Goal: Feedback & Contribution: Leave review/rating

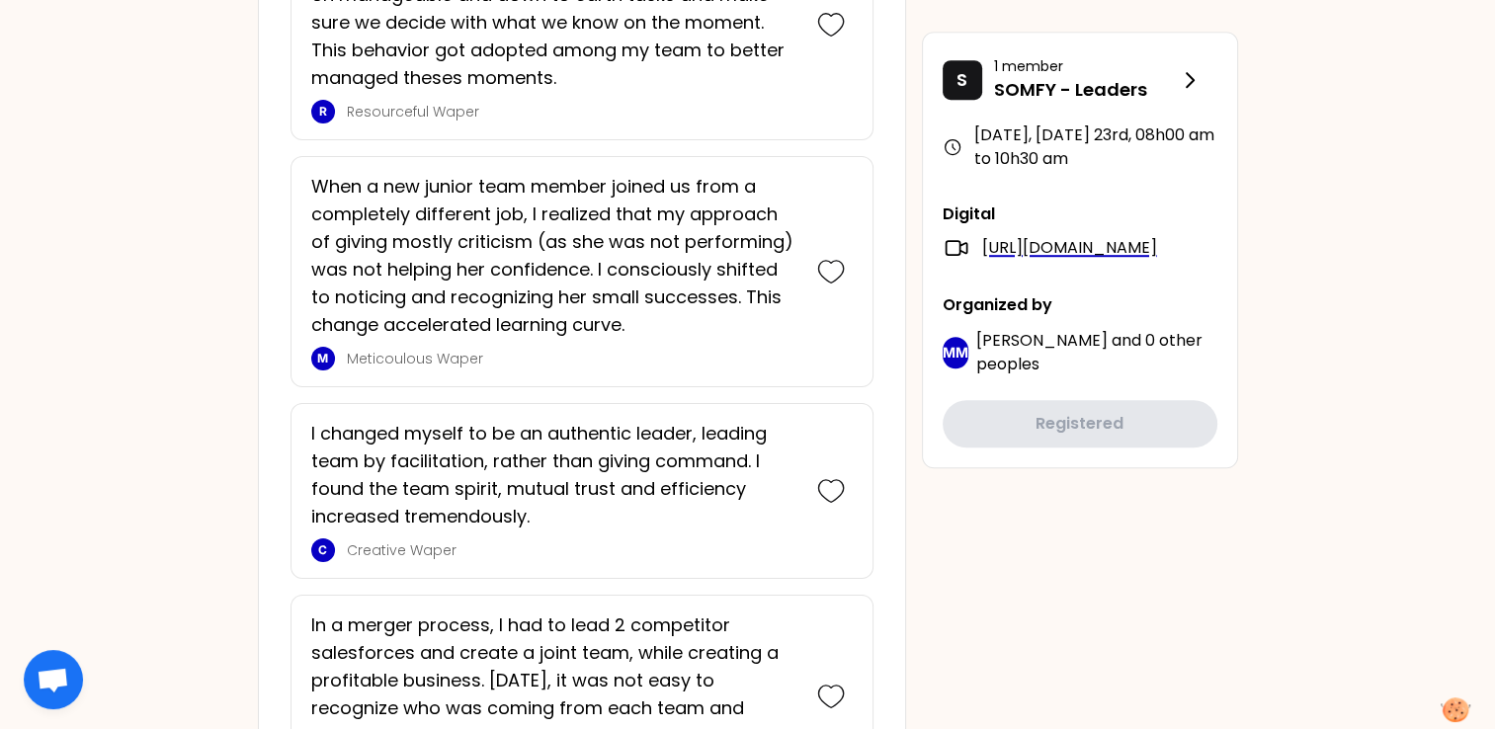
scroll to position [1308, 0]
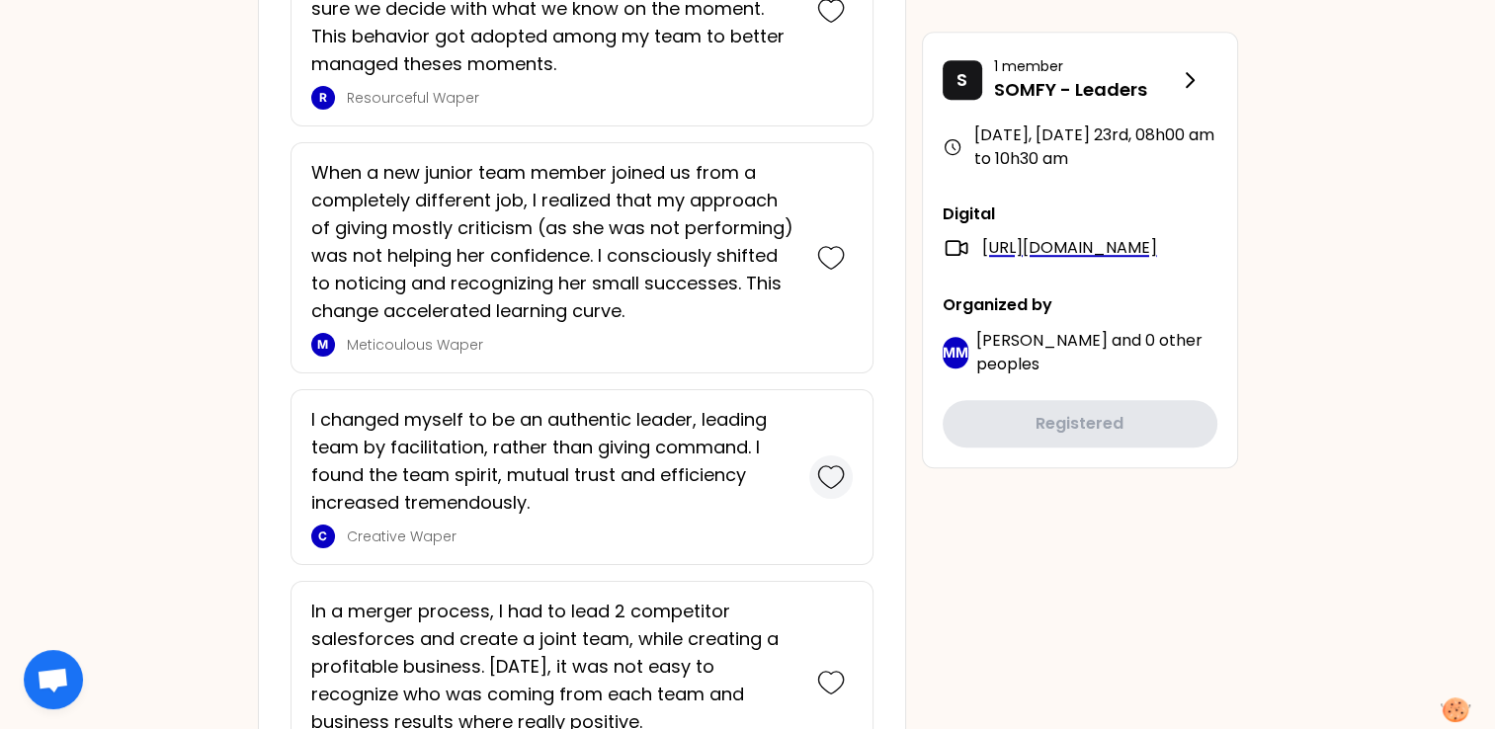
click at [842, 468] on icon at bounding box center [831, 477] width 28 height 28
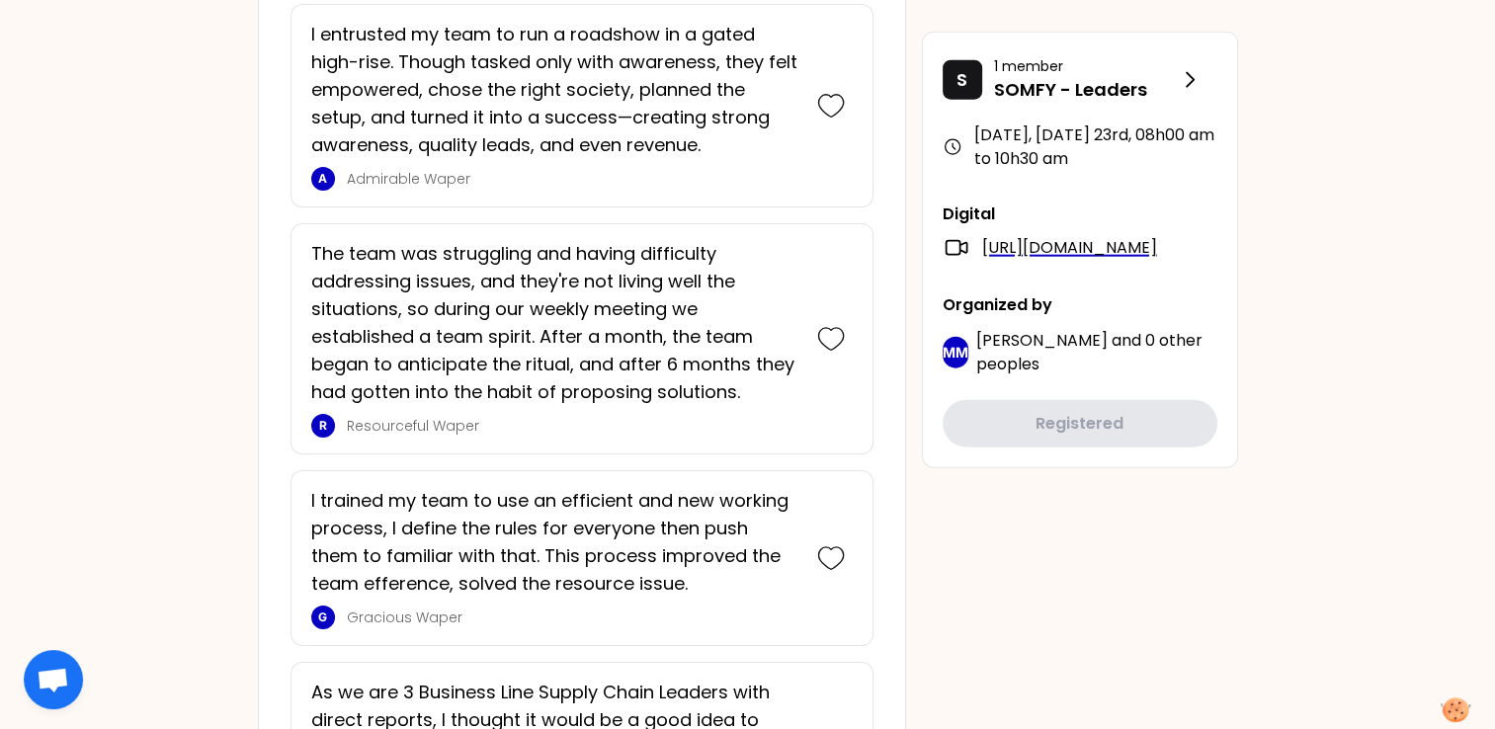
scroll to position [4694, 0]
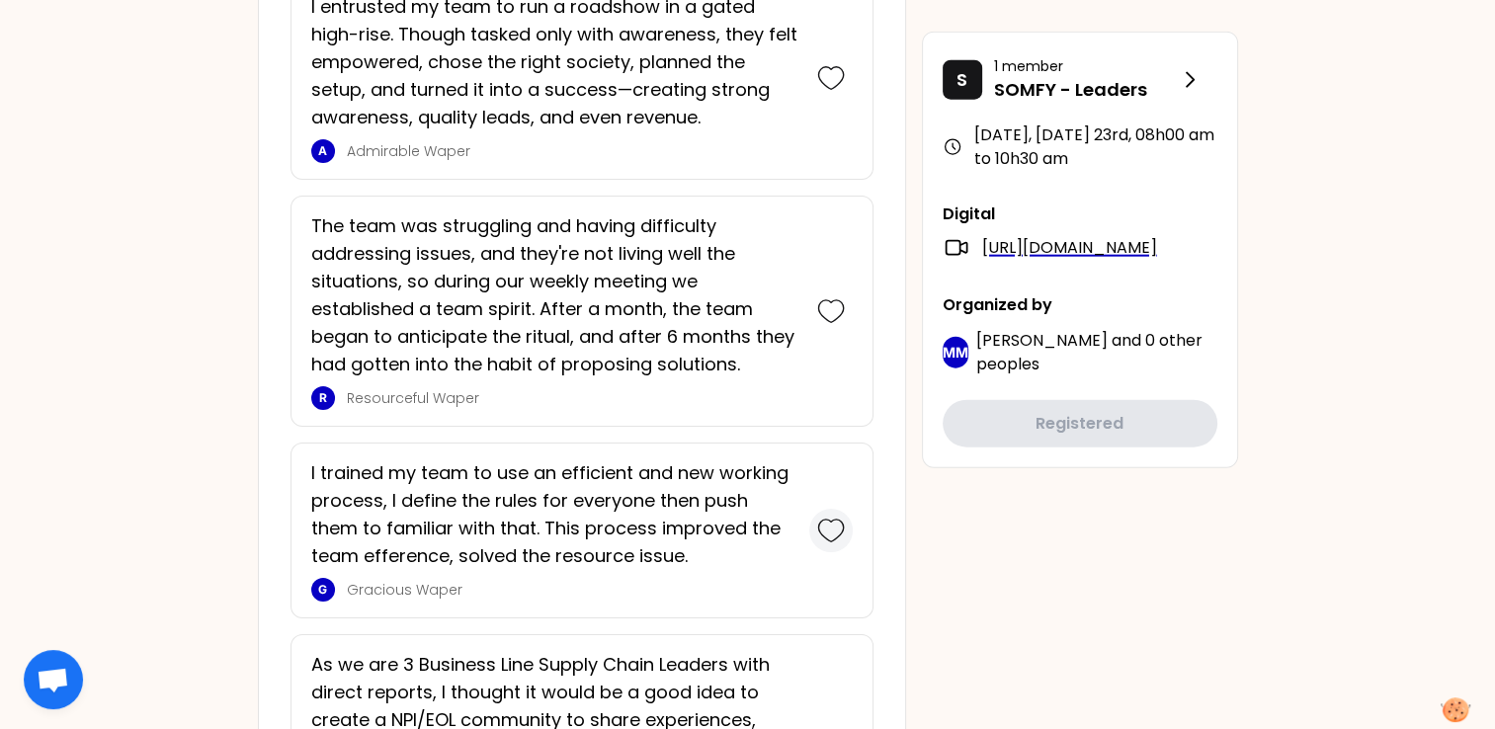
click at [840, 517] on icon at bounding box center [831, 531] width 28 height 28
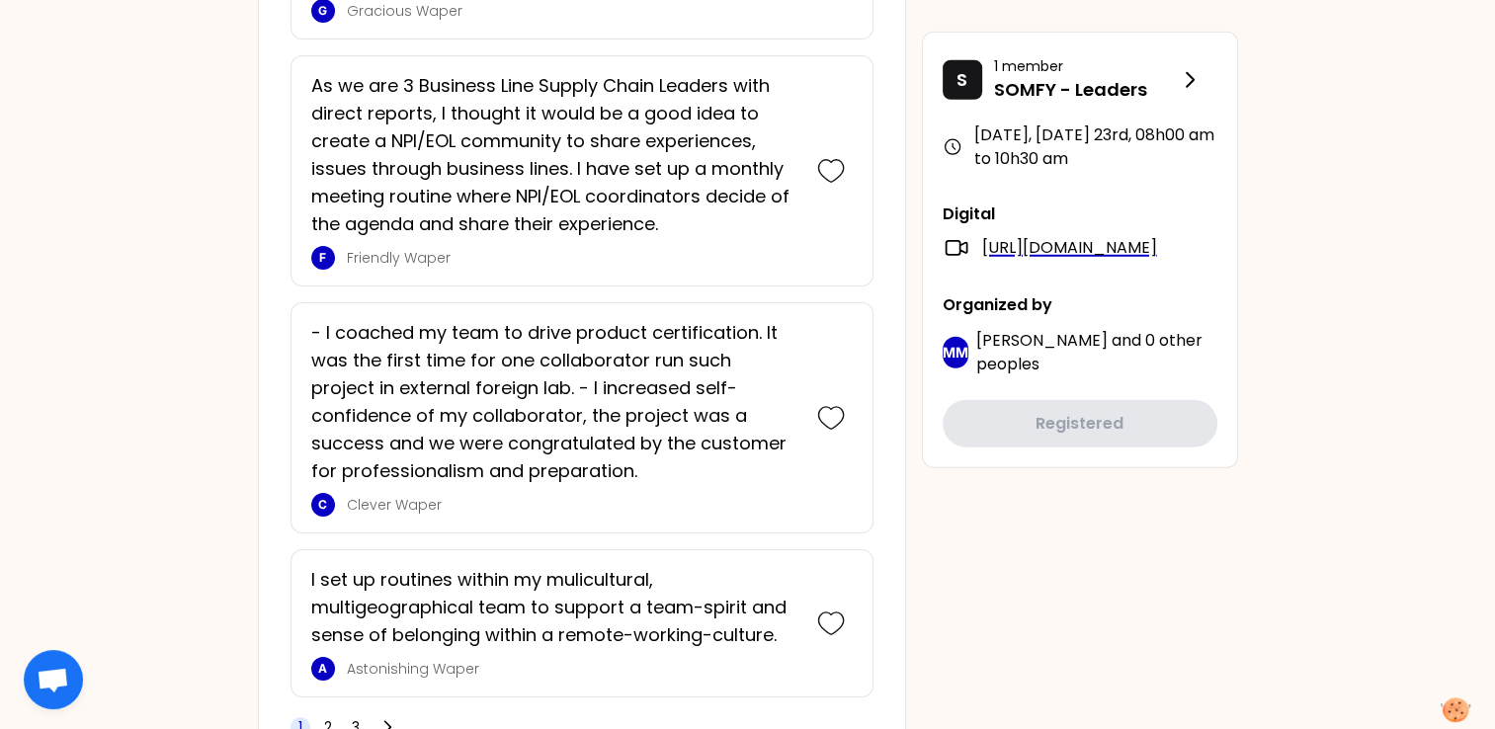
scroll to position [5530, 0]
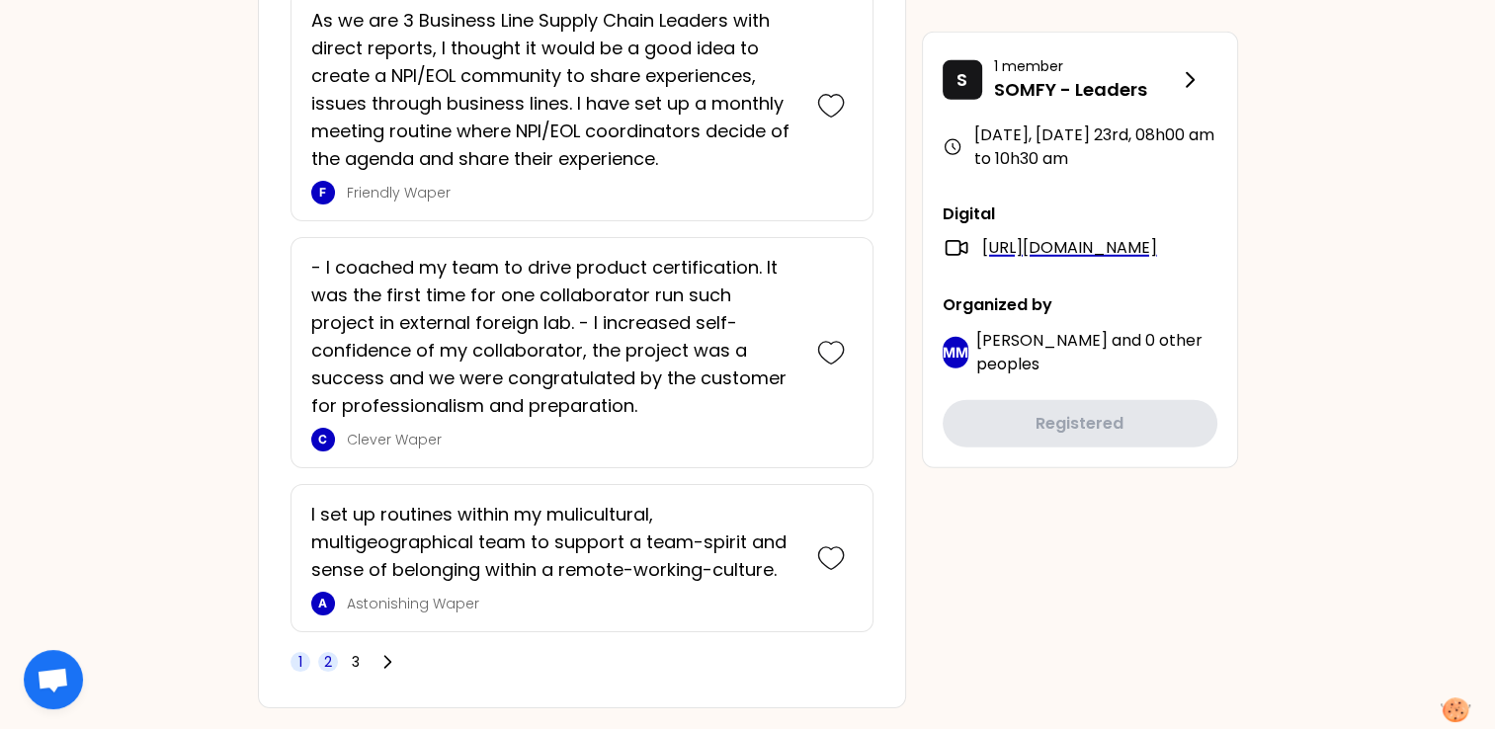
click at [324, 652] on span "2" at bounding box center [328, 662] width 8 height 20
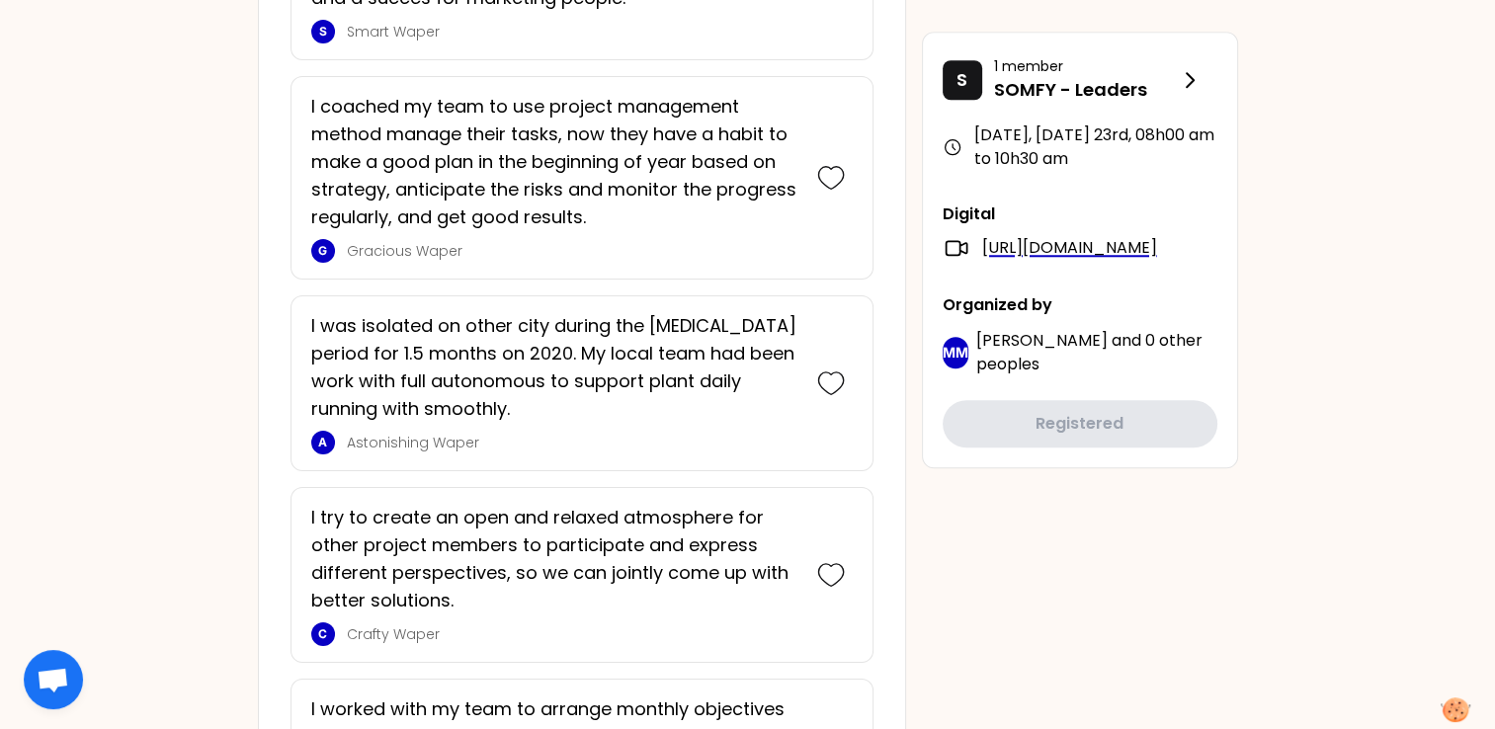
scroll to position [1817, 0]
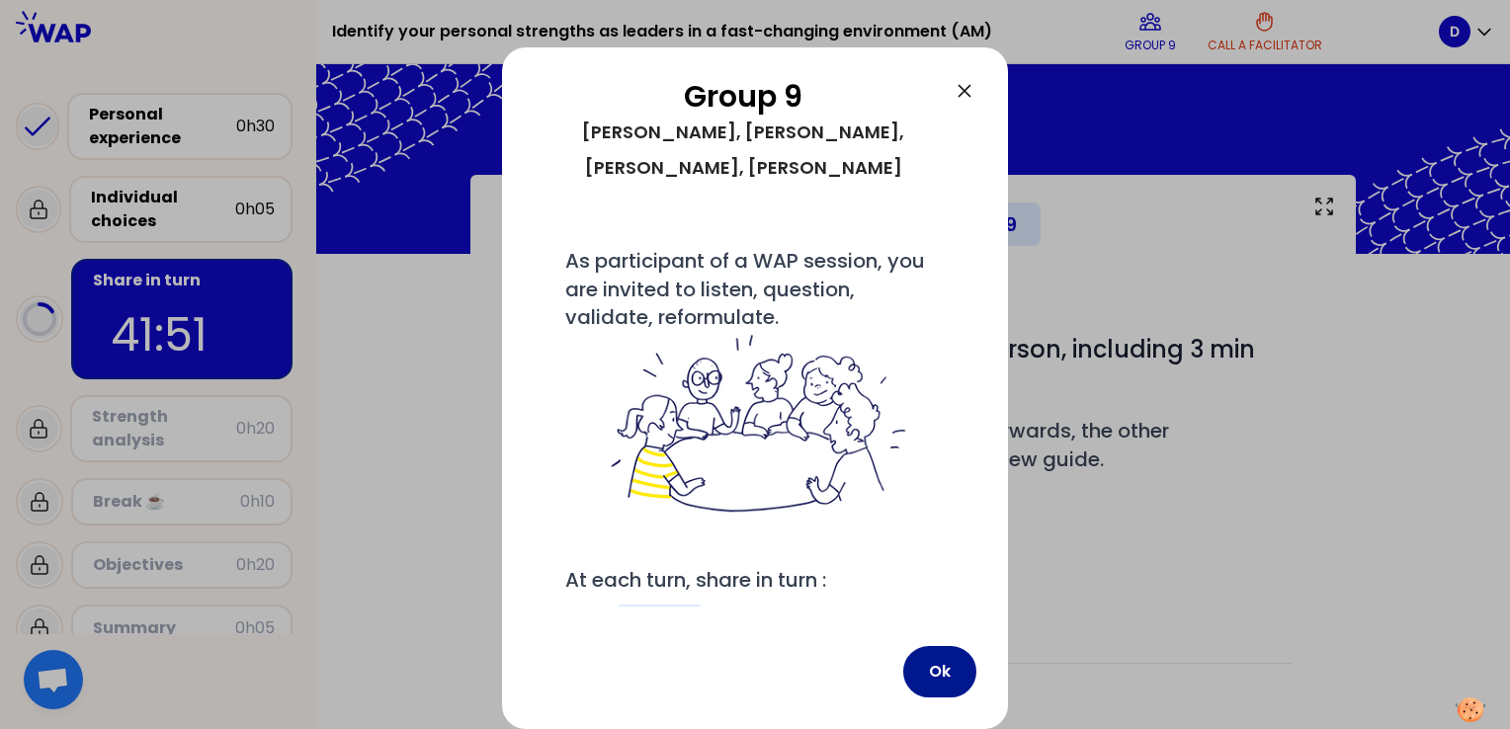
click at [935, 671] on button "Ok" at bounding box center [939, 671] width 73 height 51
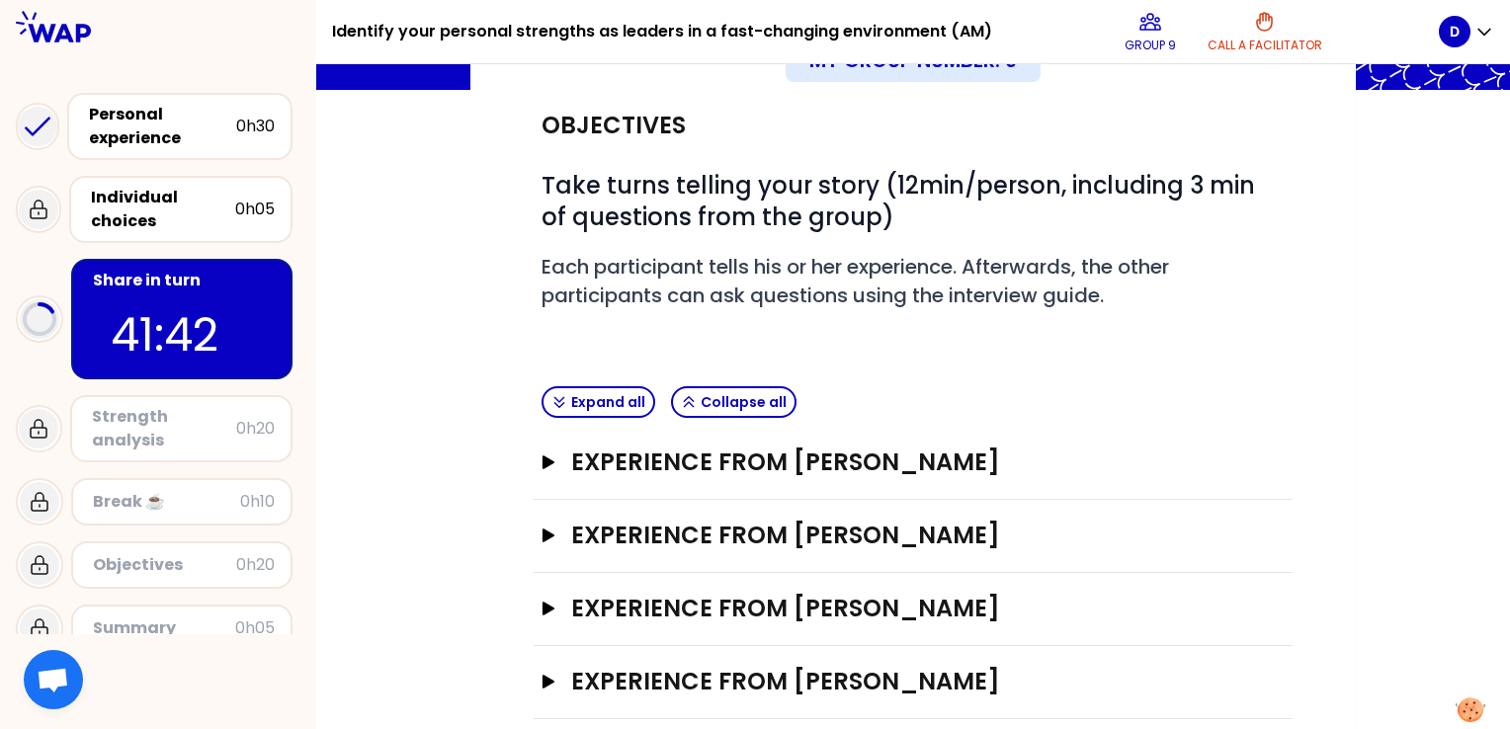
scroll to position [166, 0]
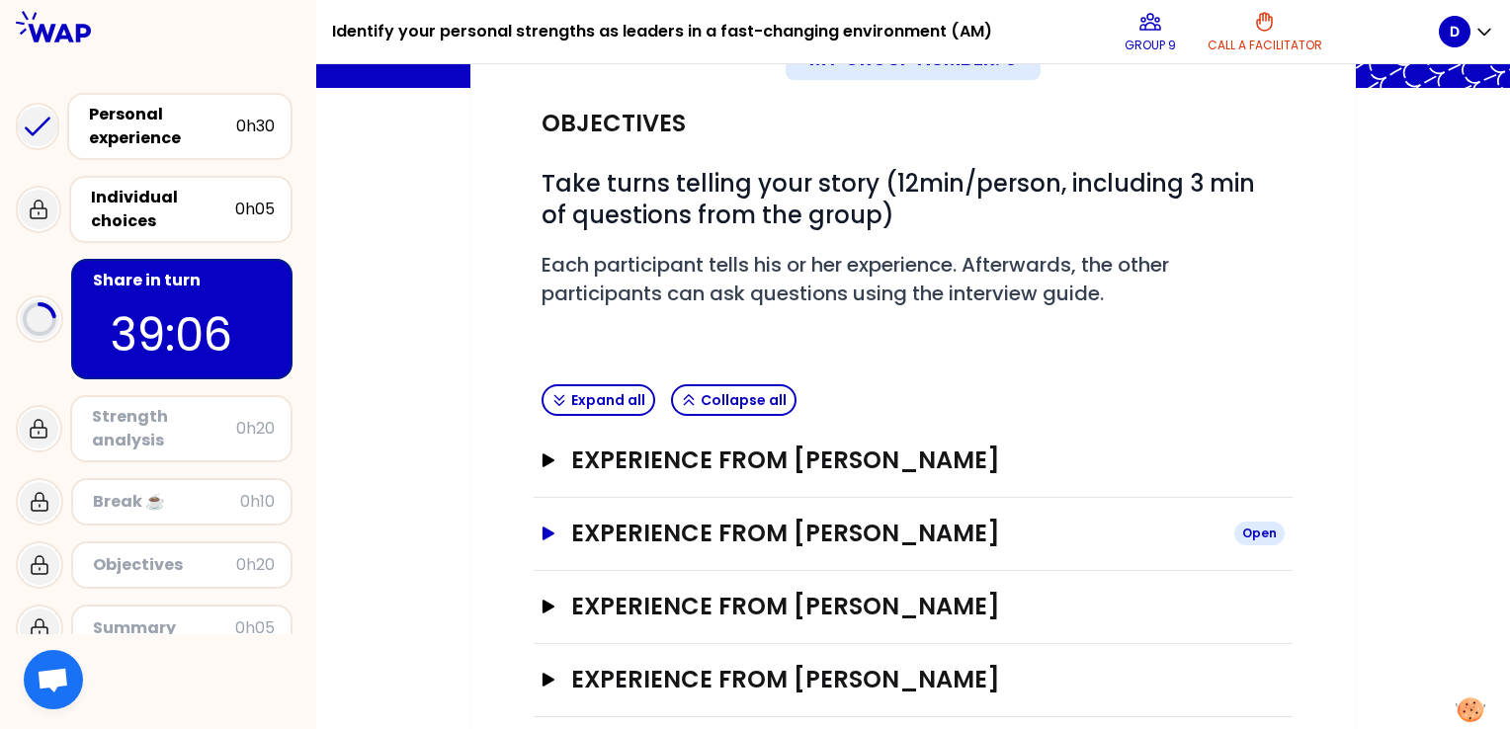
click at [1255, 535] on div "Open" at bounding box center [1259, 534] width 50 height 24
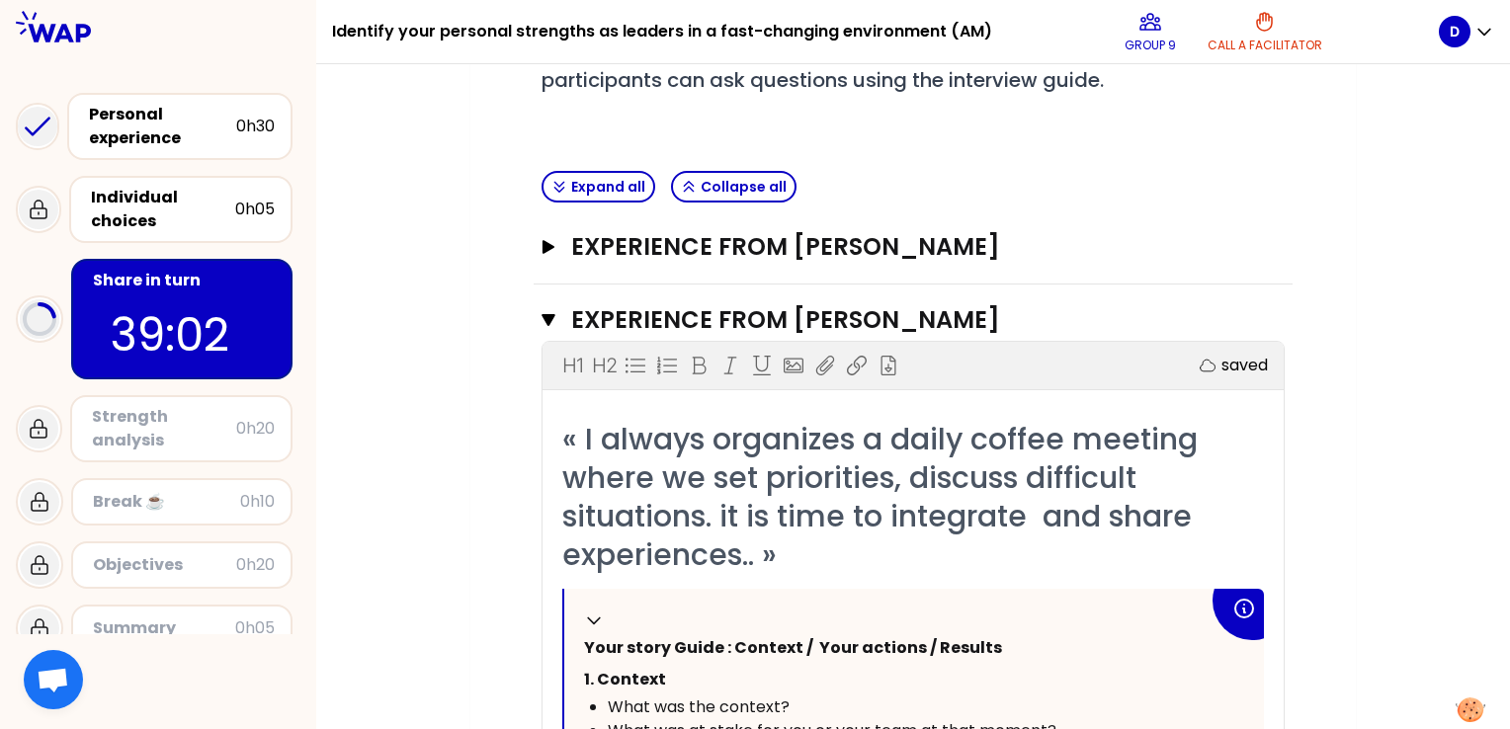
scroll to position [383, 0]
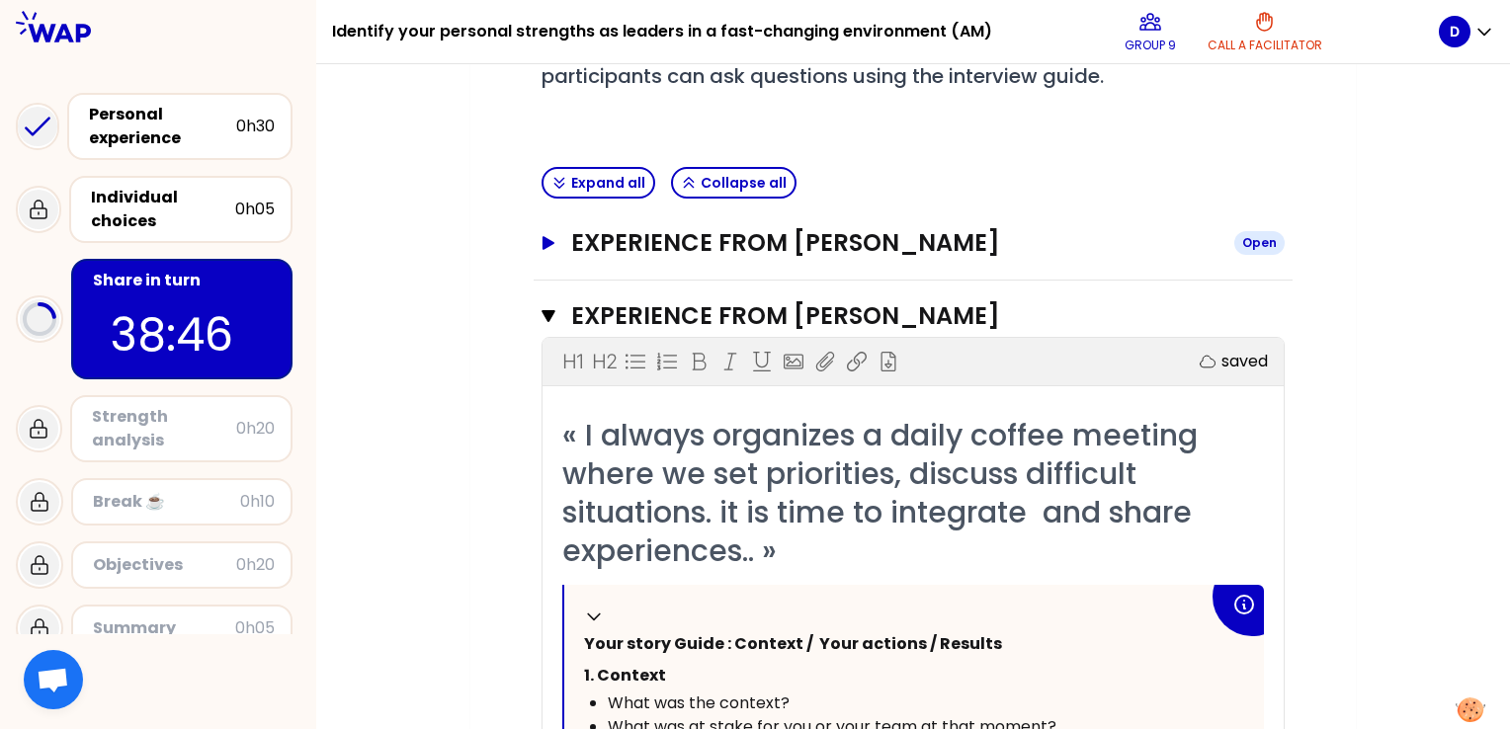
click at [1256, 248] on div "Open" at bounding box center [1259, 243] width 50 height 24
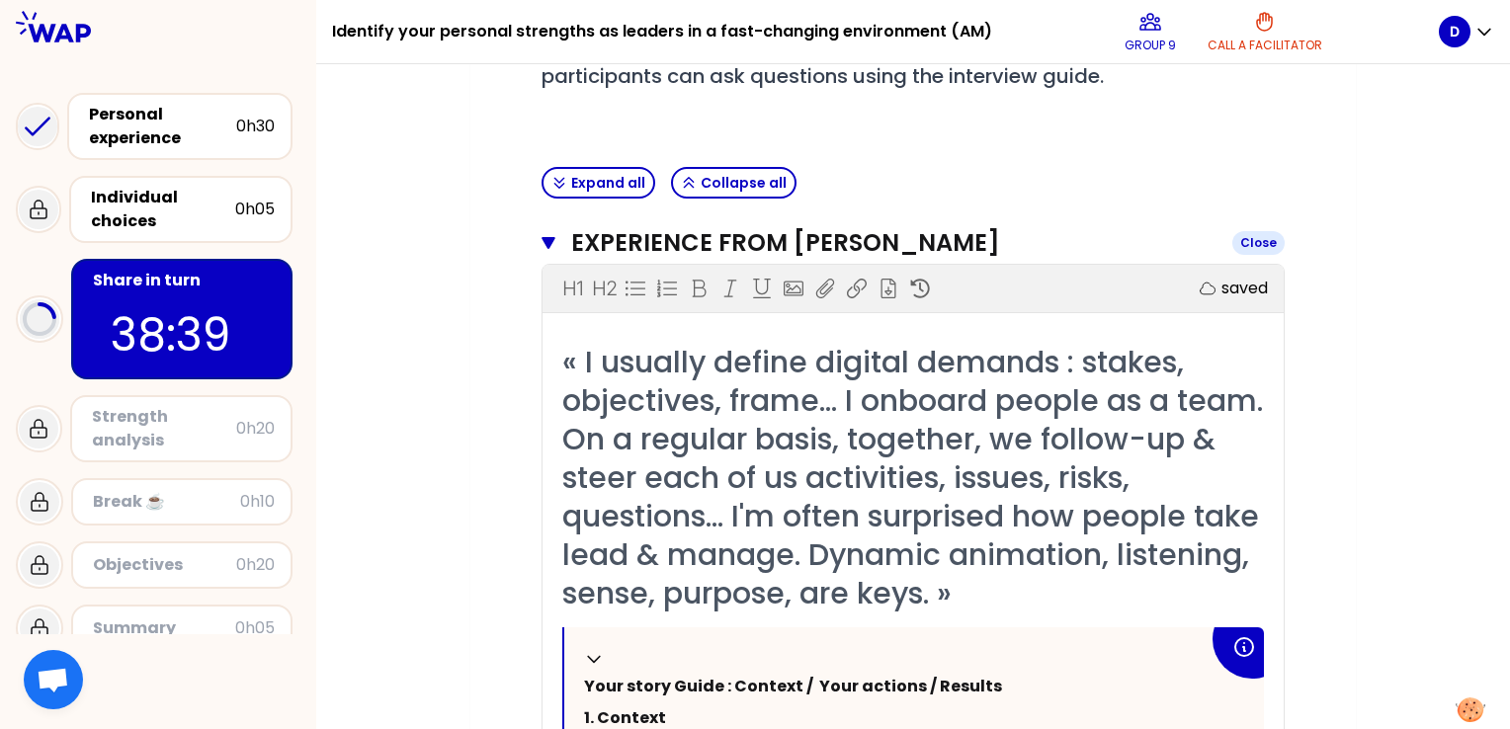
click at [1256, 248] on div "Close" at bounding box center [1258, 243] width 52 height 24
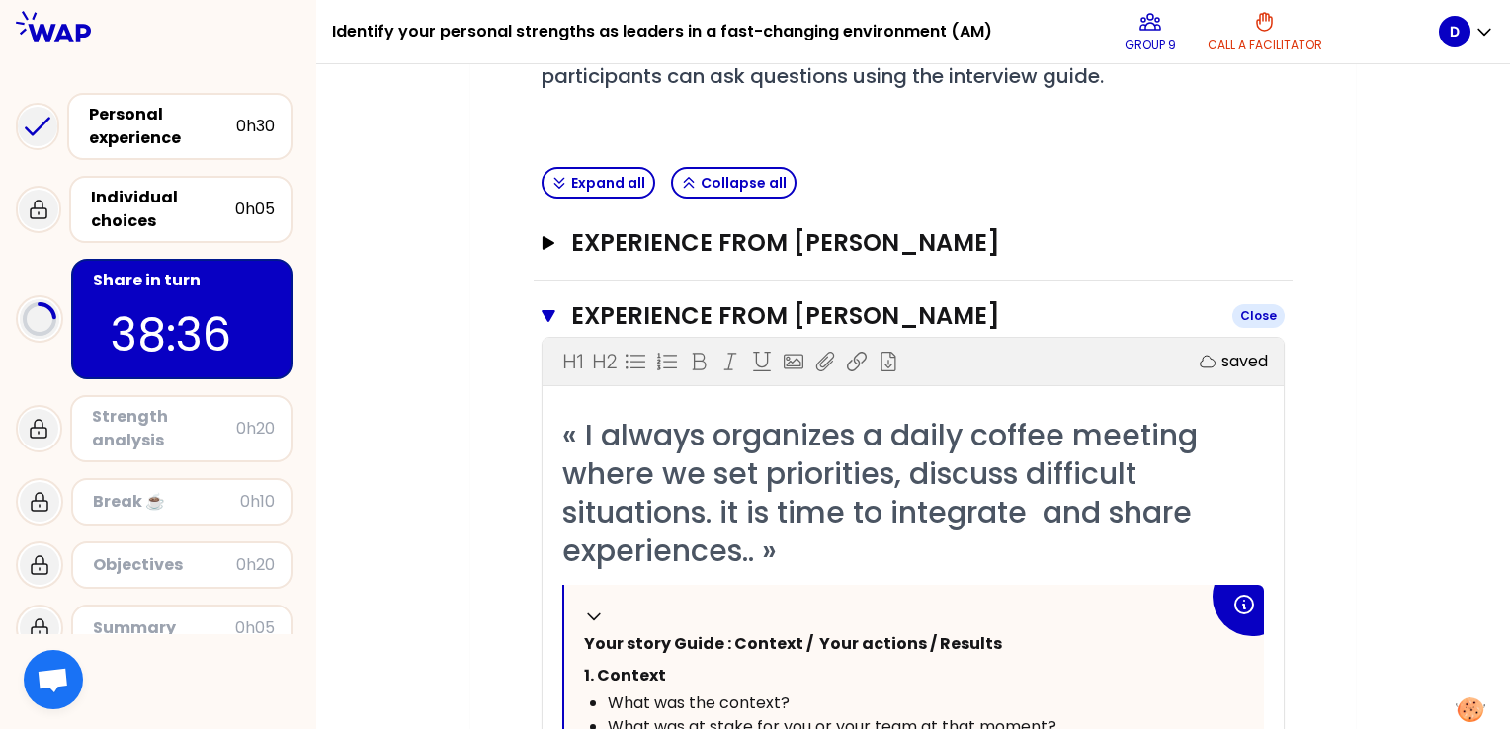
click at [1250, 315] on div "Close" at bounding box center [1258, 316] width 52 height 24
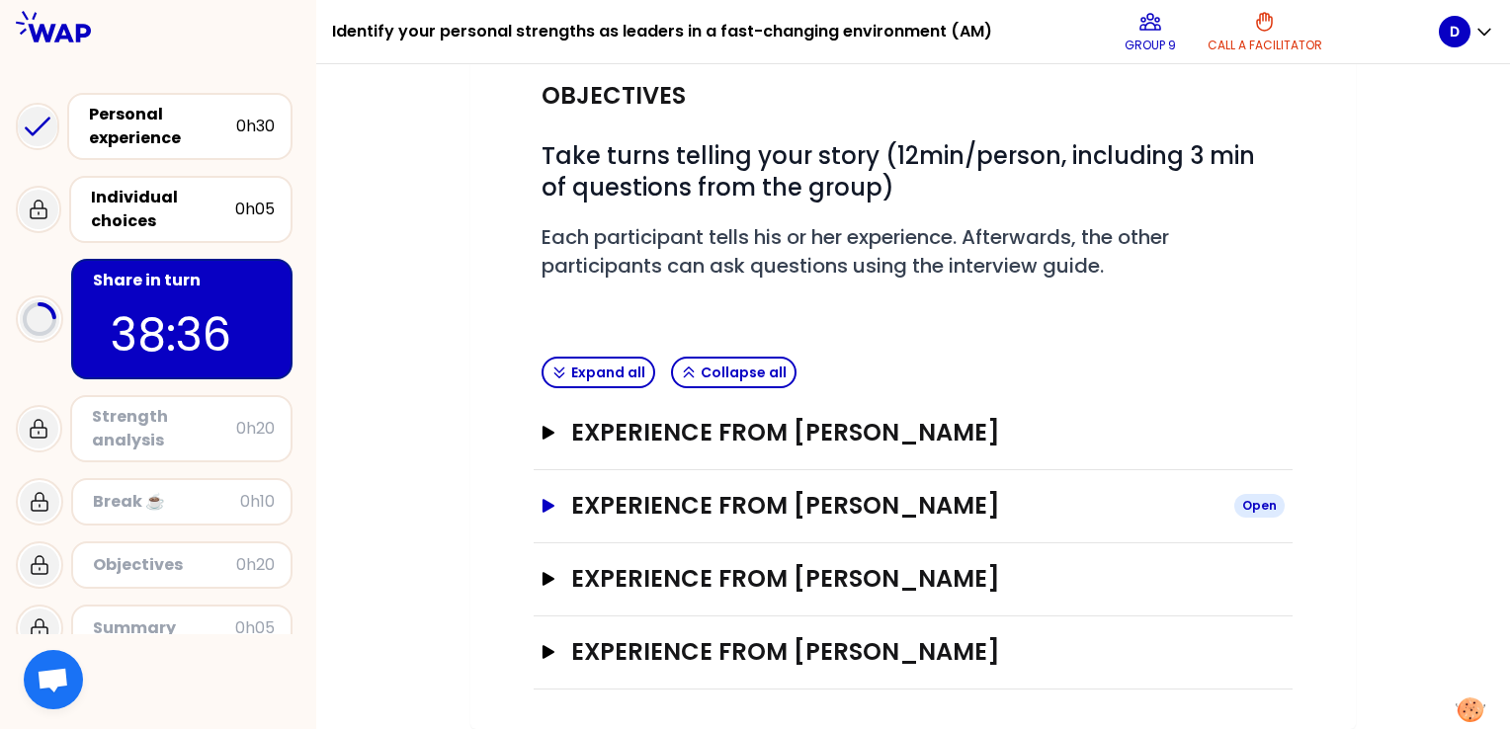
scroll to position [190, 0]
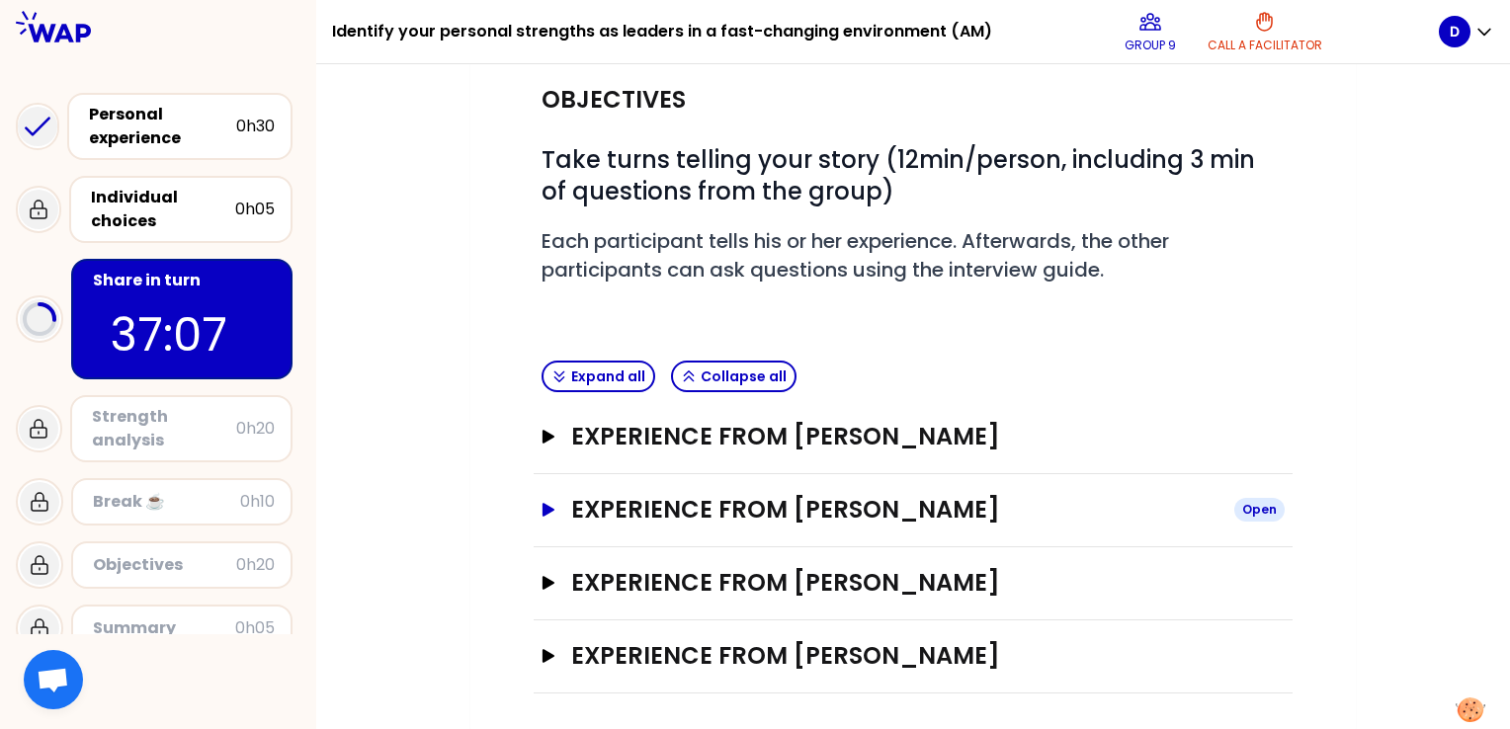
click at [1256, 513] on div "Open" at bounding box center [1259, 510] width 50 height 24
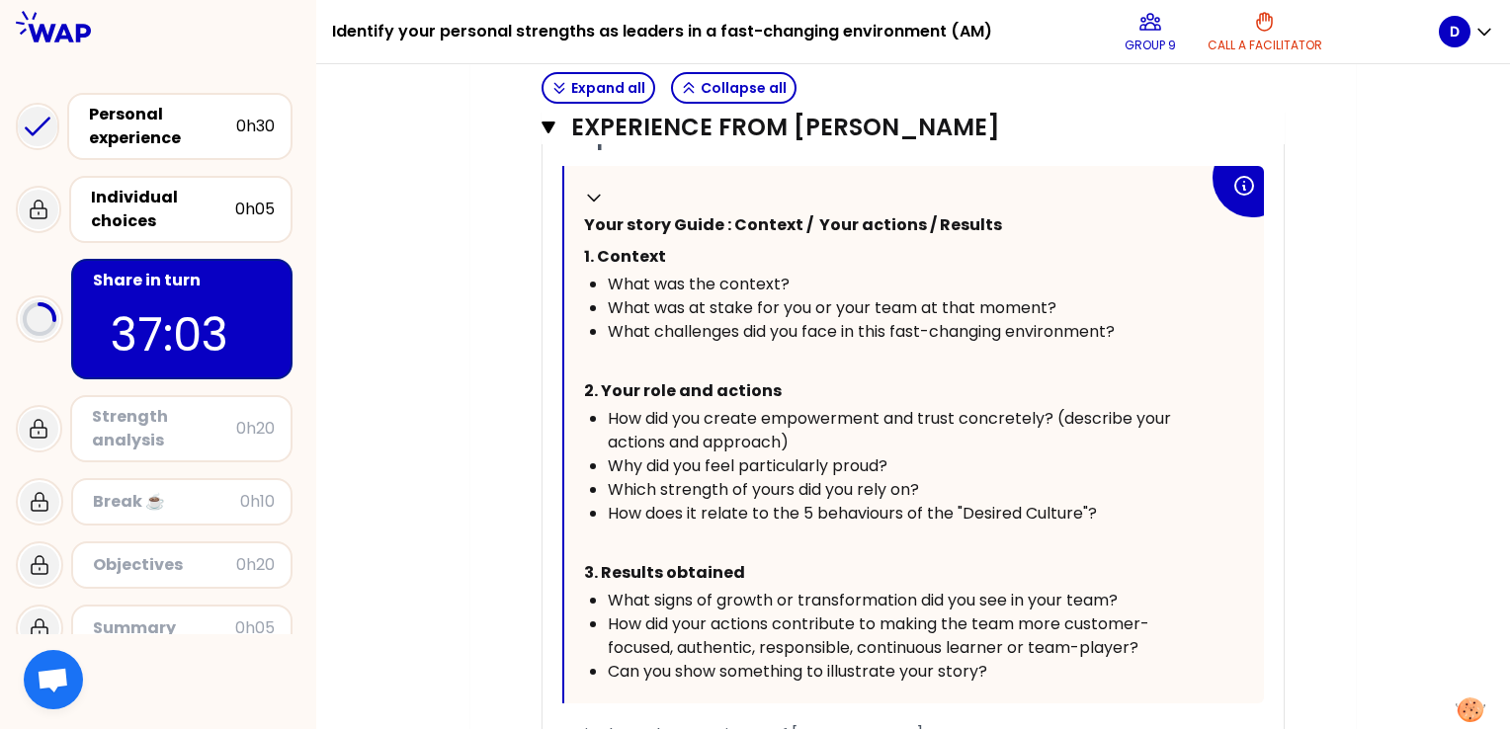
scroll to position [805, 0]
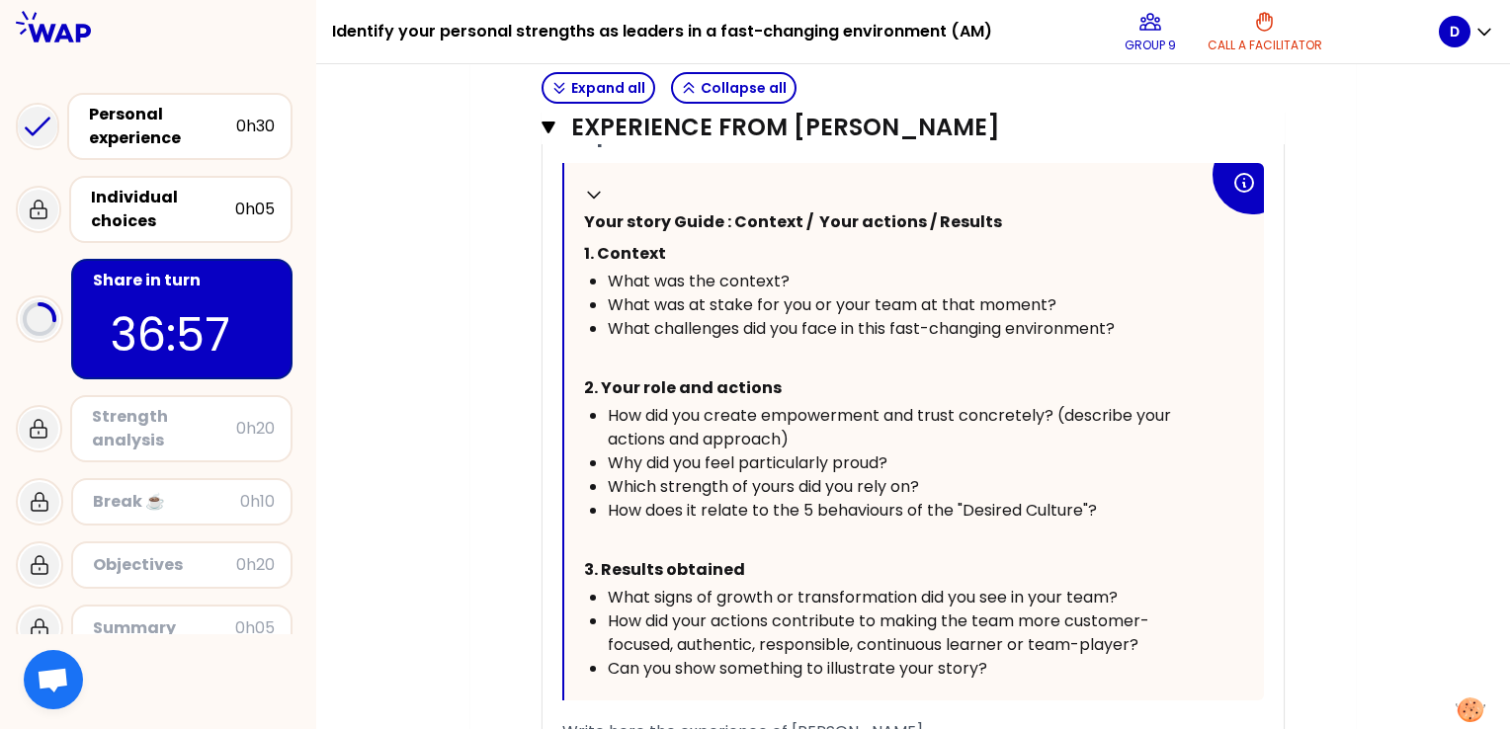
drag, startPoint x: 582, startPoint y: 220, endPoint x: 1025, endPoint y: 671, distance: 631.7
click at [1025, 671] on div "Collapse Your story Guide : Context / Your actions / Results 1. Context What wa…" at bounding box center [914, 432] width 700 height 538
copy div "Your story Guide : Context / Your actions / Results 1. Context What was the con…"
click at [1025, 671] on div "Can you show something to illustrate your story?" at bounding box center [908, 669] width 601 height 24
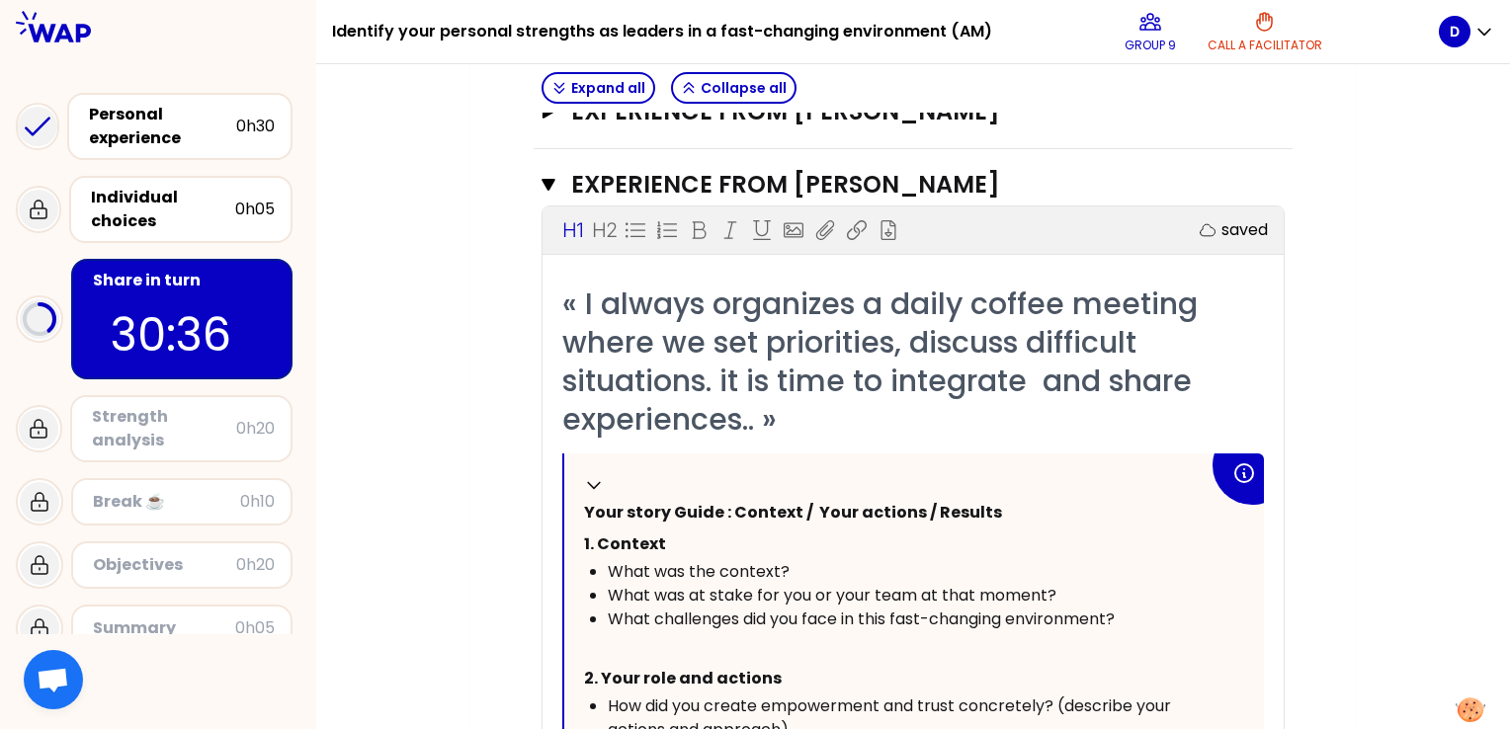
scroll to position [518, 0]
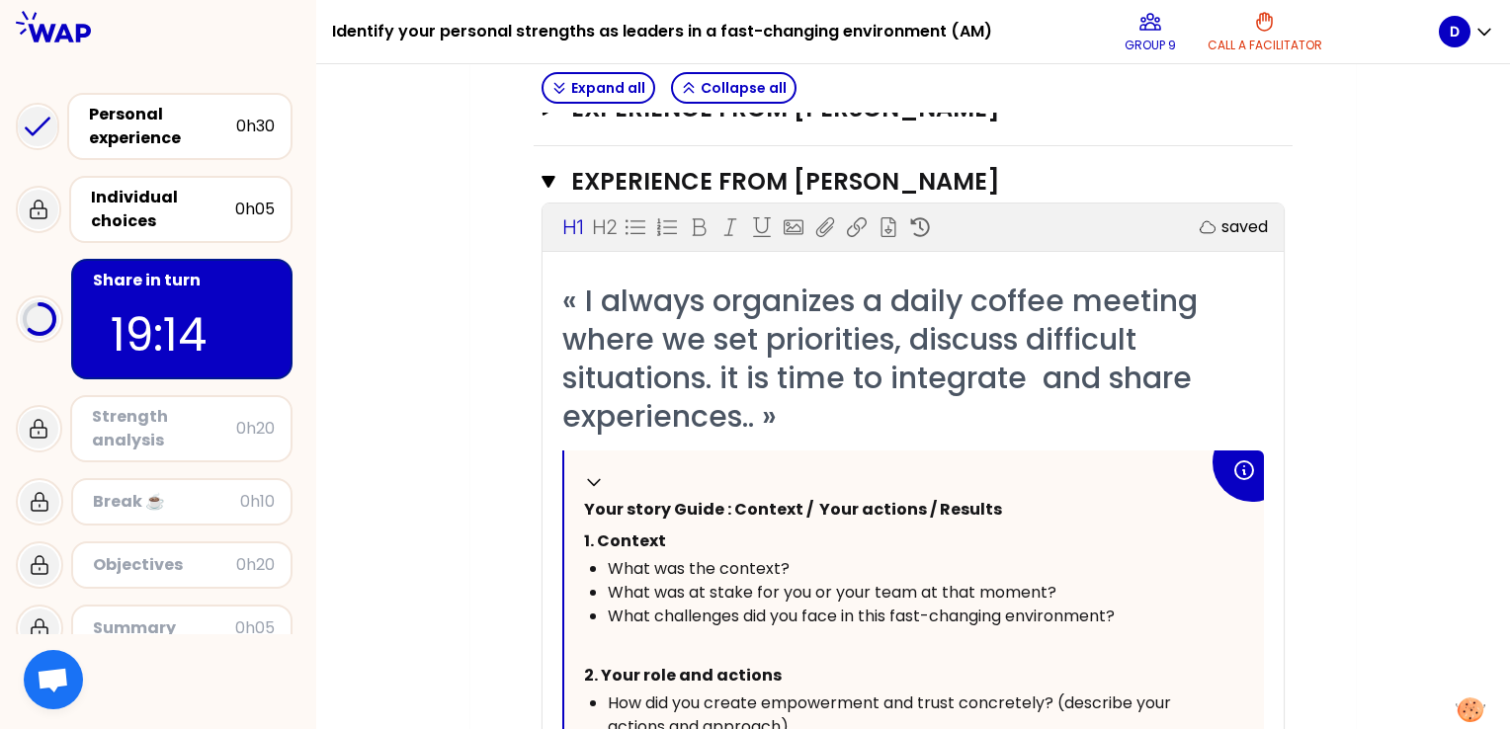
drag, startPoint x: 1488, startPoint y: 360, endPoint x: 1485, endPoint y: 484, distance: 124.6
click at [1485, 484] on div "My group number: 9 Objectives # Take turns telling your story (12min/person, in…" at bounding box center [913, 598] width 1194 height 1883
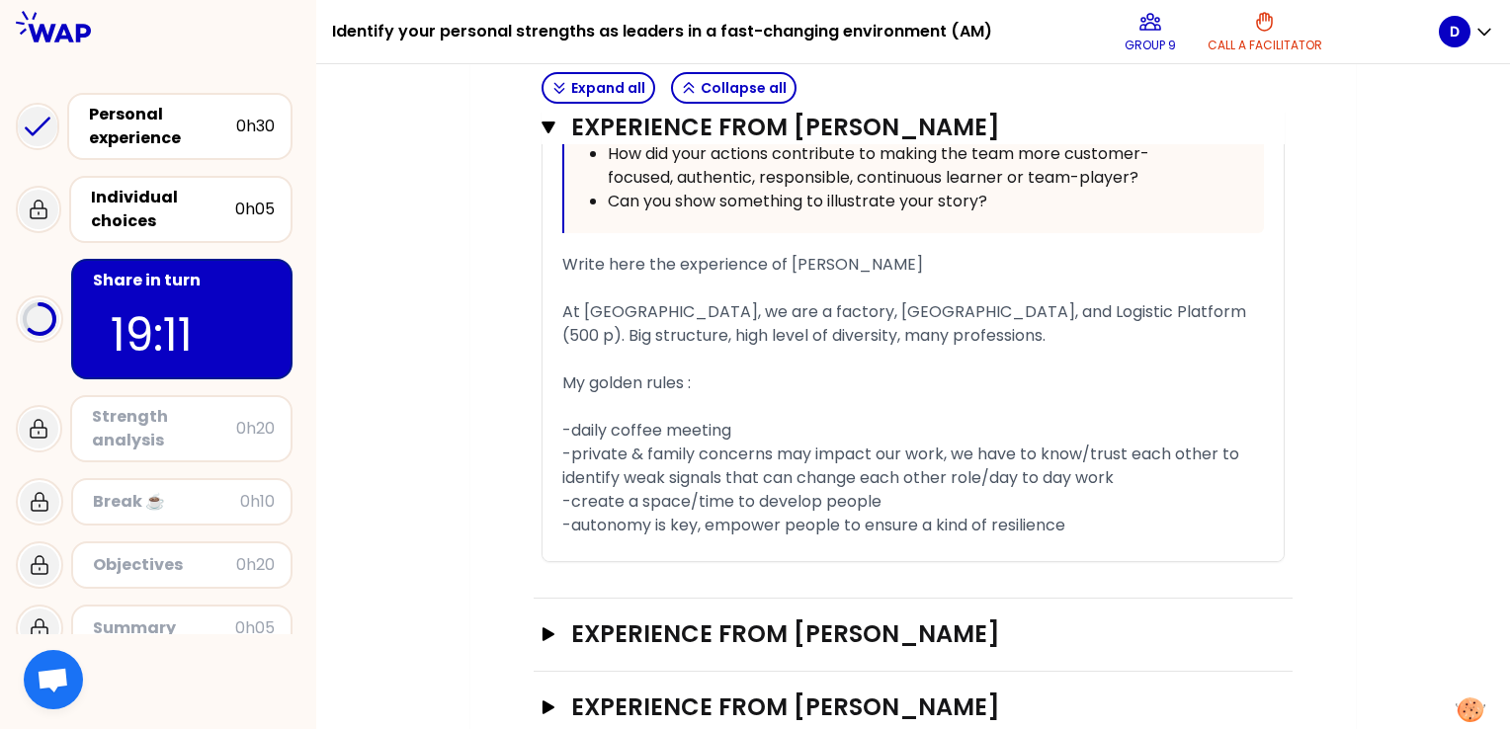
scroll to position [1323, 0]
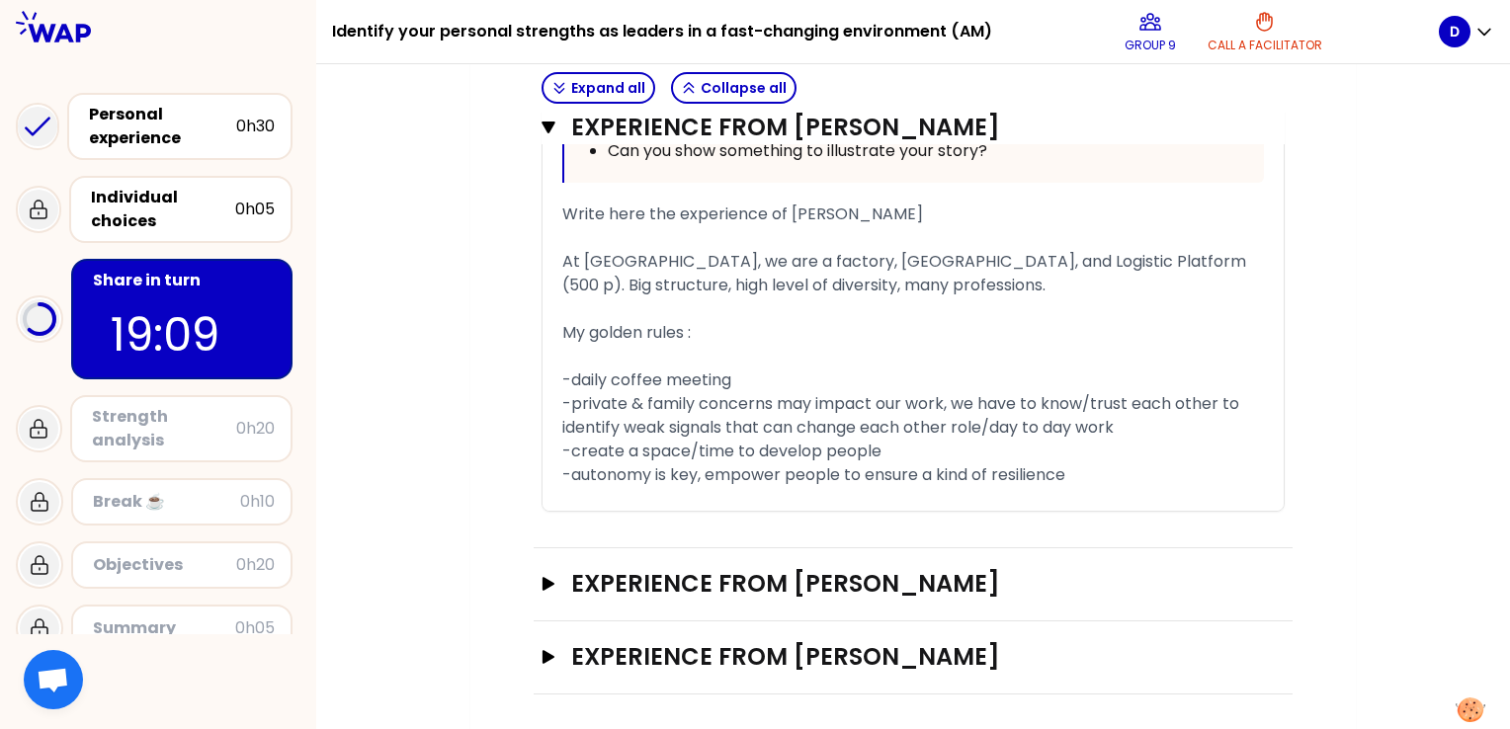
click at [1014, 599] on div "Experience from [PERSON_NAME] Open" at bounding box center [913, 584] width 759 height 73
click at [1261, 585] on div "Open" at bounding box center [1259, 584] width 50 height 24
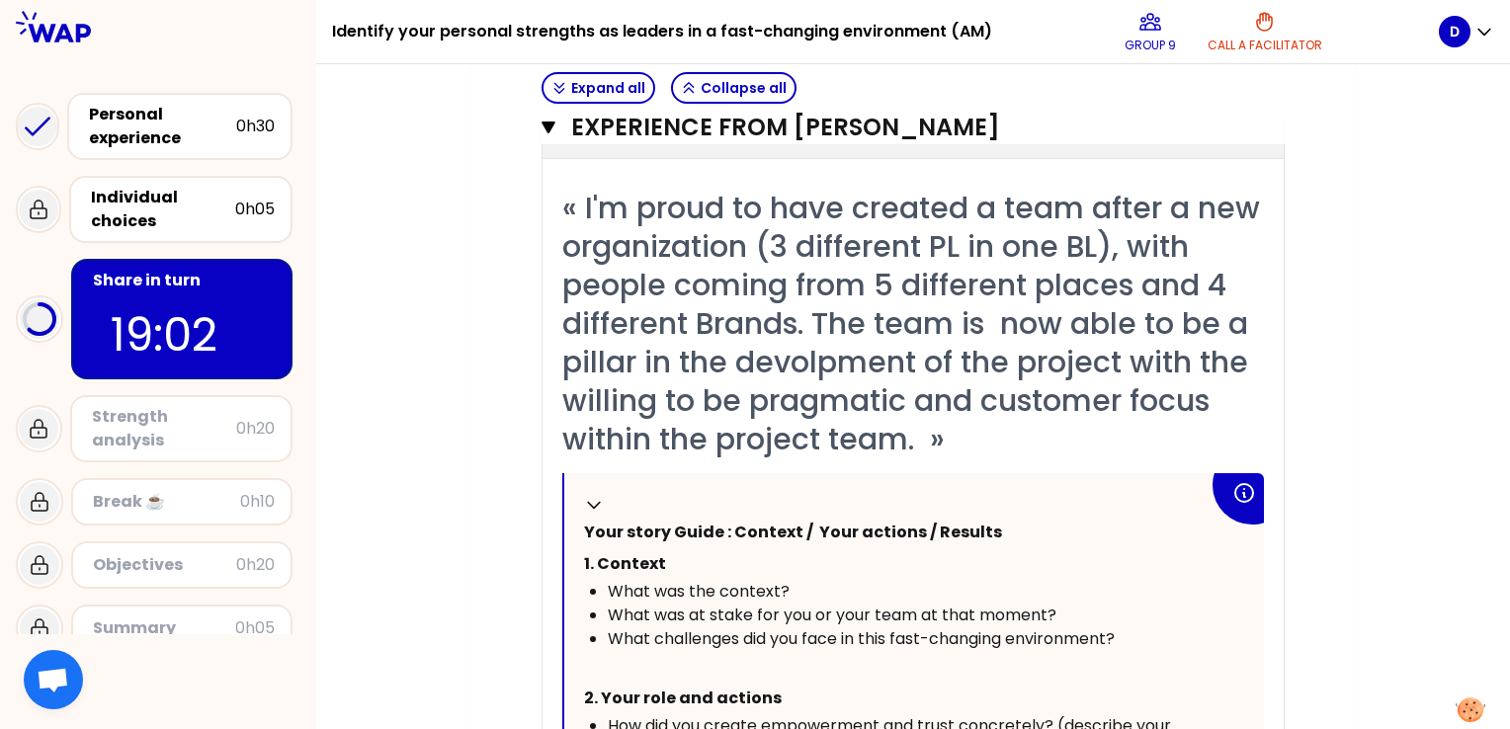
scroll to position [1826, 0]
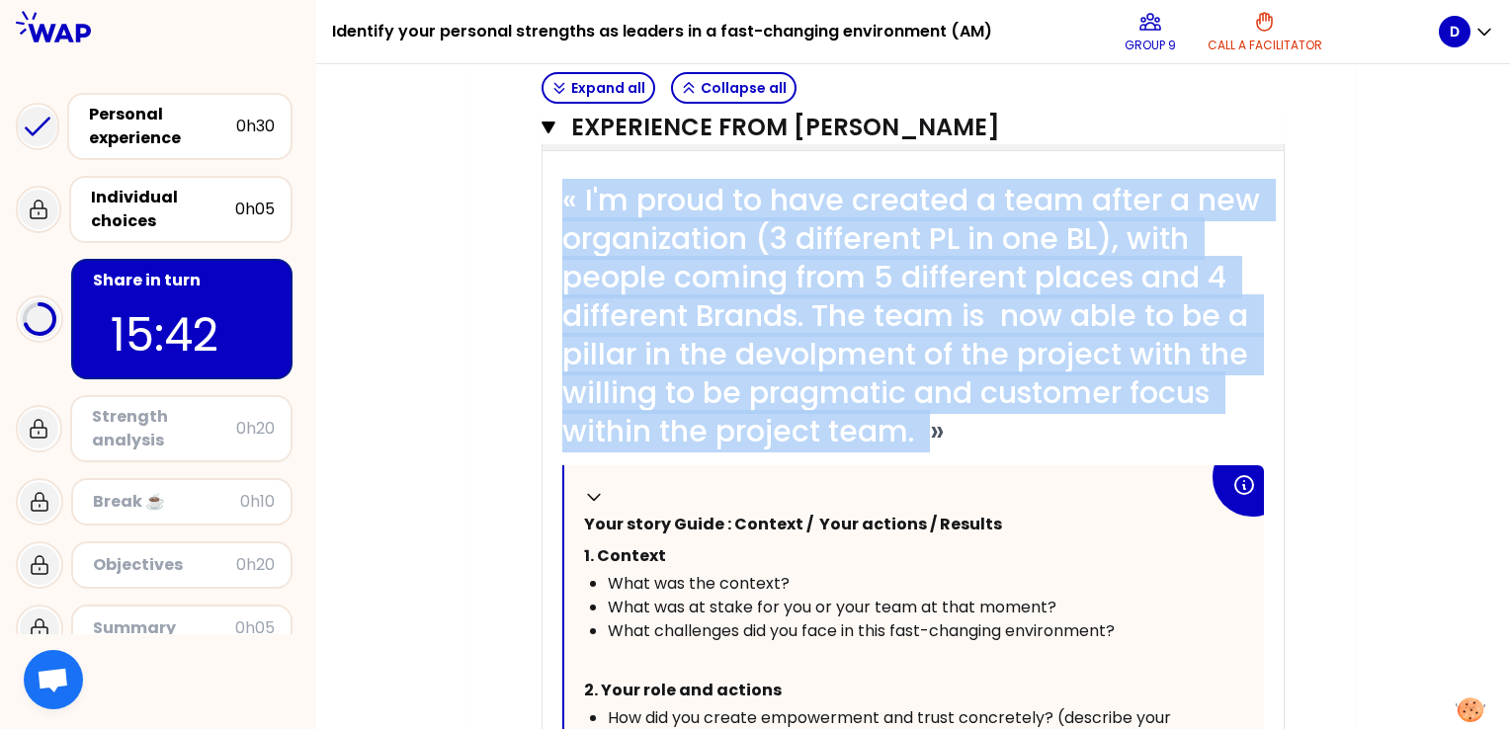
drag, startPoint x: 933, startPoint y: 435, endPoint x: 533, endPoint y: 165, distance: 482.7
copy span "« I'm proud to have created a team after a new organization (3 different PL in …"
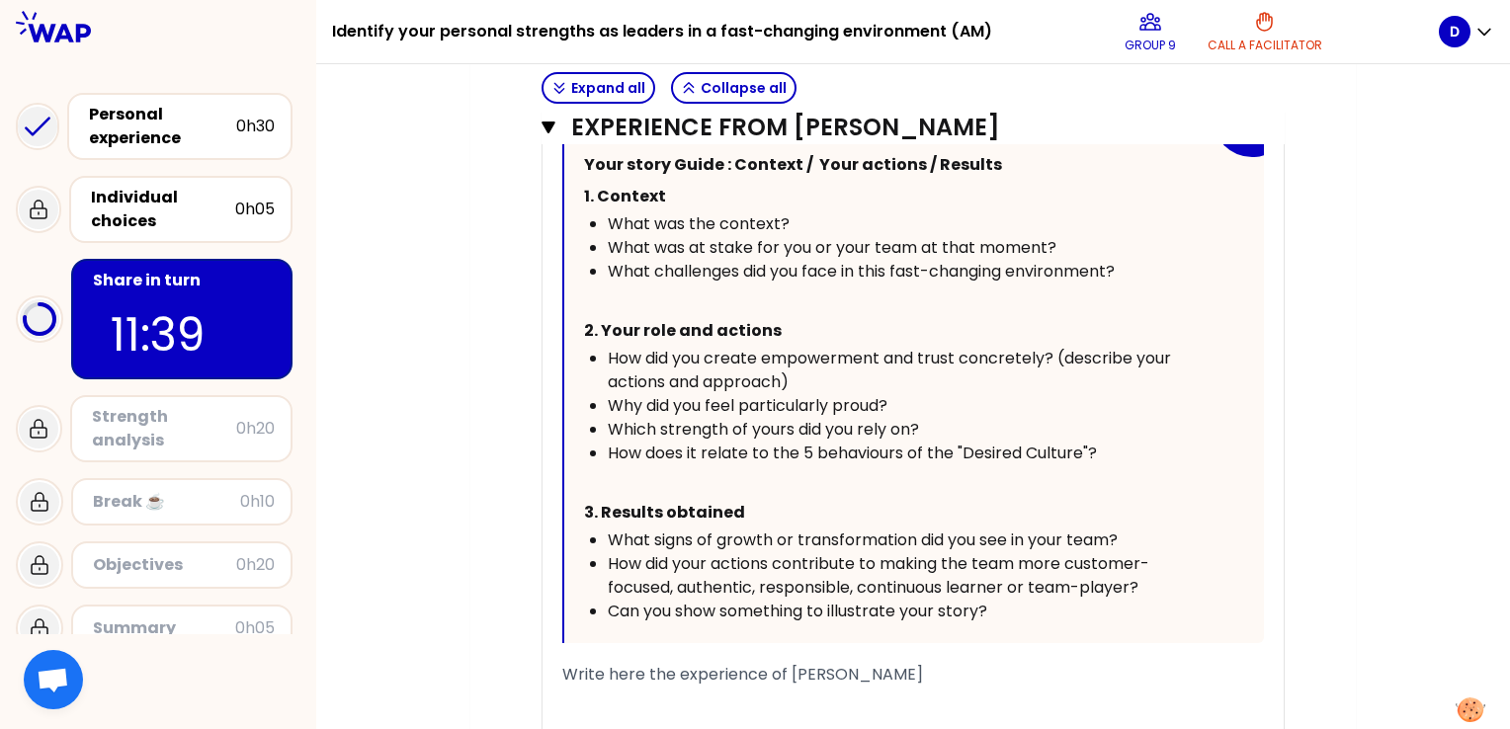
scroll to position [2329, 0]
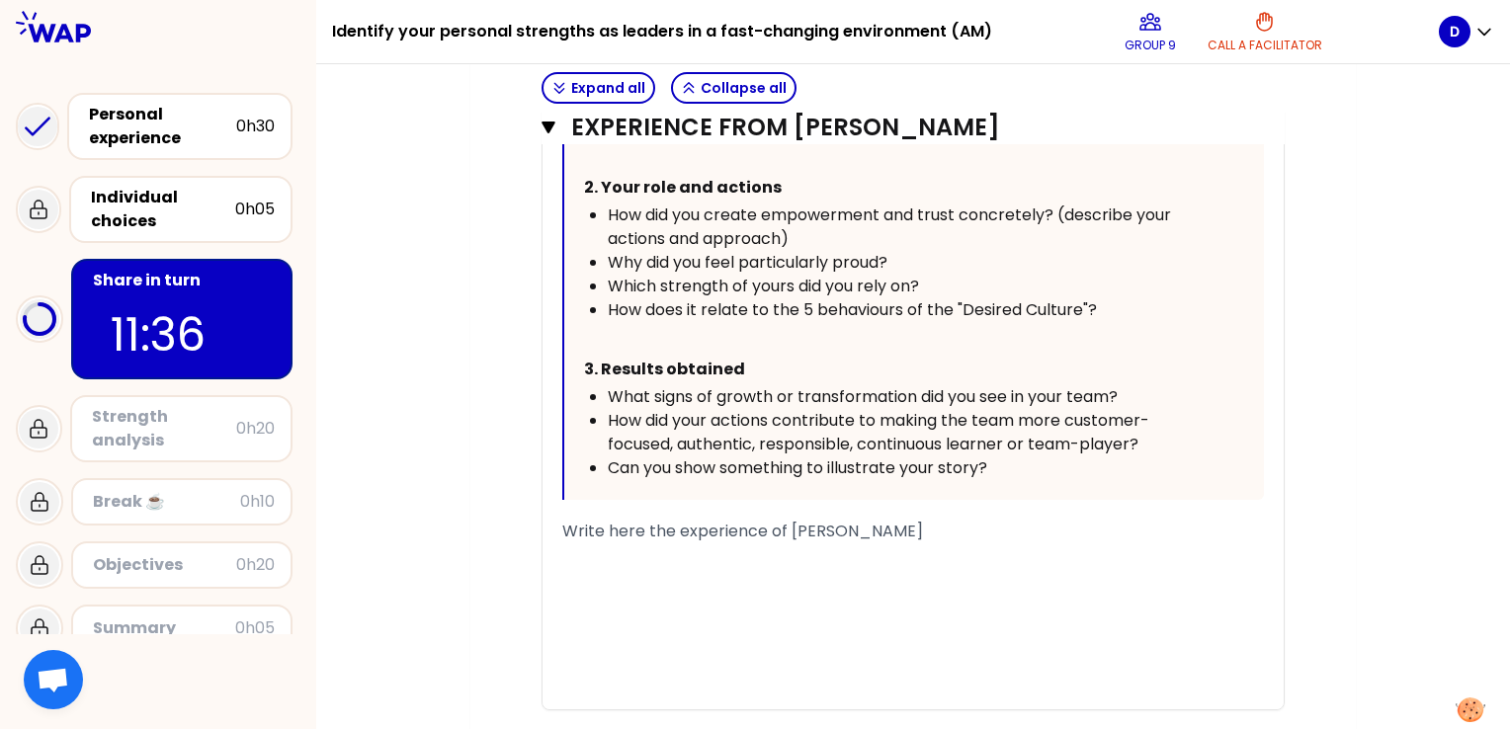
click at [731, 528] on span "Write here the experience of [PERSON_NAME]" at bounding box center [742, 531] width 361 height 23
click at [731, 545] on div "﻿" at bounding box center [913, 556] width 702 height 24
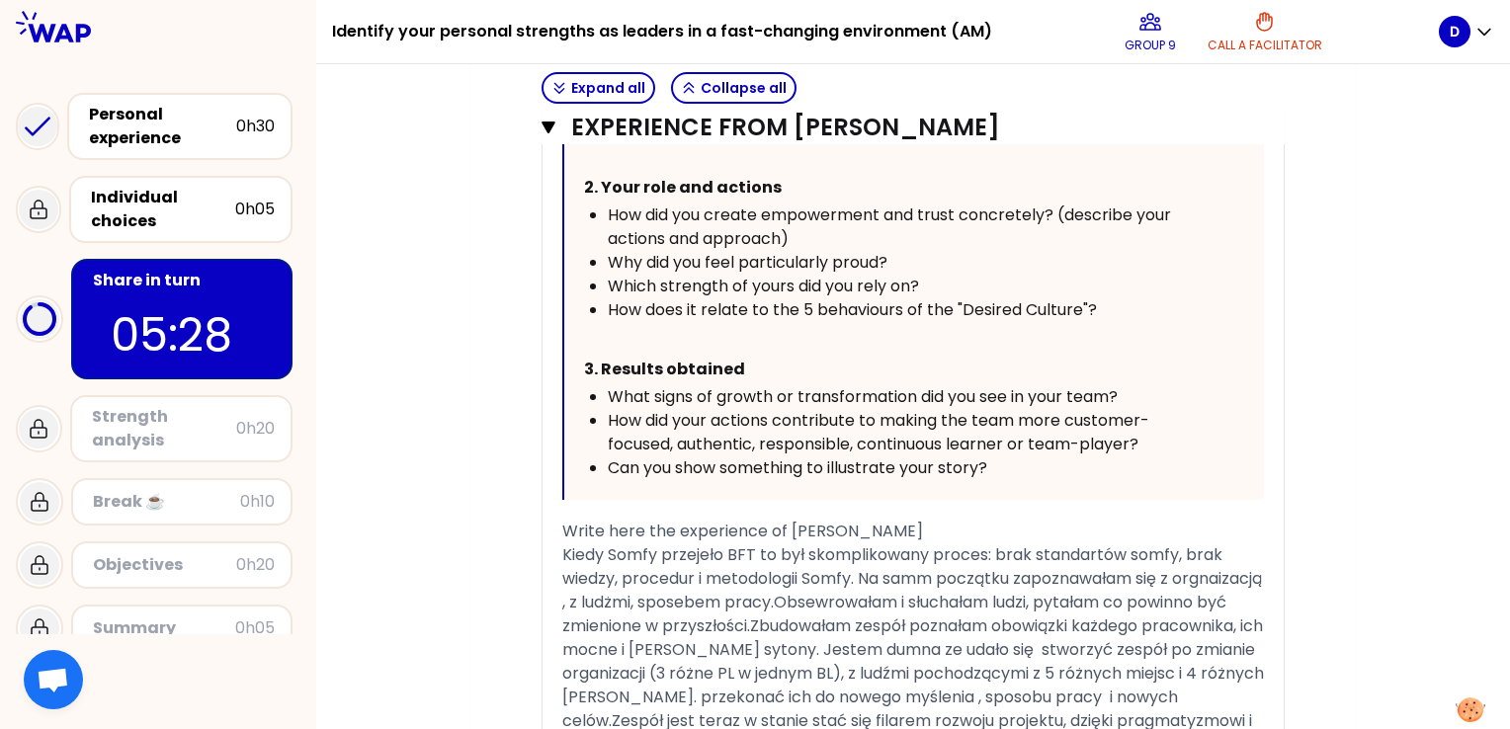
scroll to position [2644, 0]
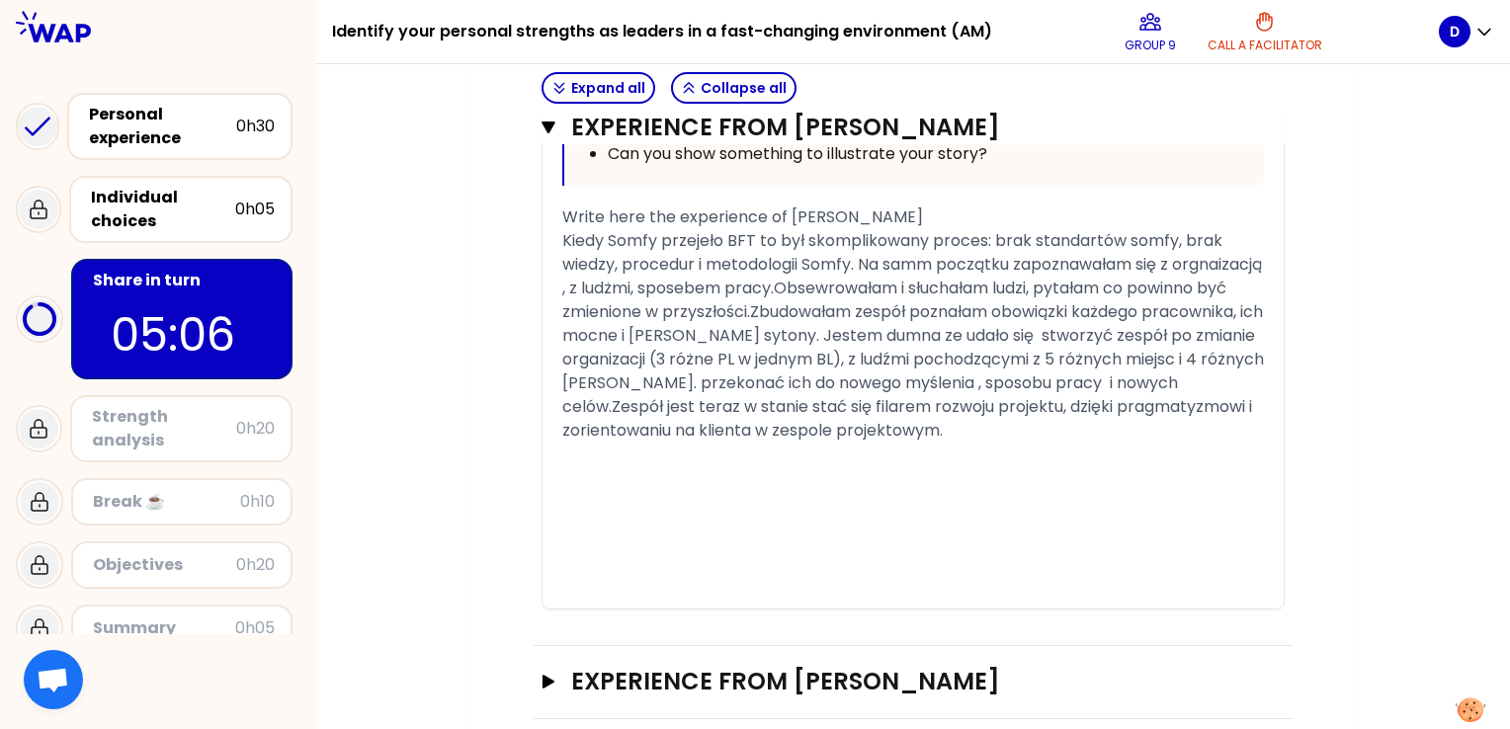
click at [974, 593] on div "﻿" at bounding box center [913, 597] width 702 height 24
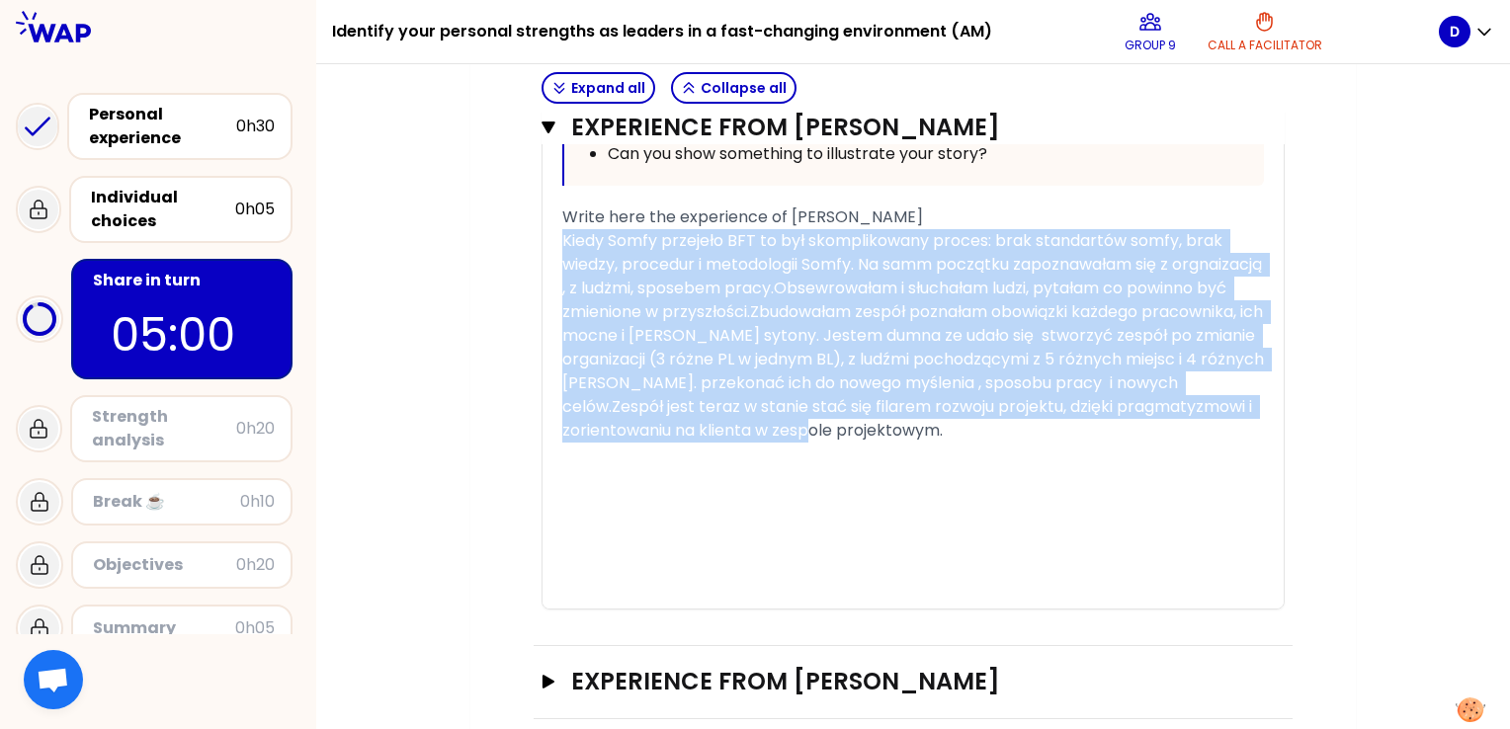
drag, startPoint x: 950, startPoint y: 437, endPoint x: 538, endPoint y: 238, distance: 457.5
copy span "Kiedy Somfy przejeło BFT to był skomplikowany proces: brak standartów somfy, br…"
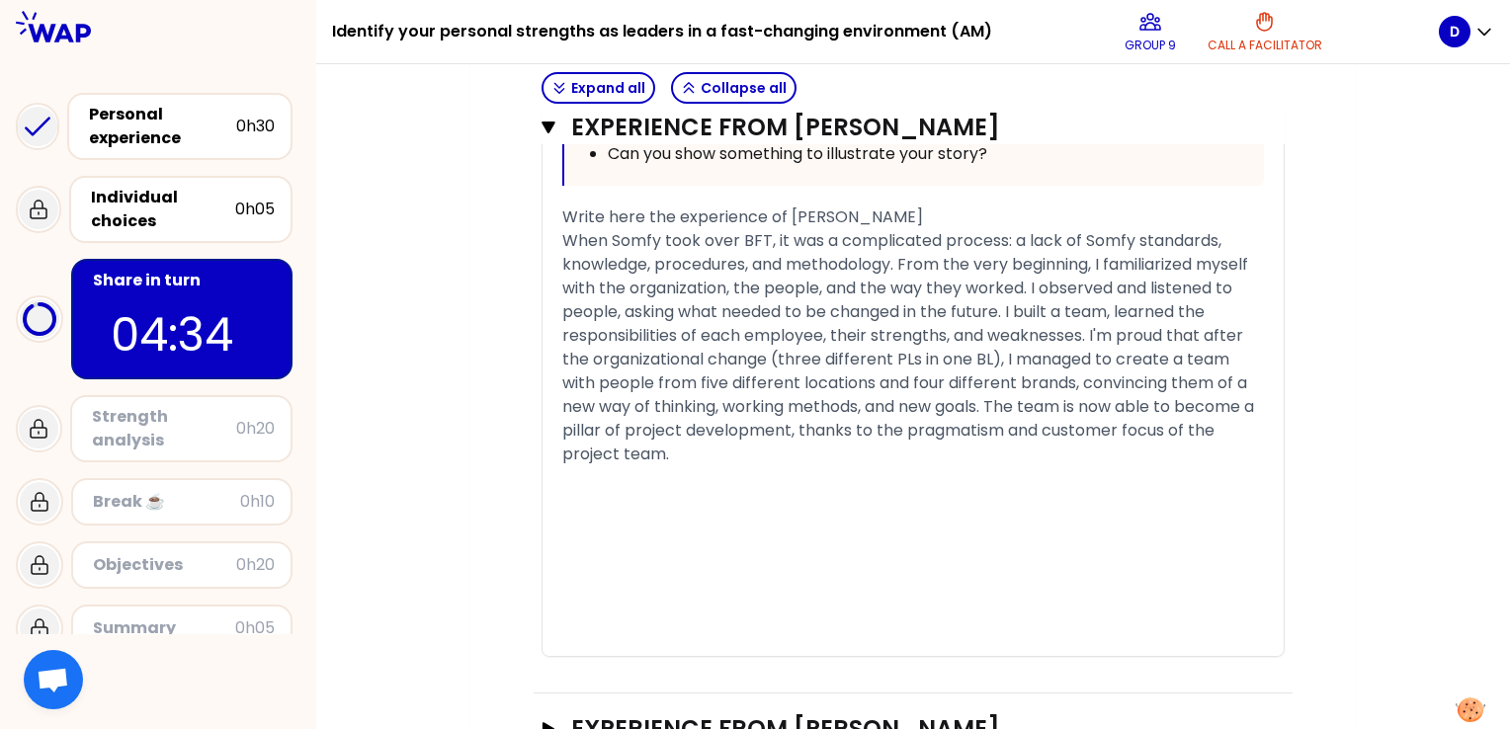
click at [994, 703] on div "Experience from [PERSON_NAME] Open" at bounding box center [913, 730] width 759 height 73
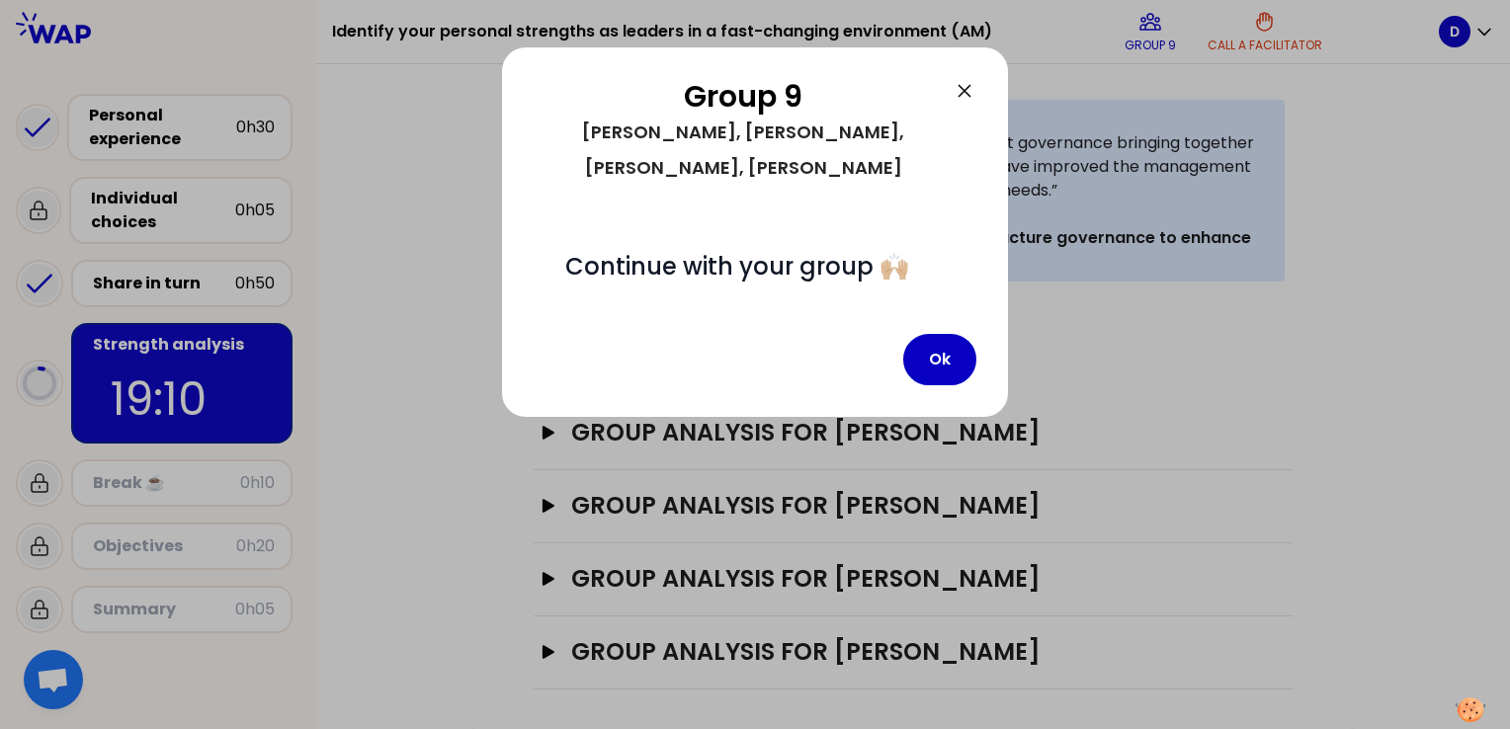
scroll to position [459, 0]
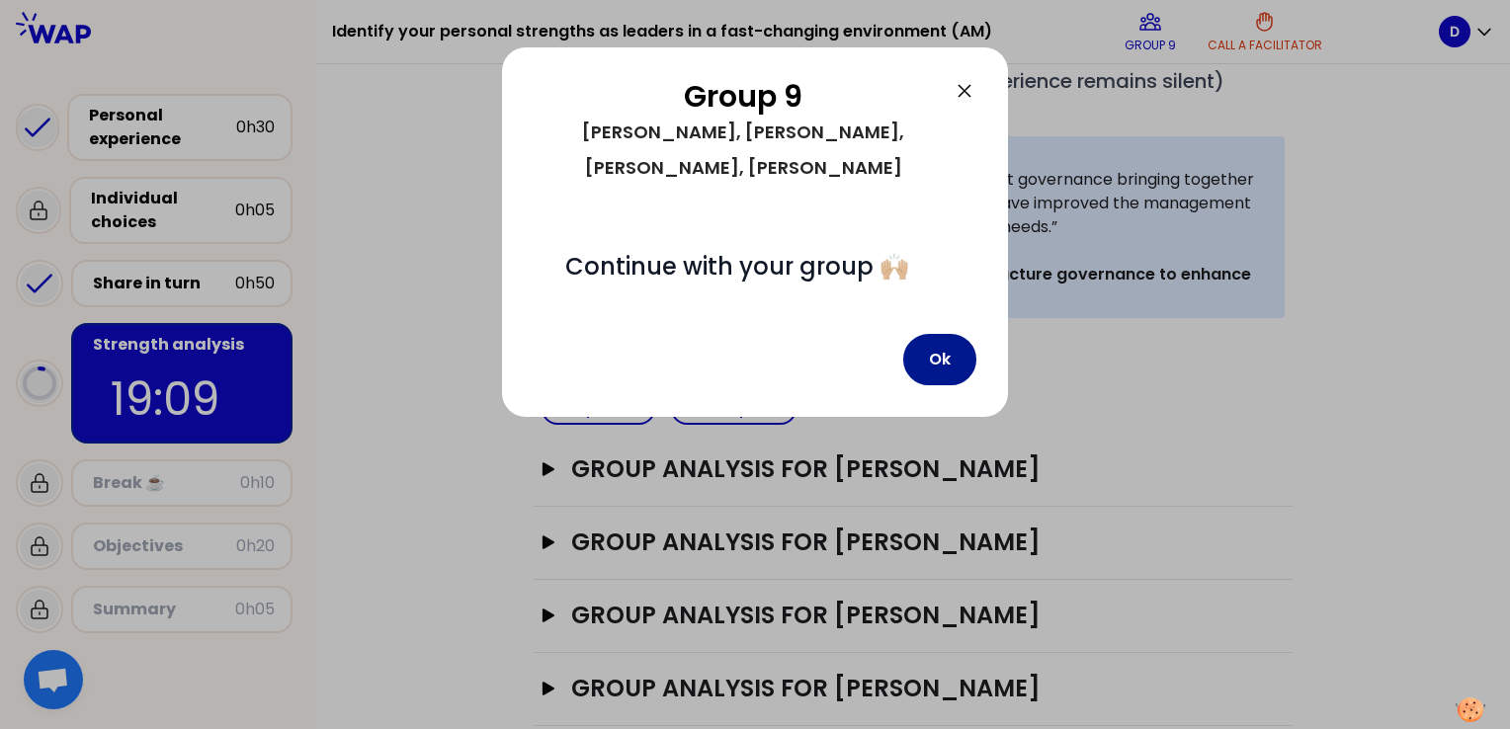
click at [952, 334] on button "Ok" at bounding box center [939, 359] width 73 height 51
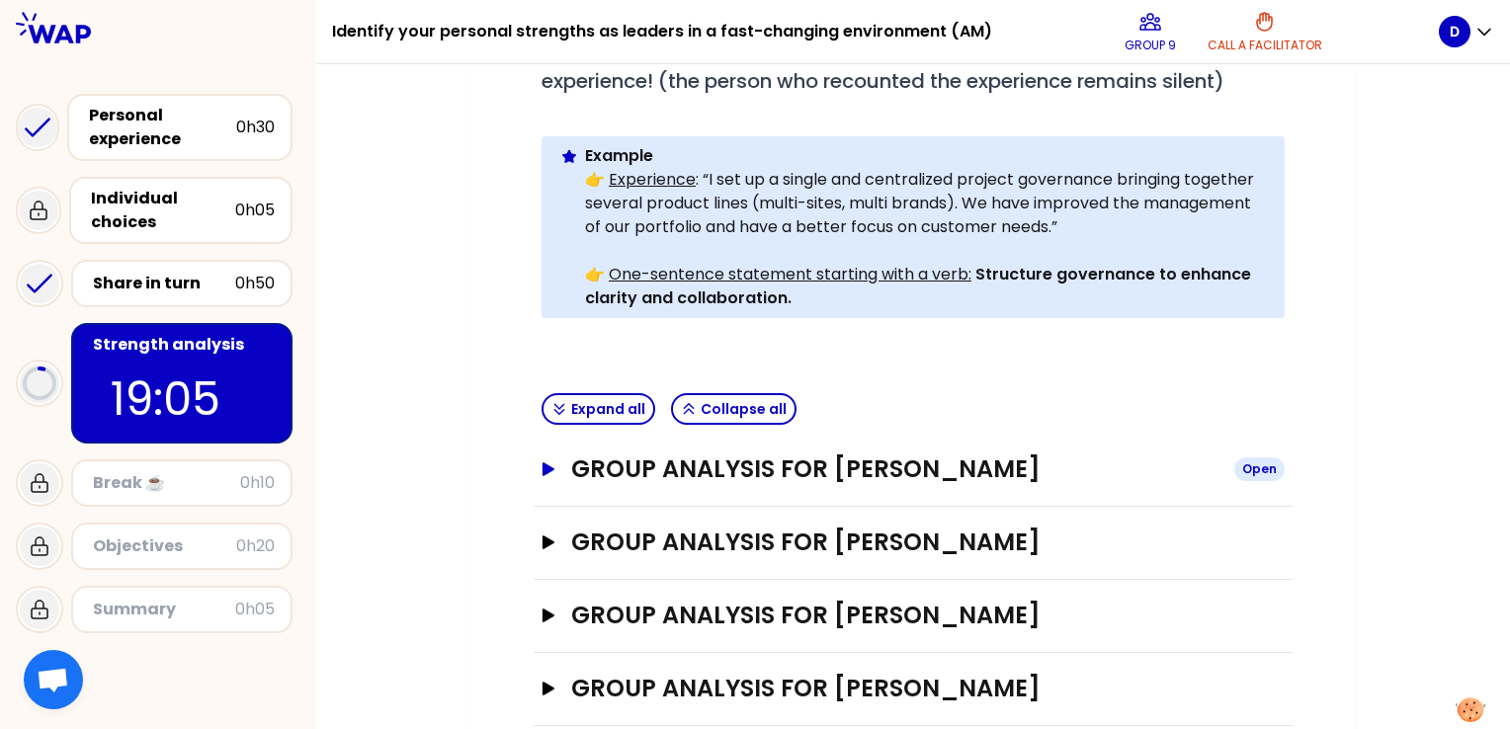
click at [1255, 458] on div "Open" at bounding box center [1259, 470] width 50 height 24
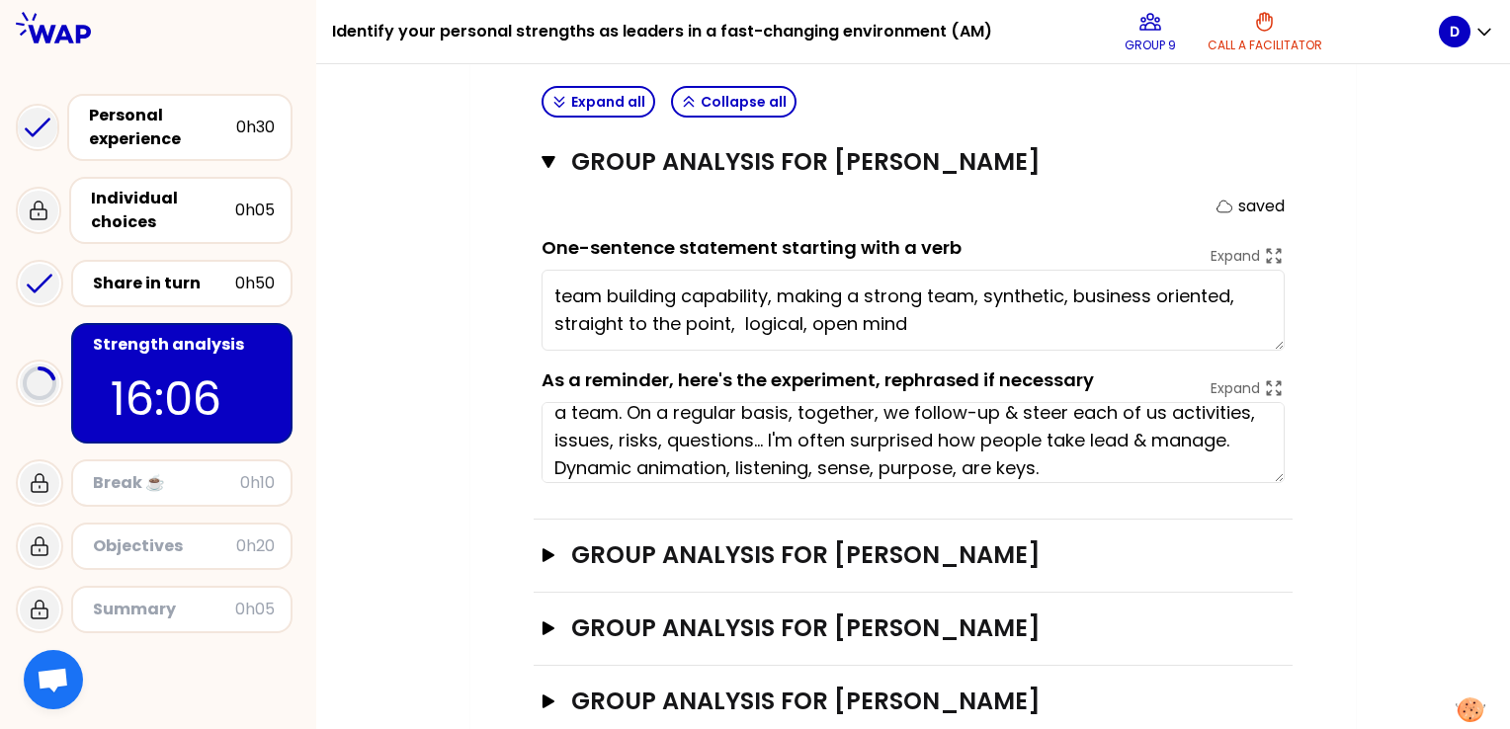
scroll to position [55, 0]
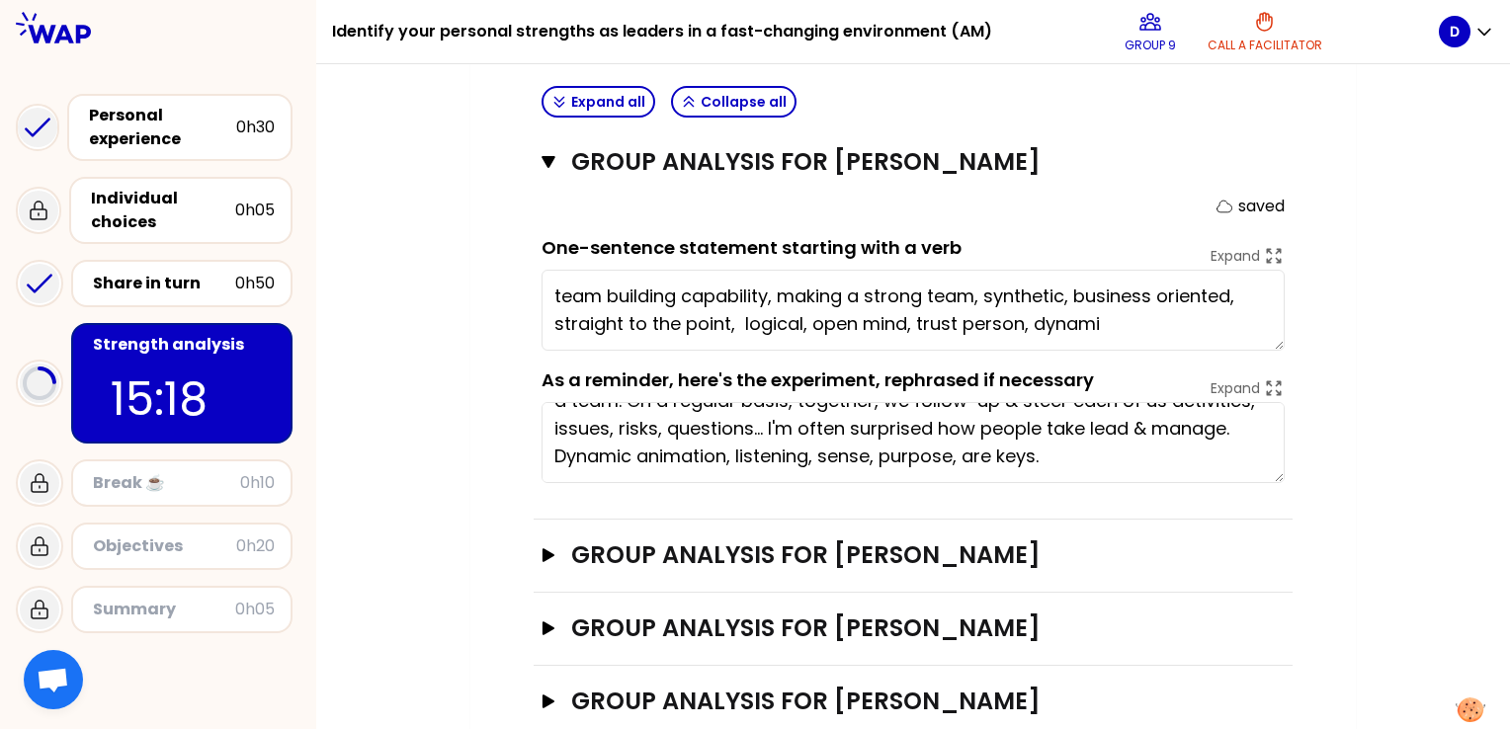
type textarea "team building capability, making a strong team, synthetic, business oriented, s…"
click at [1087, 540] on h3 "Group analysis for [PERSON_NAME]" at bounding box center [894, 556] width 647 height 32
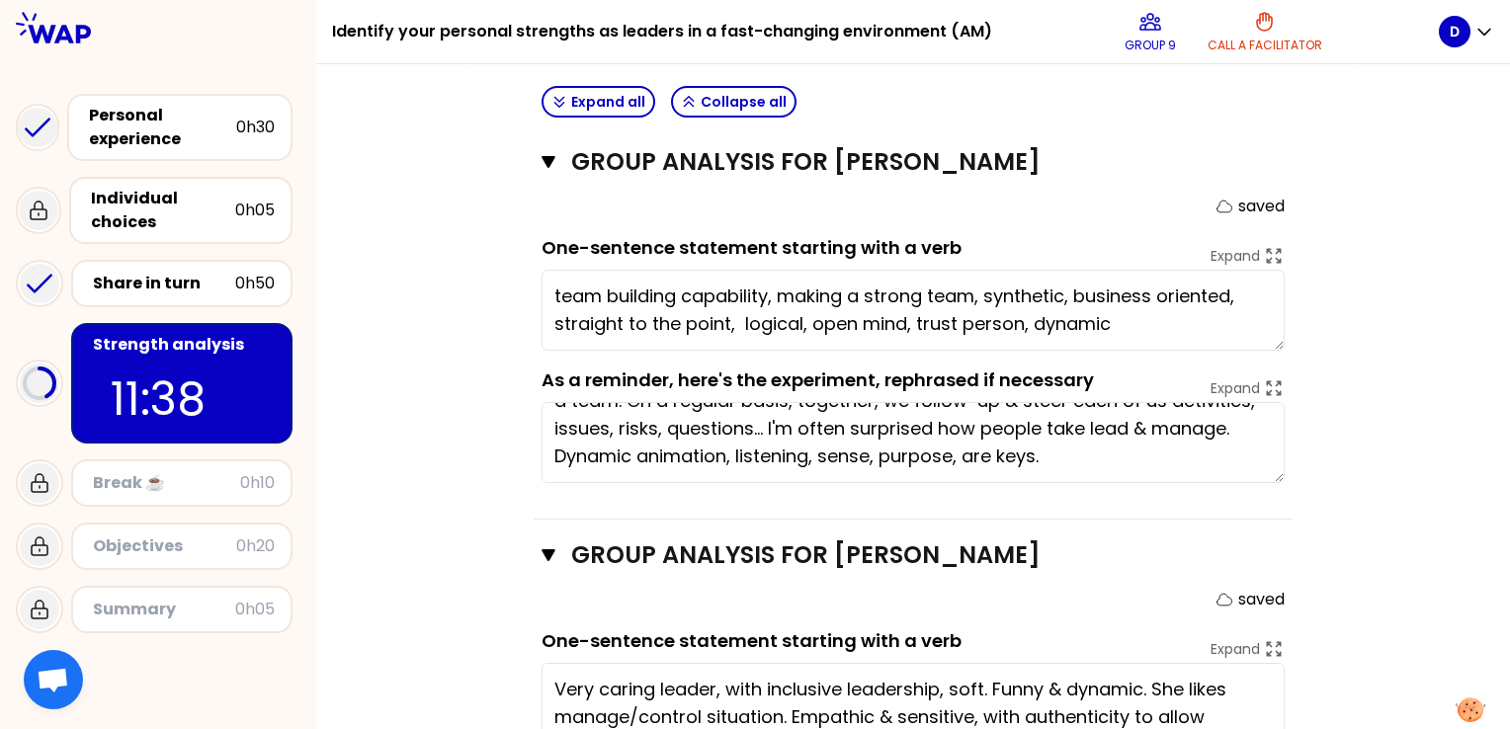
type textarea "Very caring leader, with inclusive leadership, soft. Funny & dynamic. She likes…"
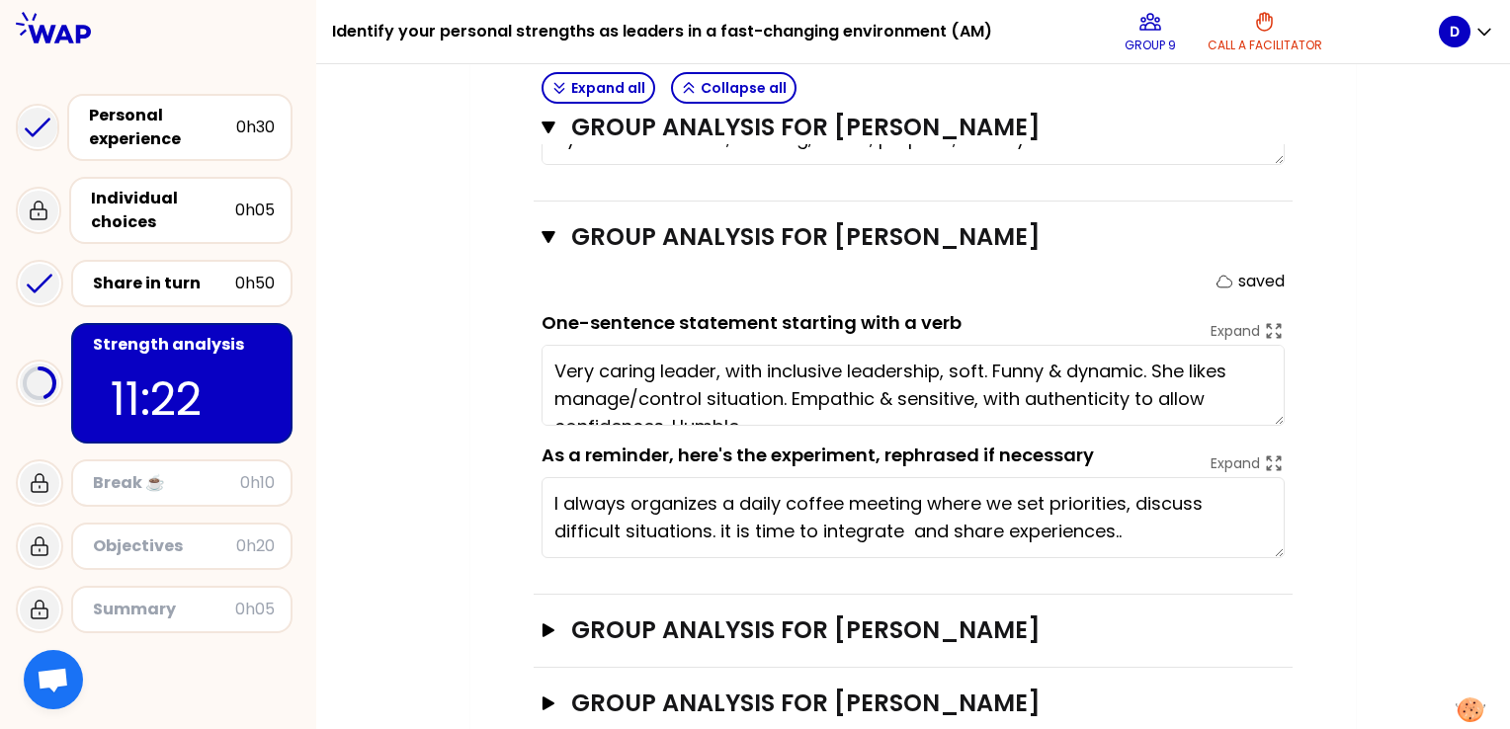
scroll to position [1091, 0]
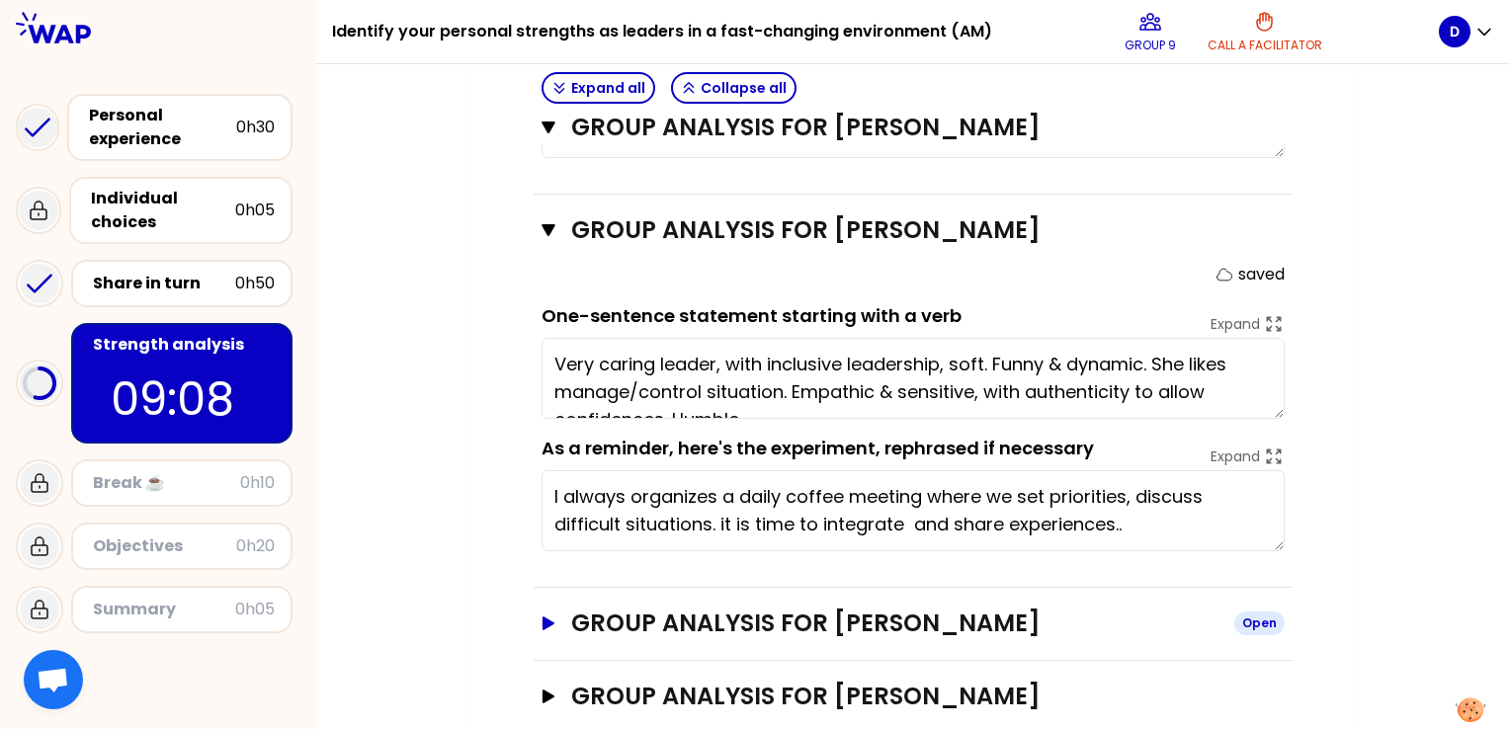
click at [1260, 612] on div "Open" at bounding box center [1259, 624] width 50 height 24
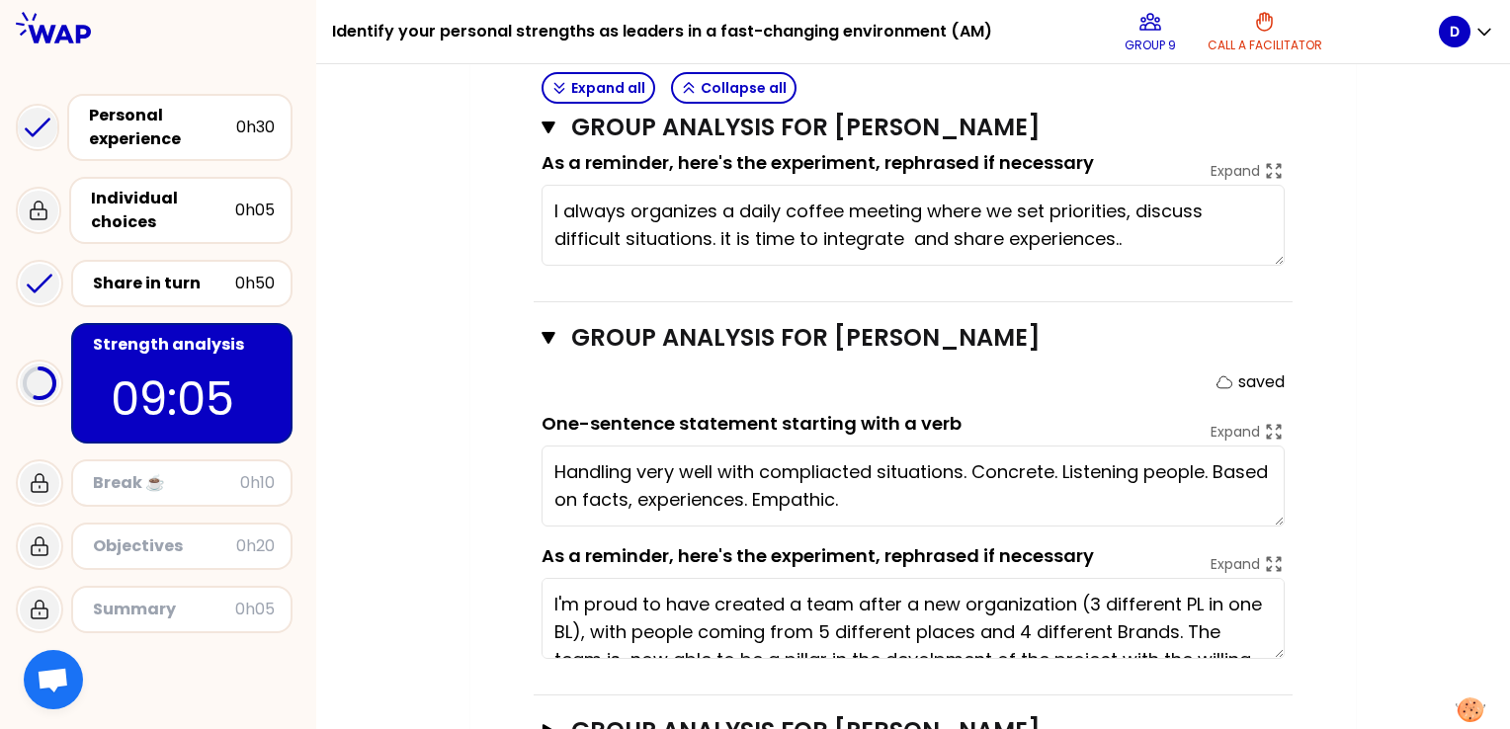
scroll to position [1416, 0]
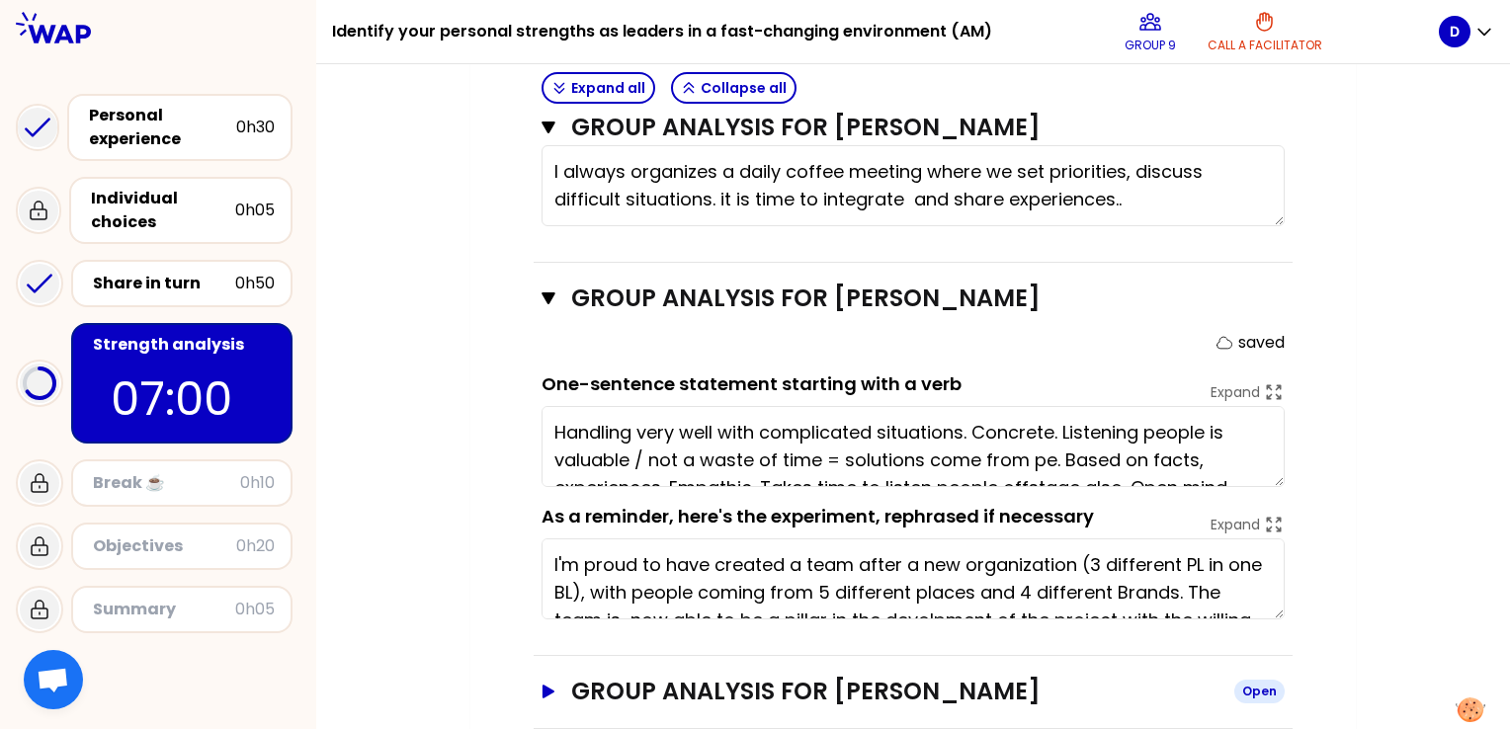
click at [1264, 680] on div "Open" at bounding box center [1259, 692] width 50 height 24
type textarea "Handling very well with complicated situations. Concrete. Listening people is v…"
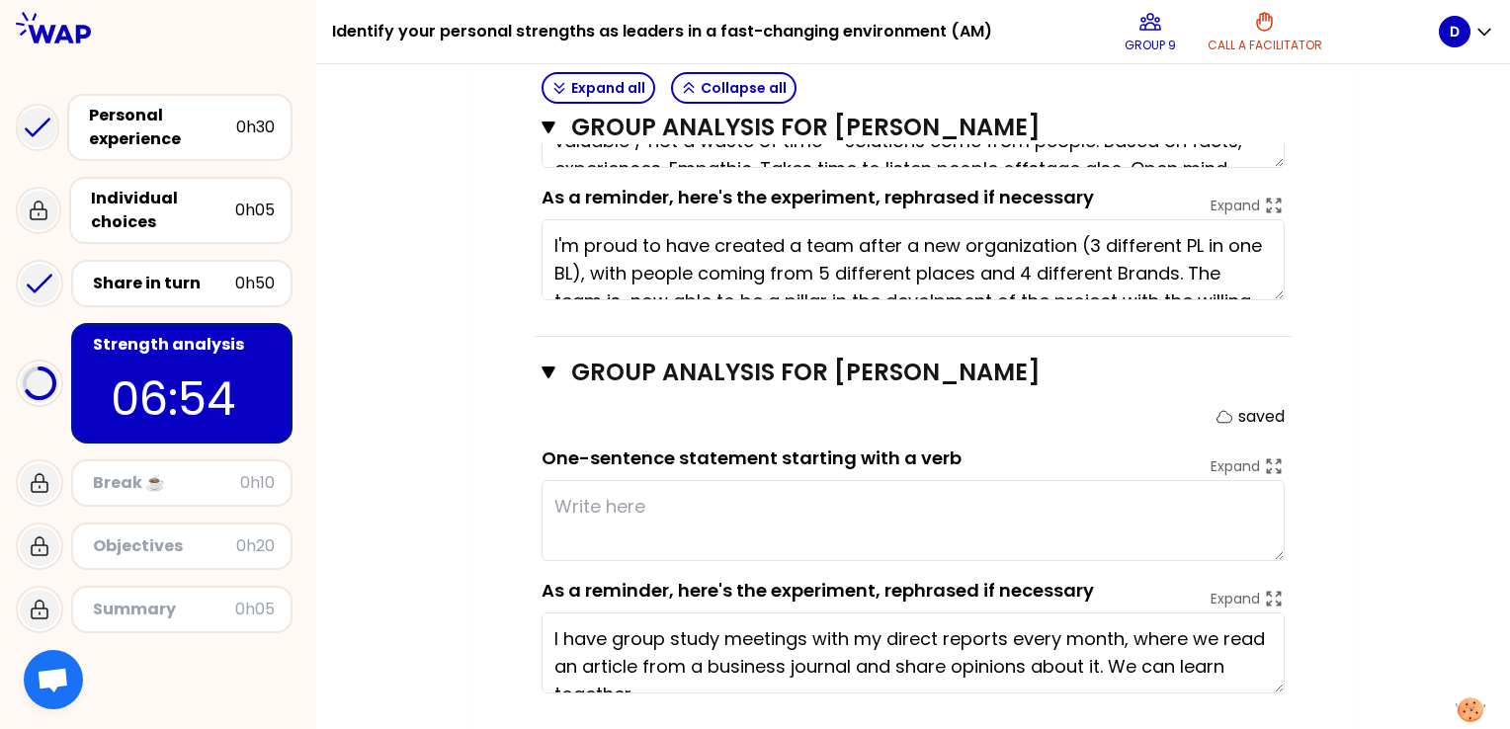
click at [996, 632] on textarea "I have group study meetings with my direct reports every month, where we read a…" at bounding box center [913, 653] width 743 height 81
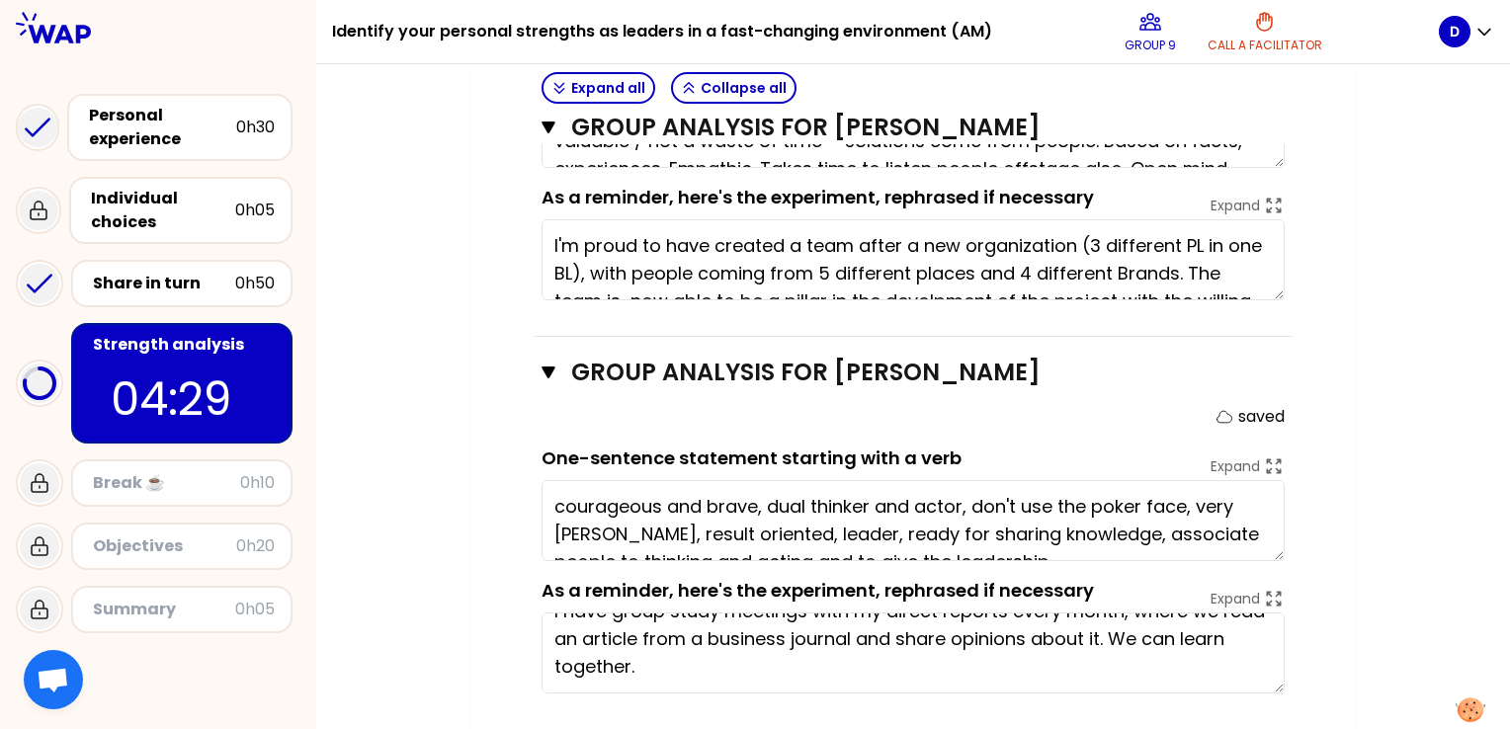
type textarea "courageous and brave, dual thinker and actor, don't use the poker face, very [P…"
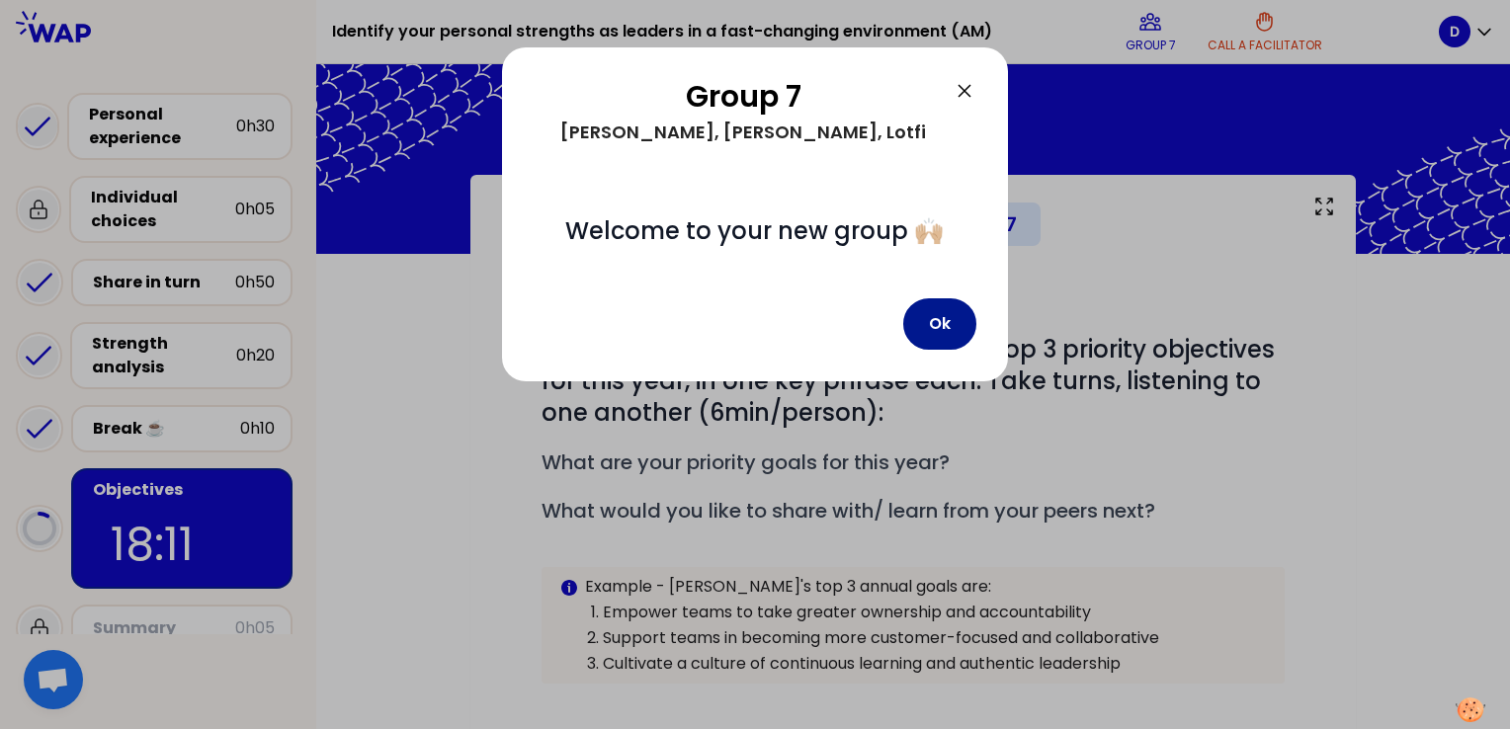
click at [941, 318] on button "Ok" at bounding box center [939, 323] width 73 height 51
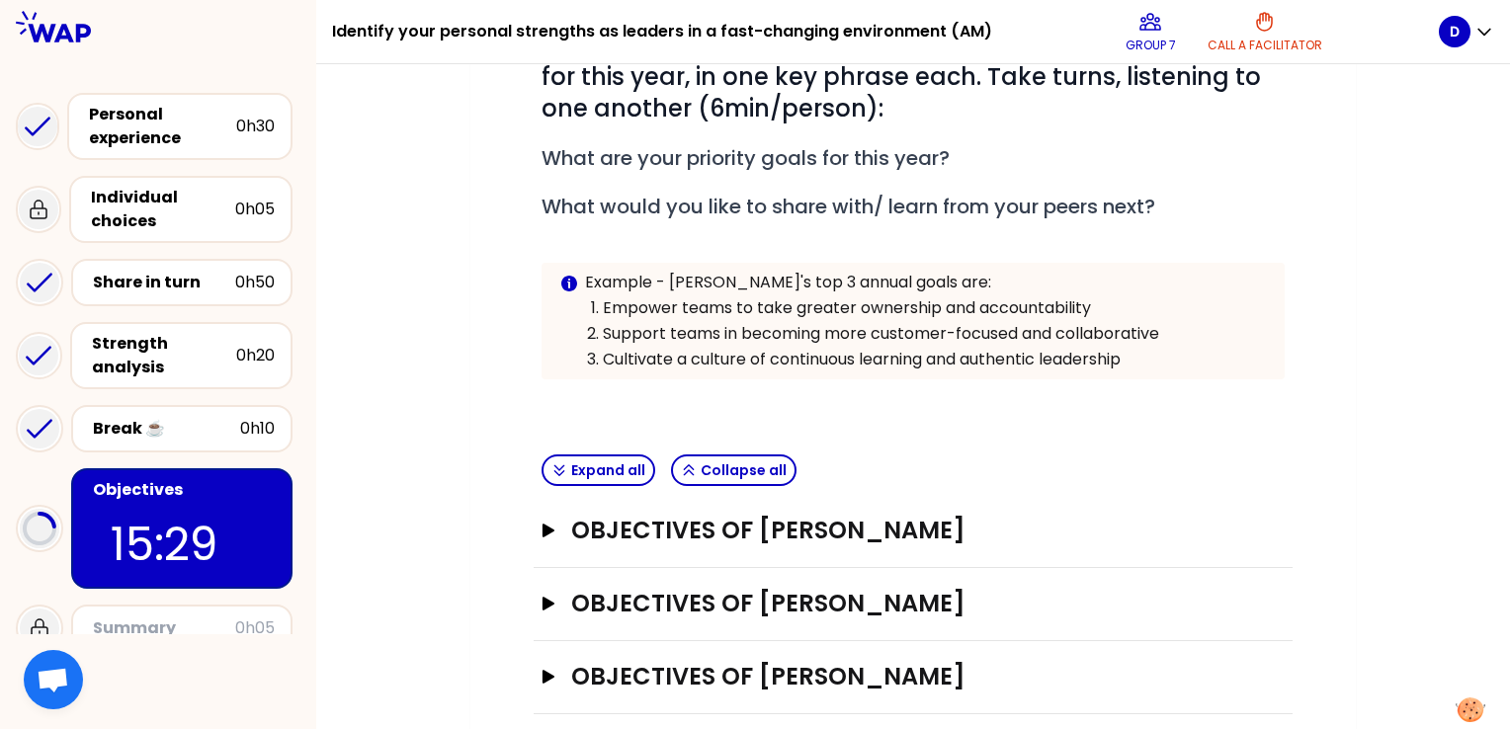
scroll to position [323, 0]
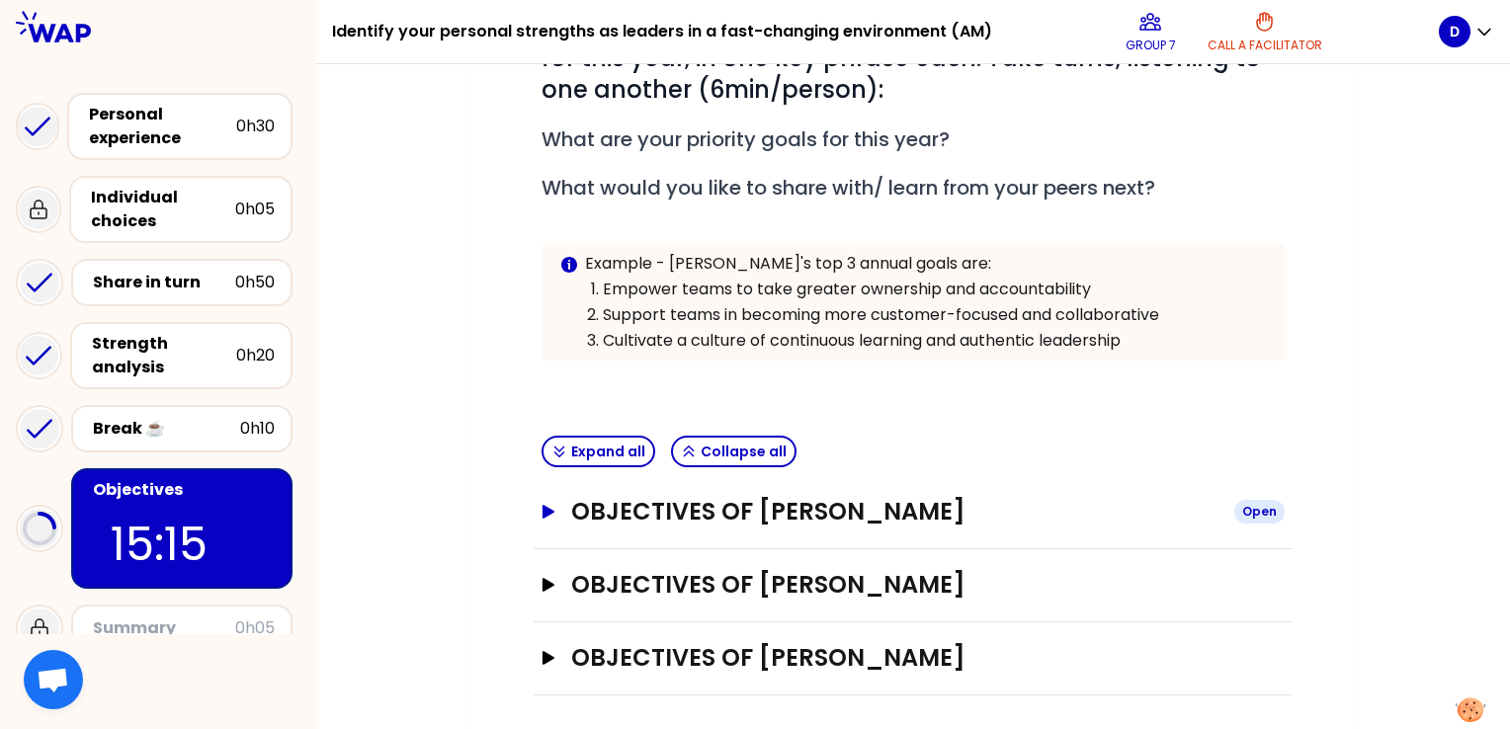
click at [1263, 508] on div "Open" at bounding box center [1259, 512] width 50 height 24
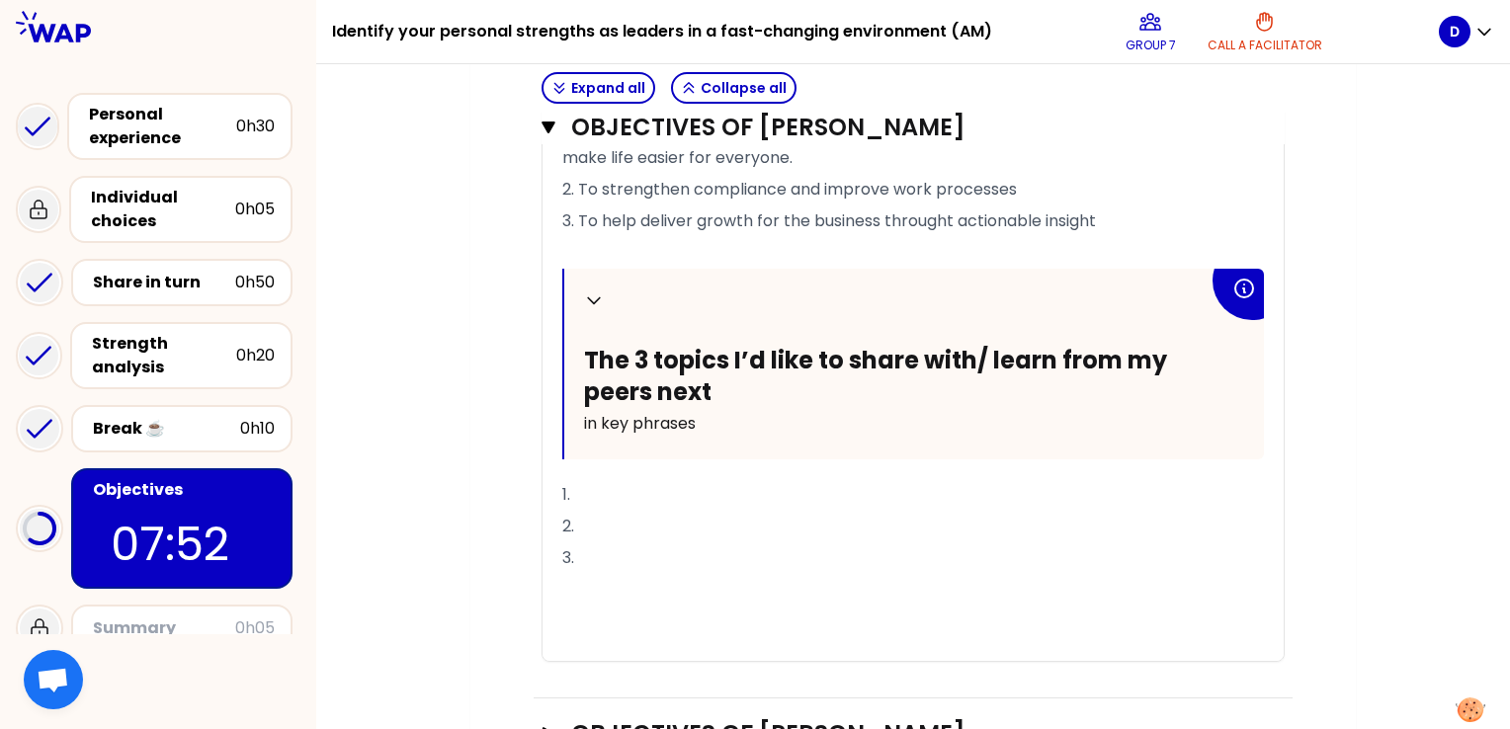
scroll to position [992, 0]
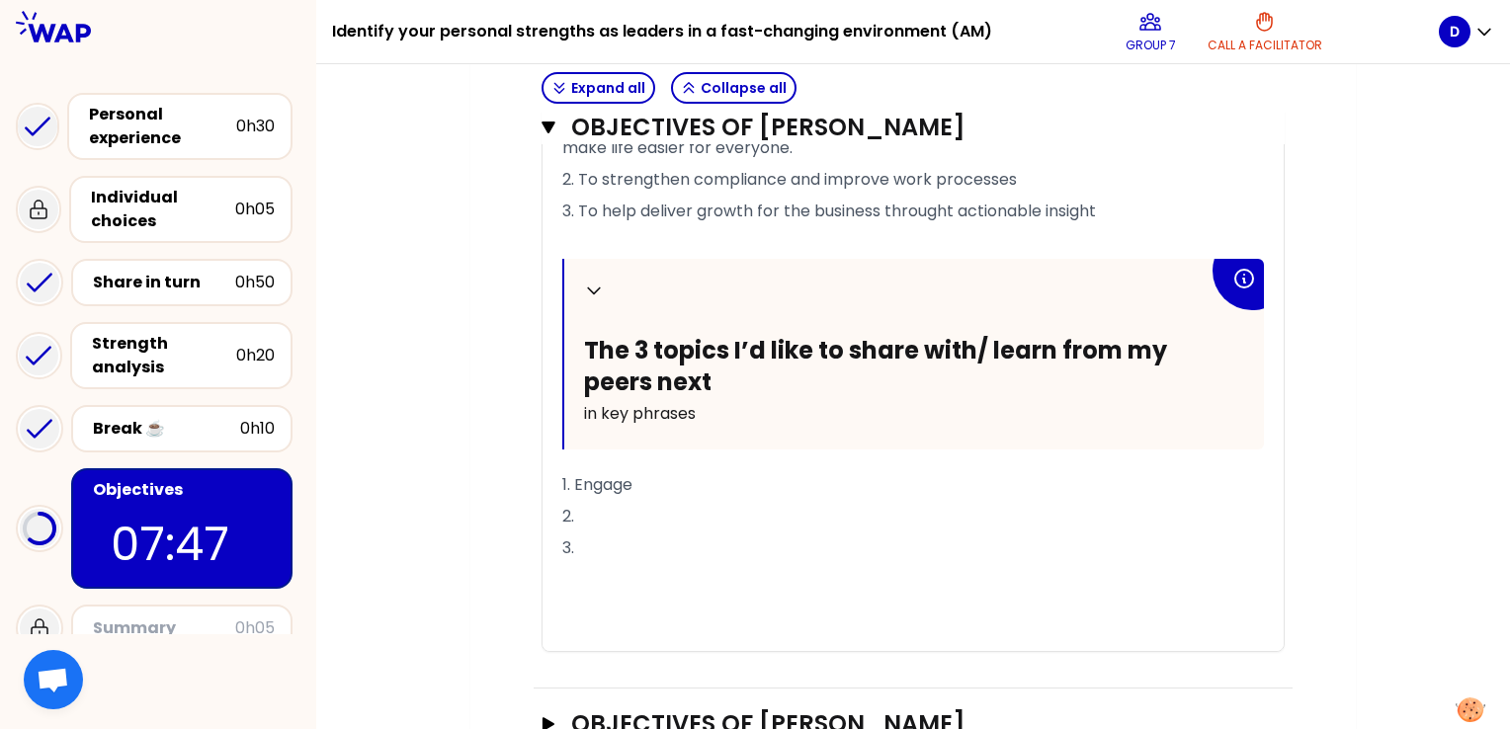
drag, startPoint x: 563, startPoint y: 476, endPoint x: 612, endPoint y: 556, distance: 93.6
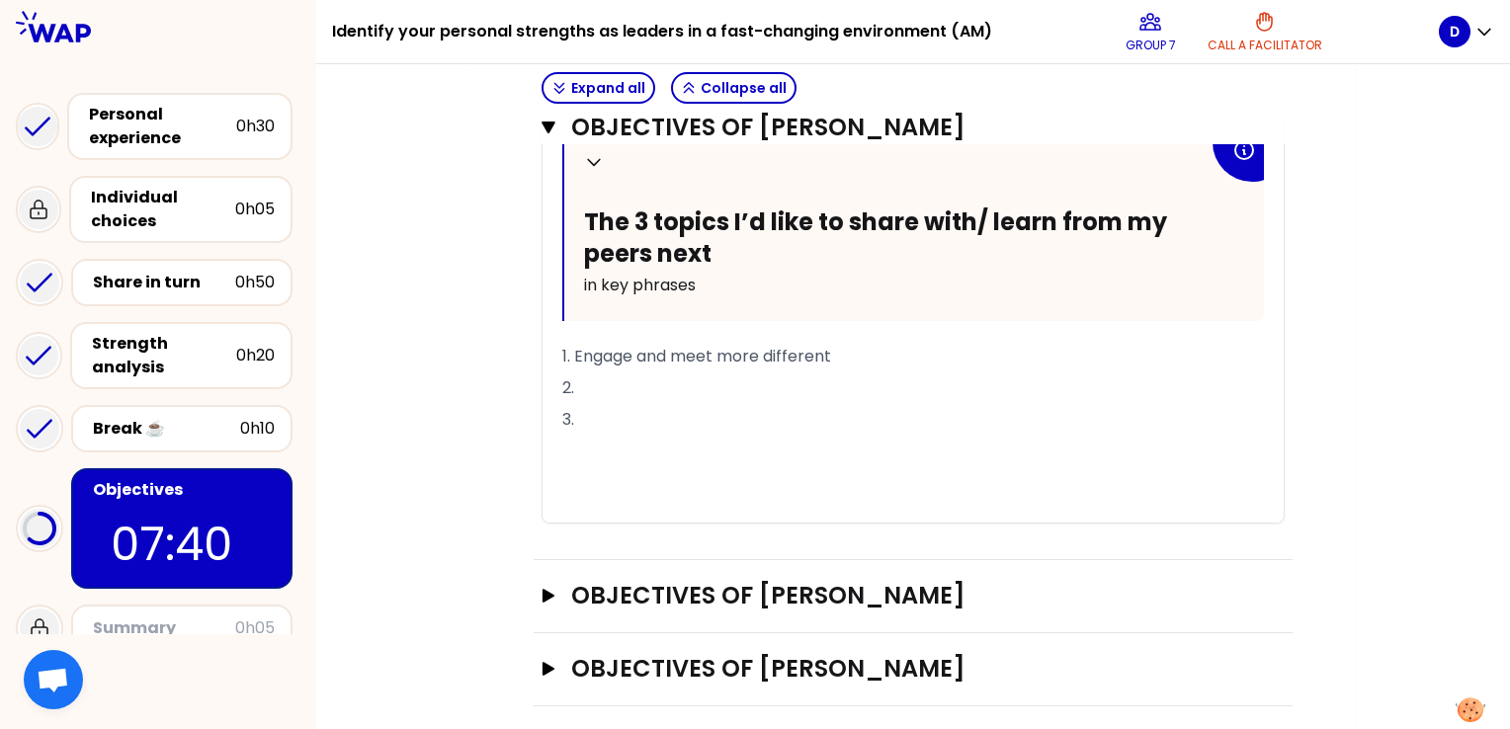
scroll to position [1131, 0]
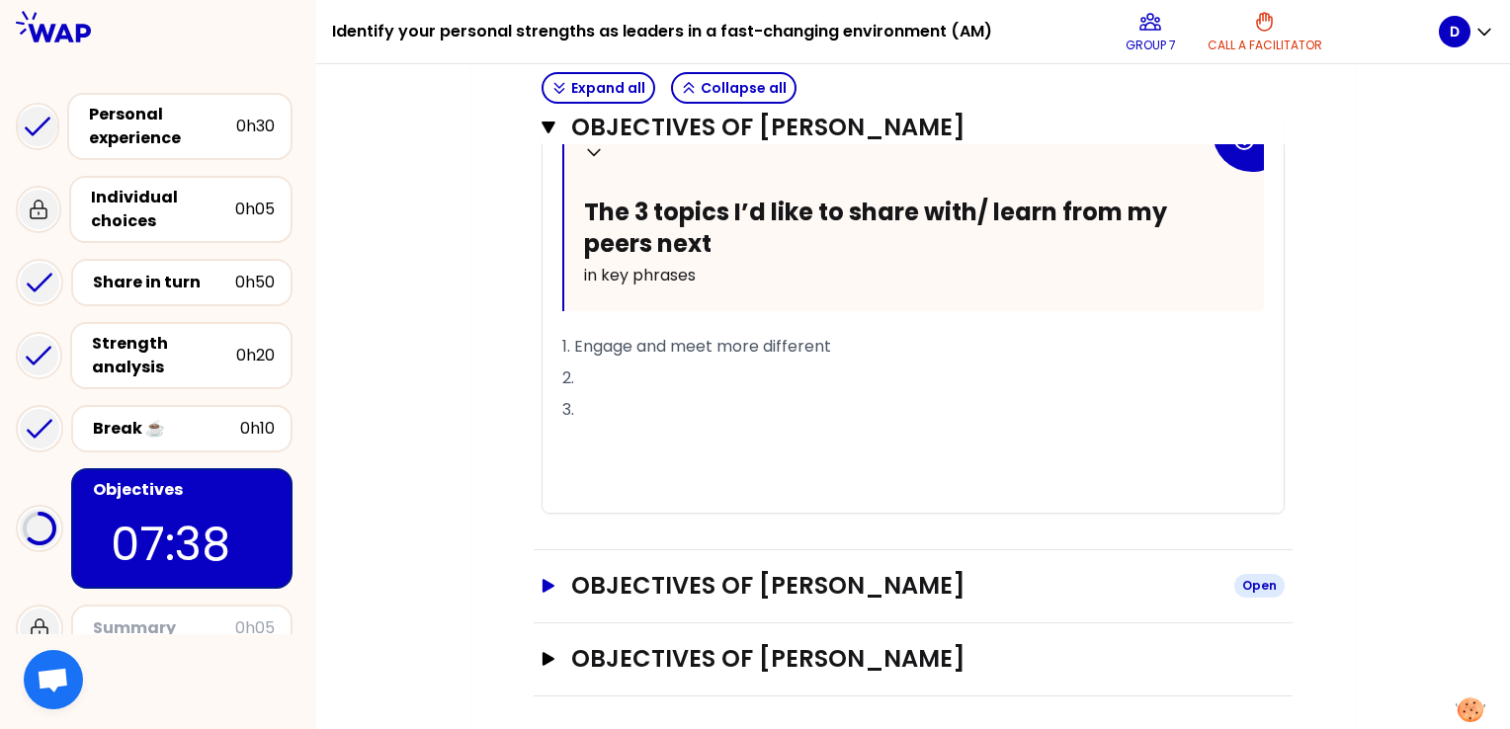
click at [1247, 578] on div "Open" at bounding box center [1259, 586] width 50 height 24
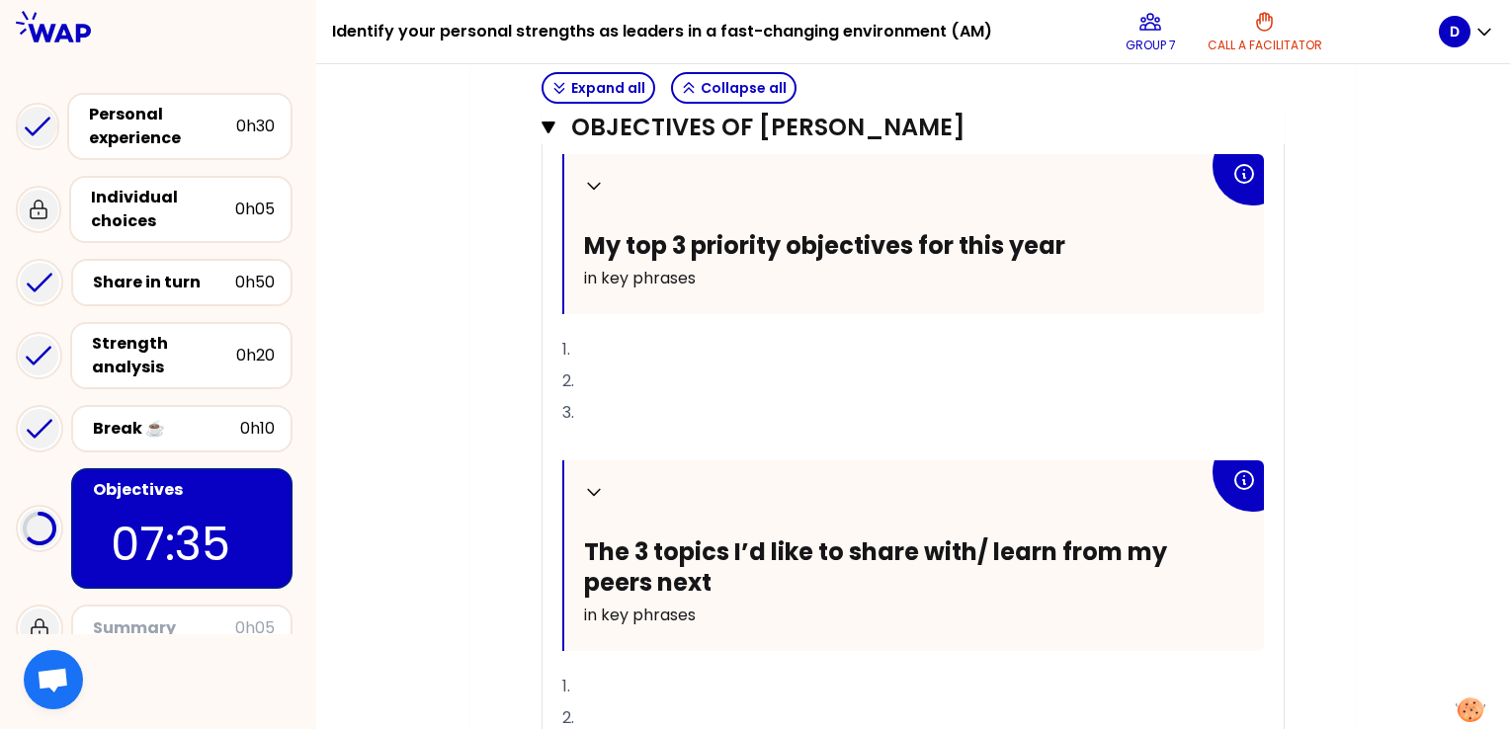
scroll to position [1672, 0]
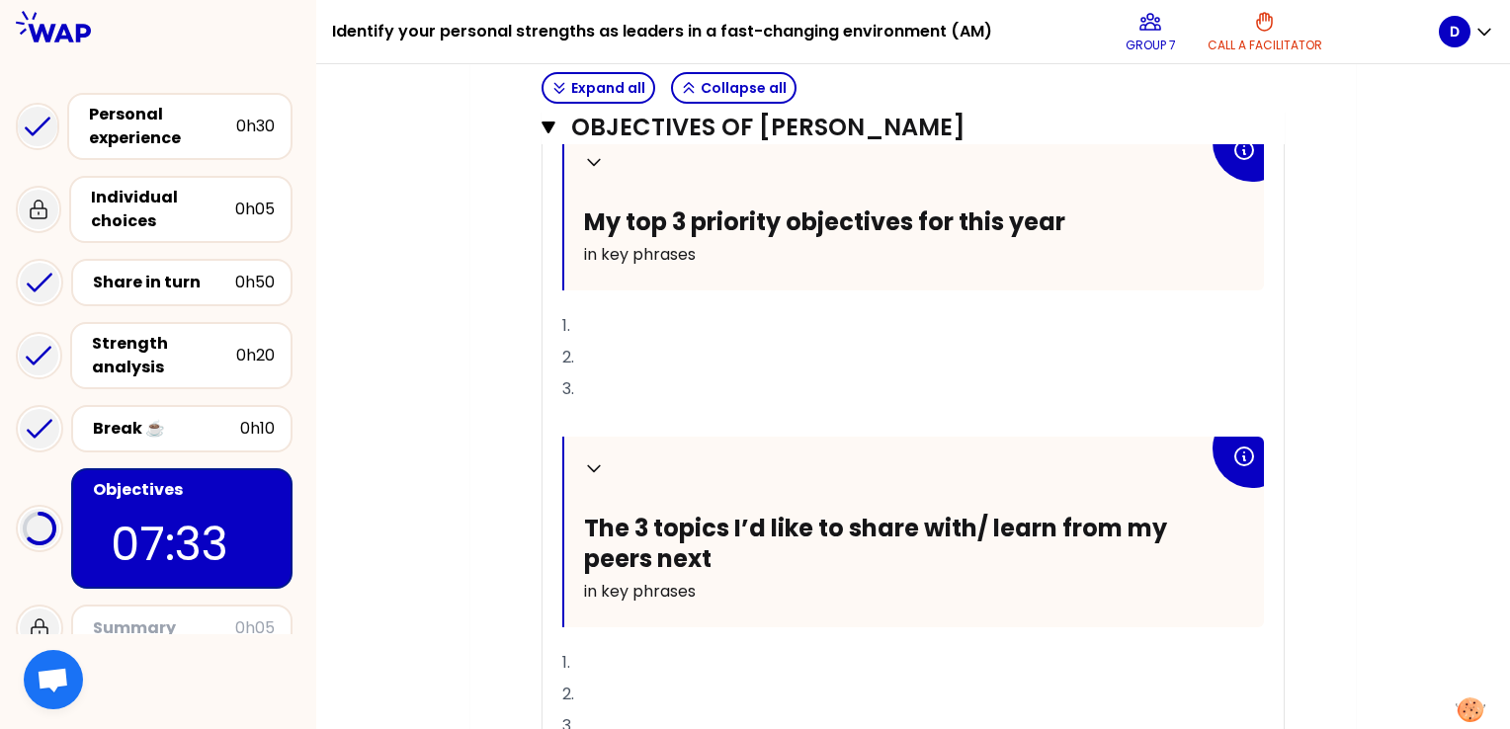
click at [583, 316] on p "1." at bounding box center [913, 326] width 702 height 32
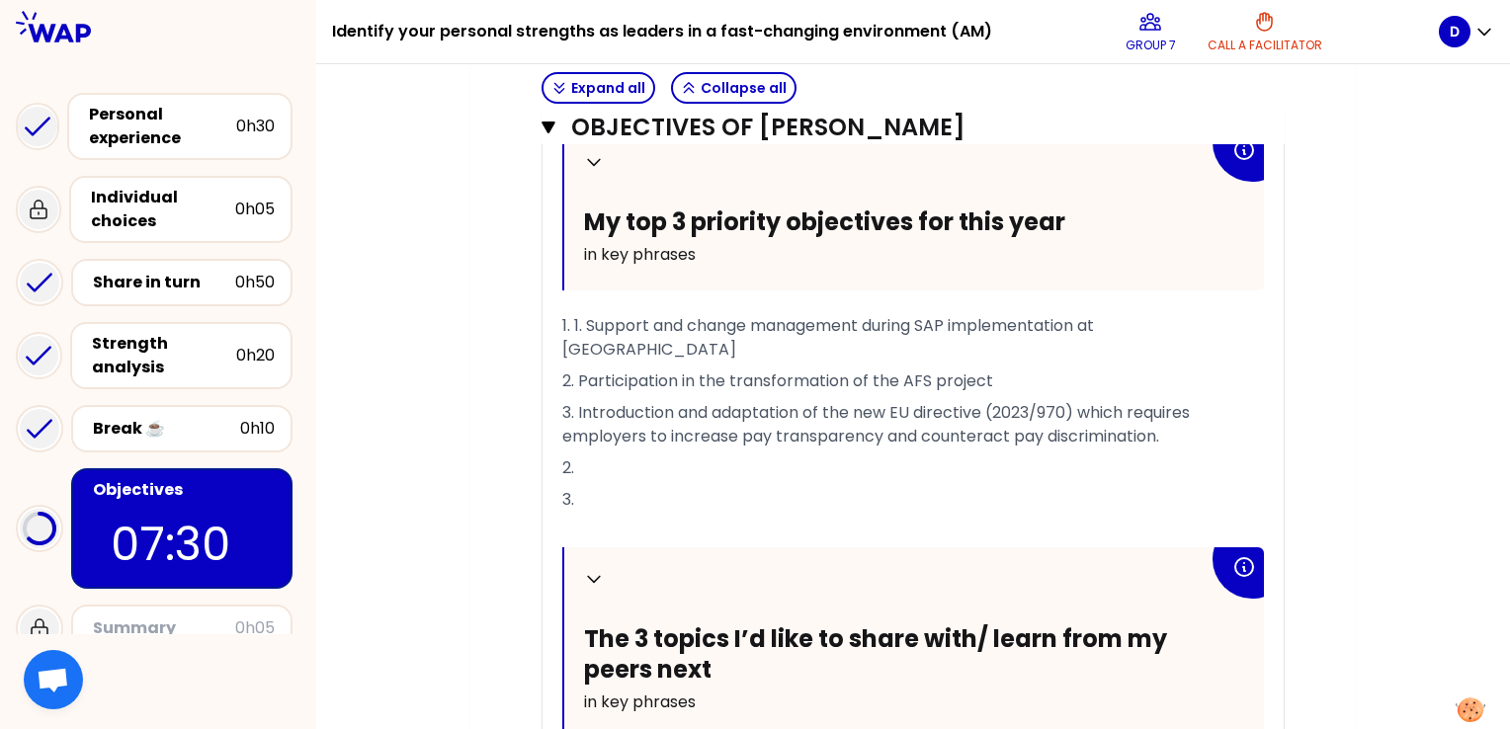
click at [568, 320] on span "1. 1. Support and change management during SAP implementation at [GEOGRAPHIC_DA…" at bounding box center [830, 337] width 536 height 46
click at [587, 322] on span "1. 1. Support and change management during SAP implementation at [GEOGRAPHIC_DA…" at bounding box center [830, 337] width 536 height 46
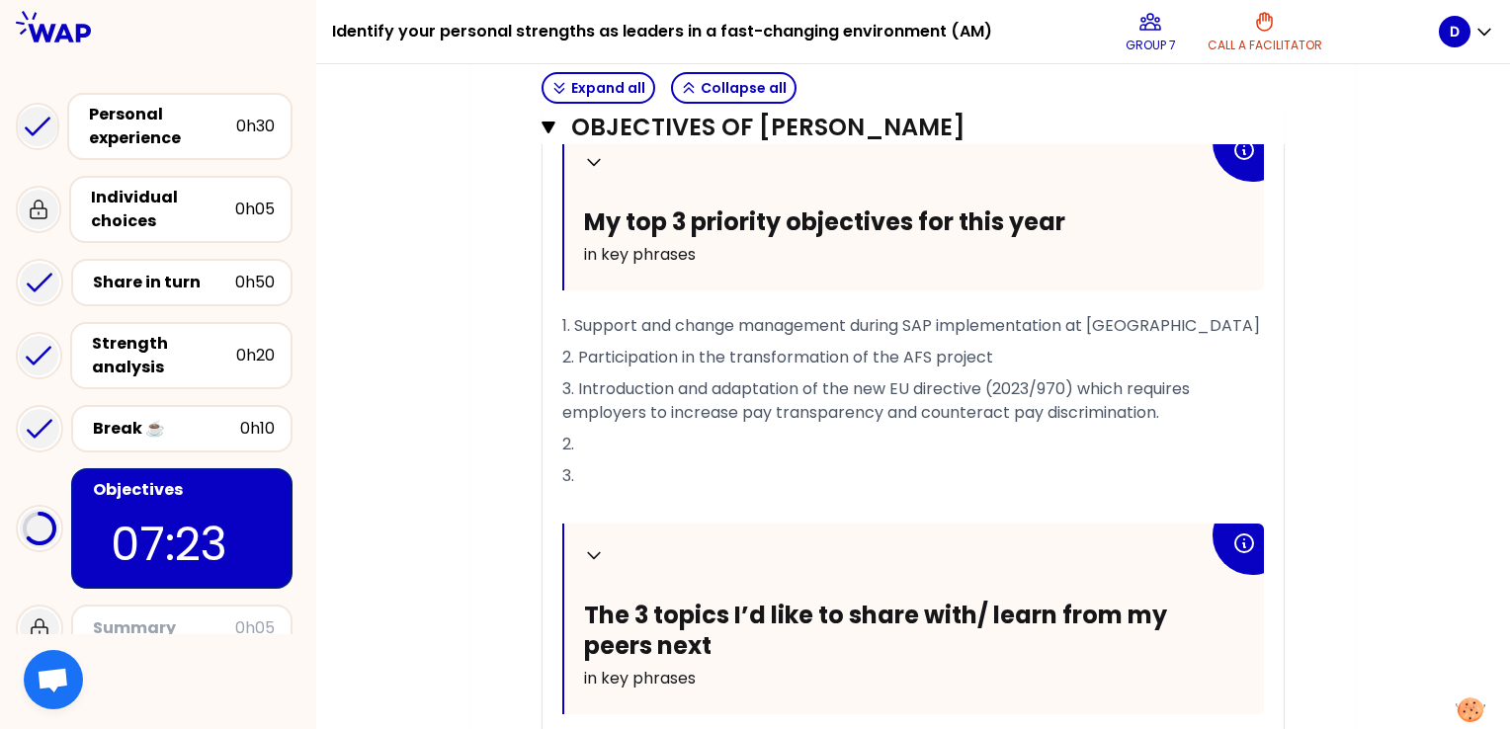
click at [574, 472] on span "3." at bounding box center [568, 475] width 12 height 23
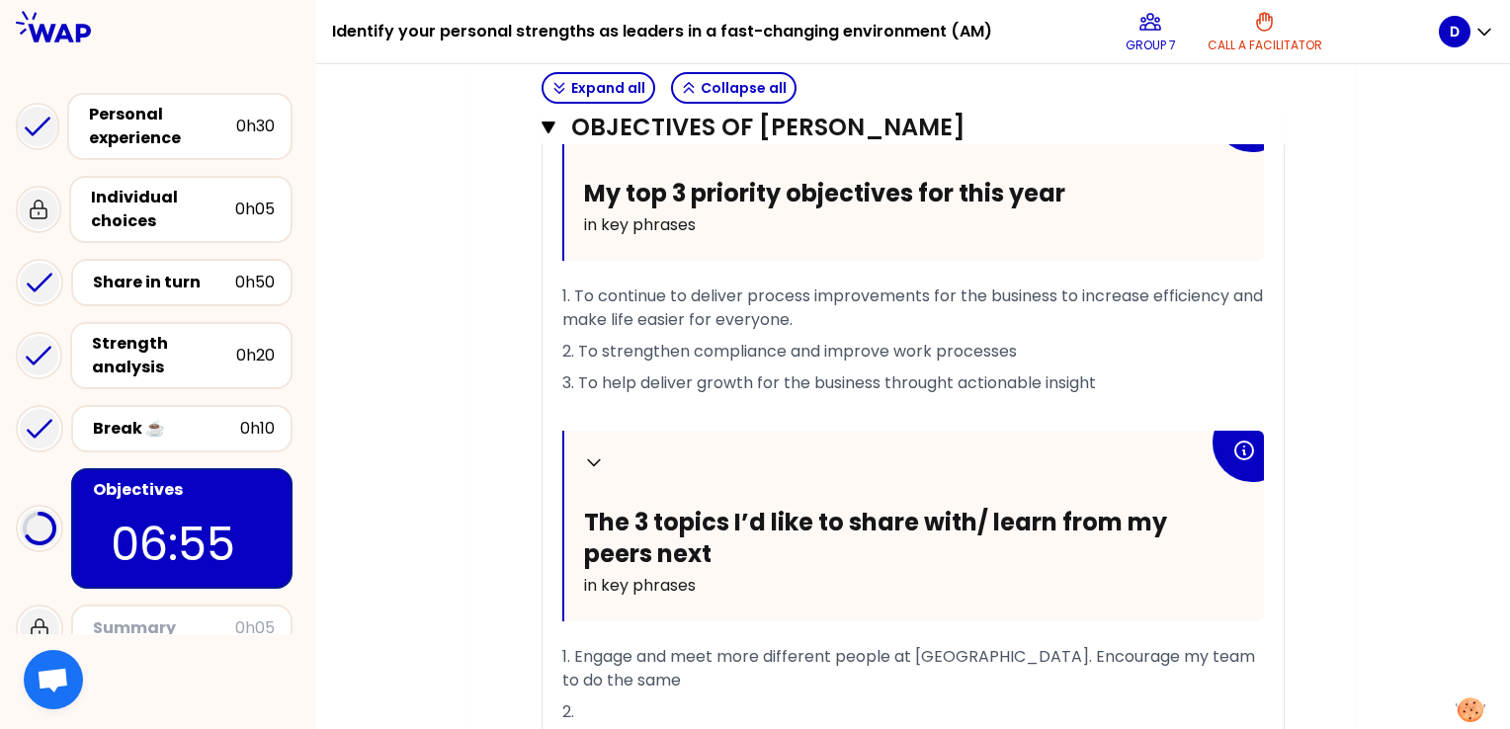
scroll to position [817, 0]
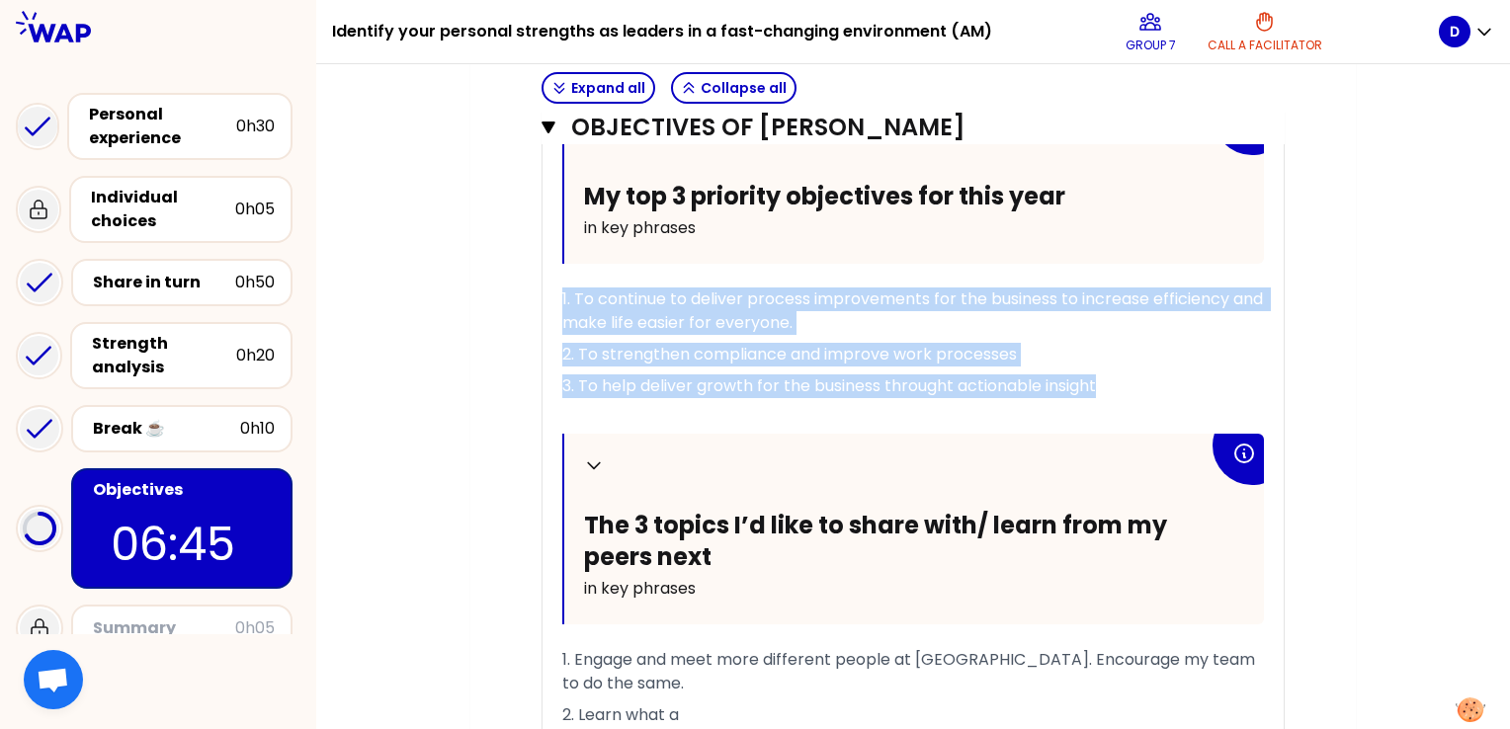
drag, startPoint x: 1120, startPoint y: 378, endPoint x: 555, endPoint y: 299, distance: 569.8
click at [555, 299] on div "Collapse My top 3 priority objectives for this year in key phrases 1. To contin…" at bounding box center [913, 477] width 741 height 746
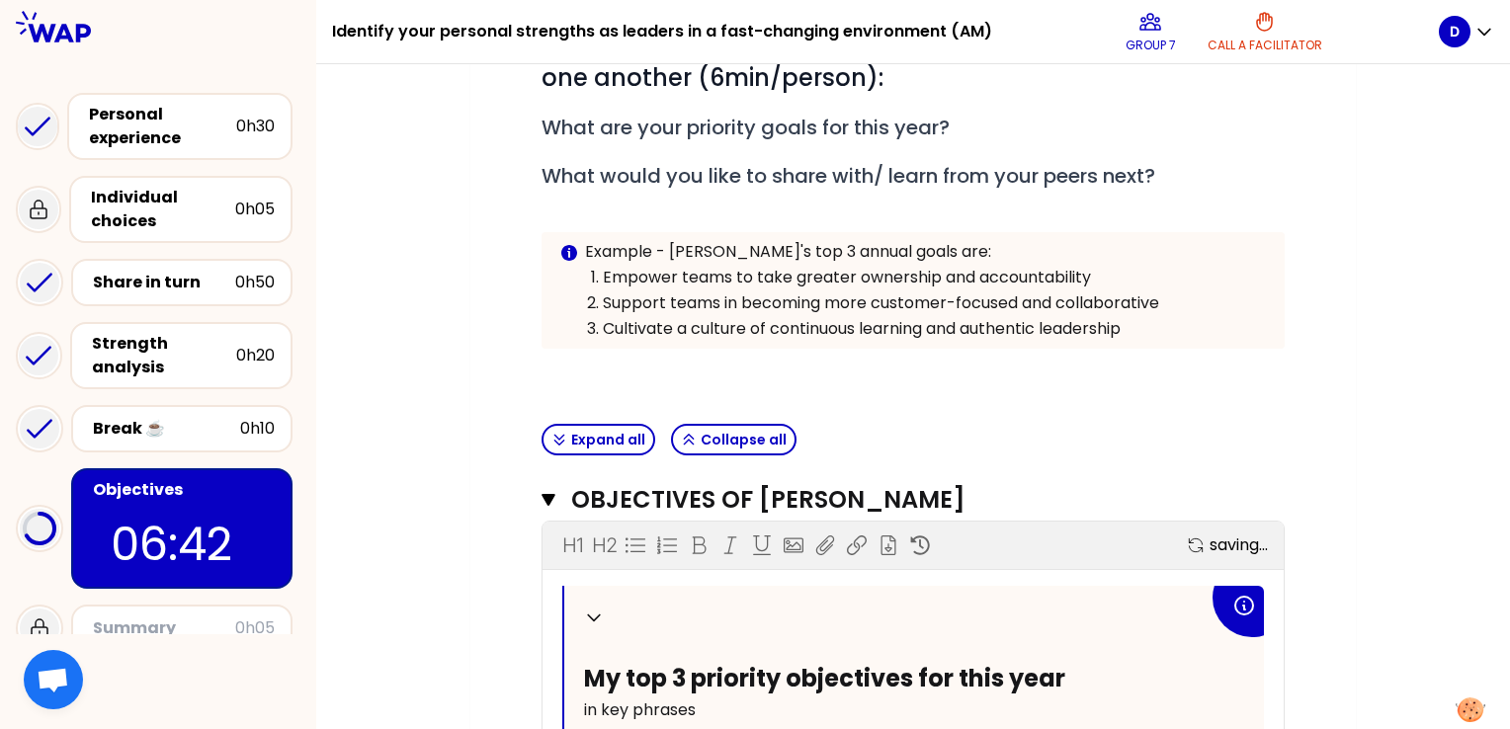
scroll to position [233, 0]
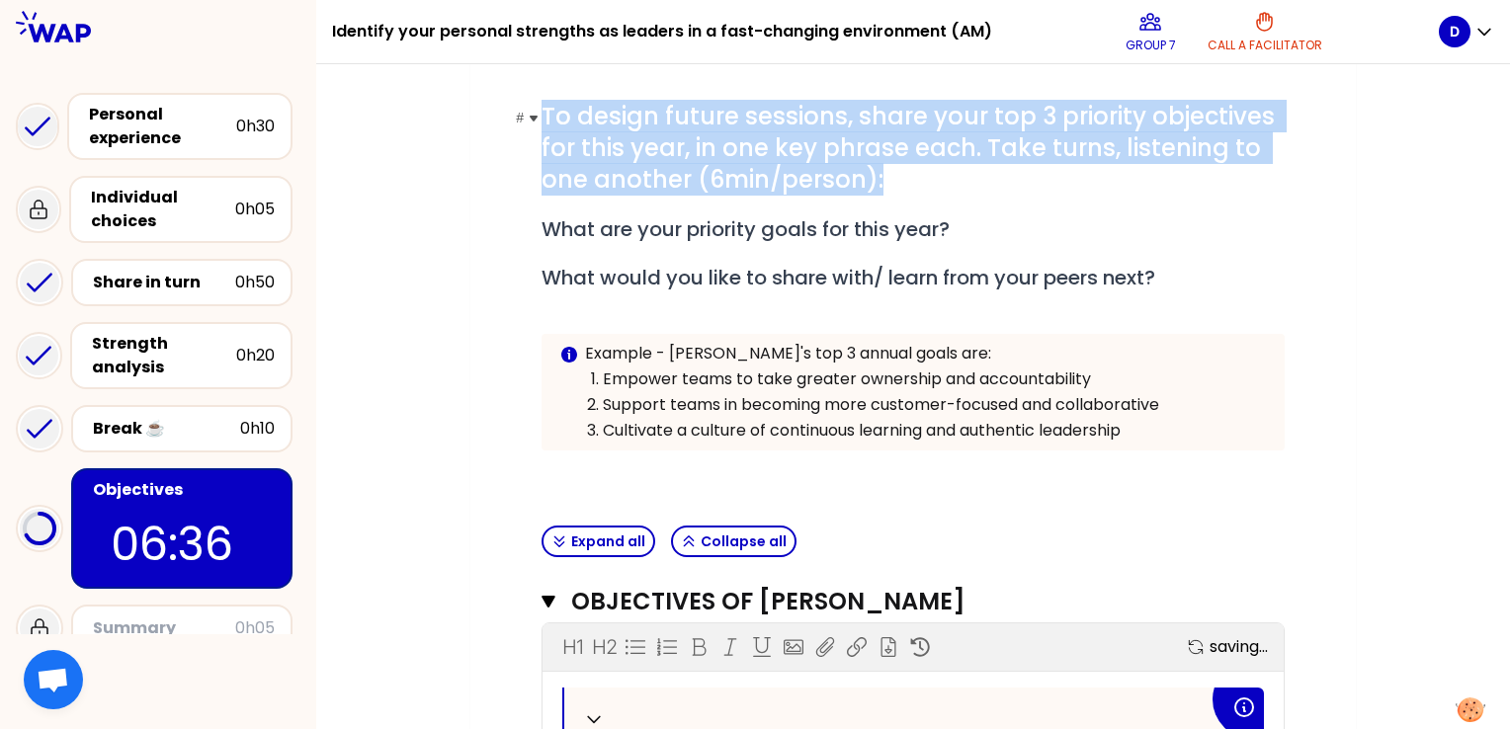
drag, startPoint x: 897, startPoint y: 187, endPoint x: 542, endPoint y: 121, distance: 361.9
click at [542, 121] on h1 "# To design future sessions, share your top 3 priority objectives for this year…" at bounding box center [913, 148] width 743 height 95
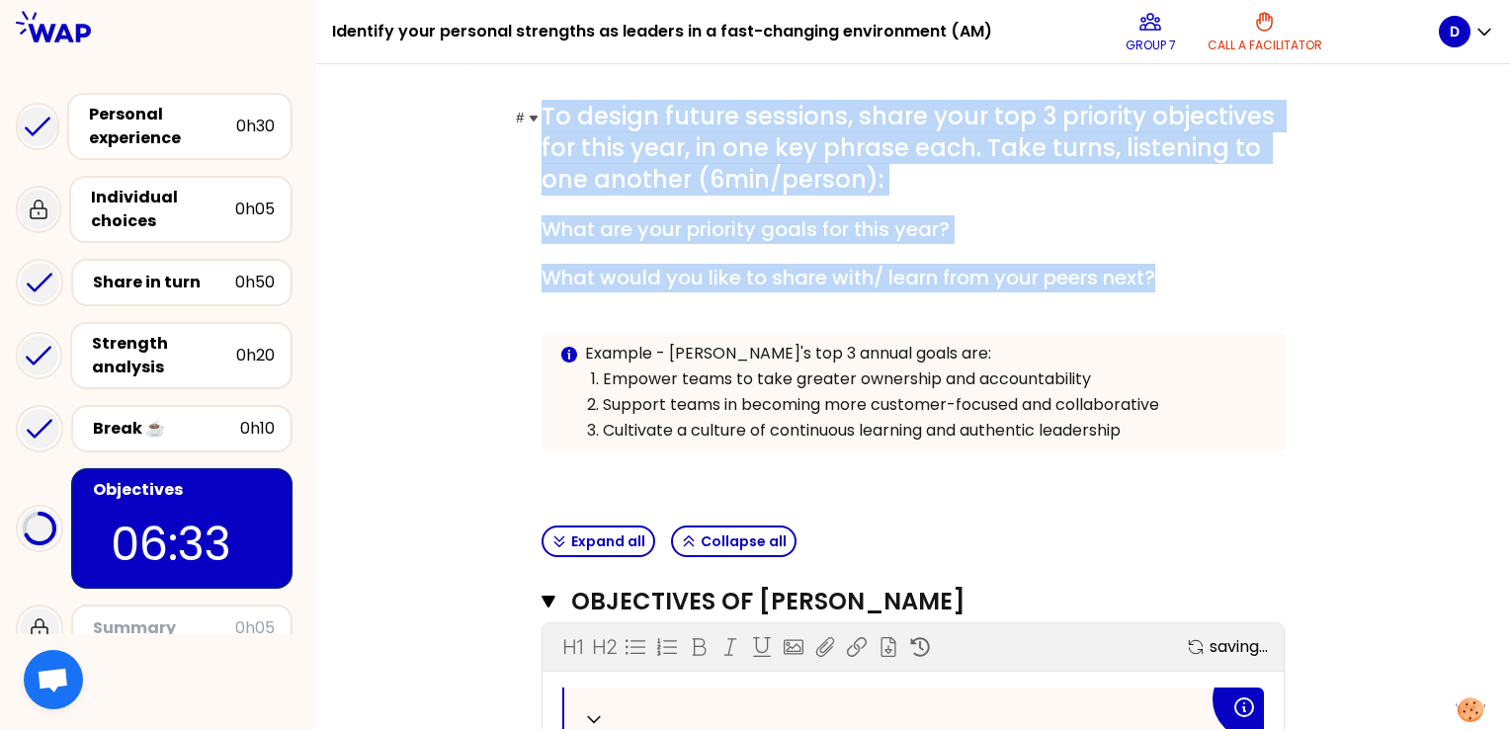
drag, startPoint x: 1192, startPoint y: 275, endPoint x: 516, endPoint y: 120, distance: 693.5
click at [542, 120] on div "# To design future sessions, share your top 3 priority objectives for this year…" at bounding box center [913, 291] width 743 height 381
copy div "To design future sessions, share your top 3 priority objectives for this year, …"
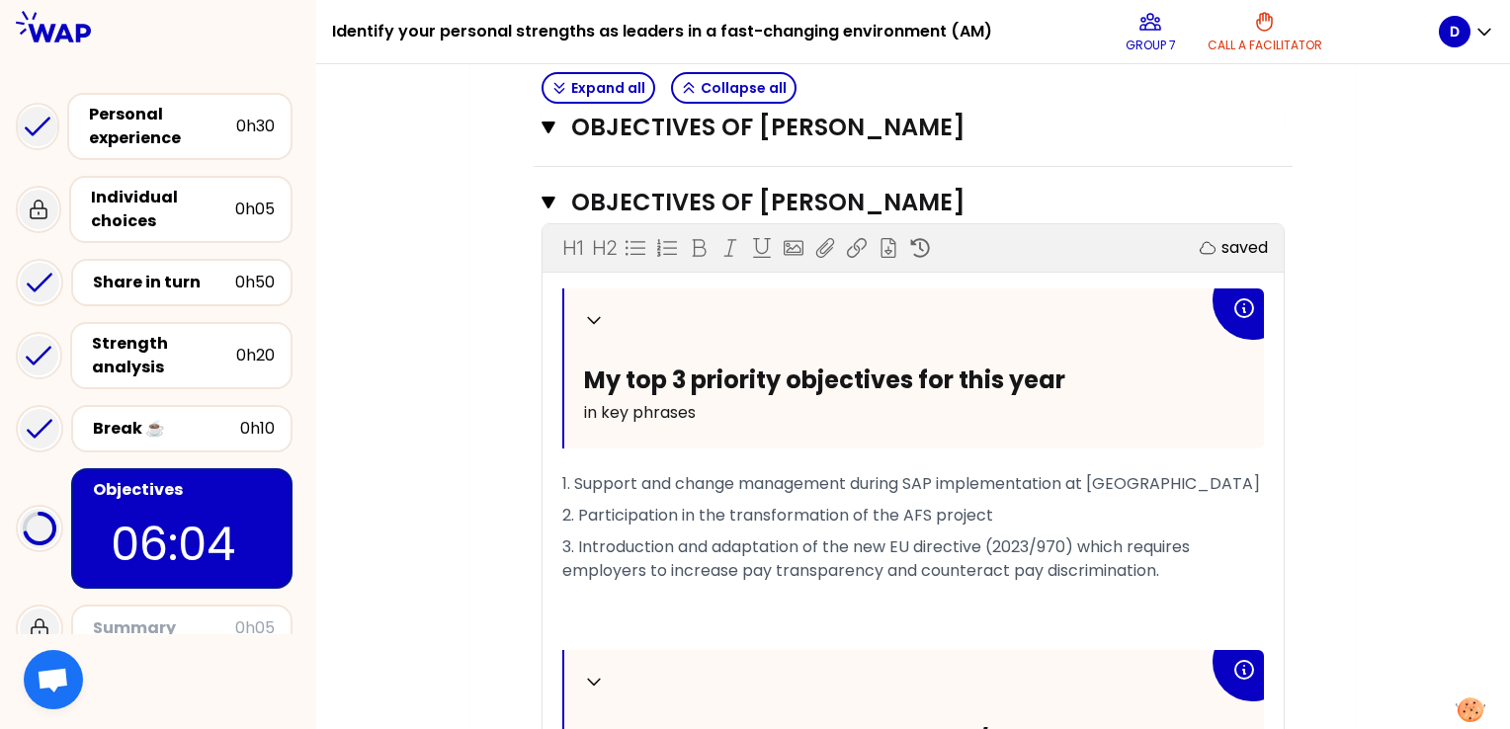
scroll to position [1548, 0]
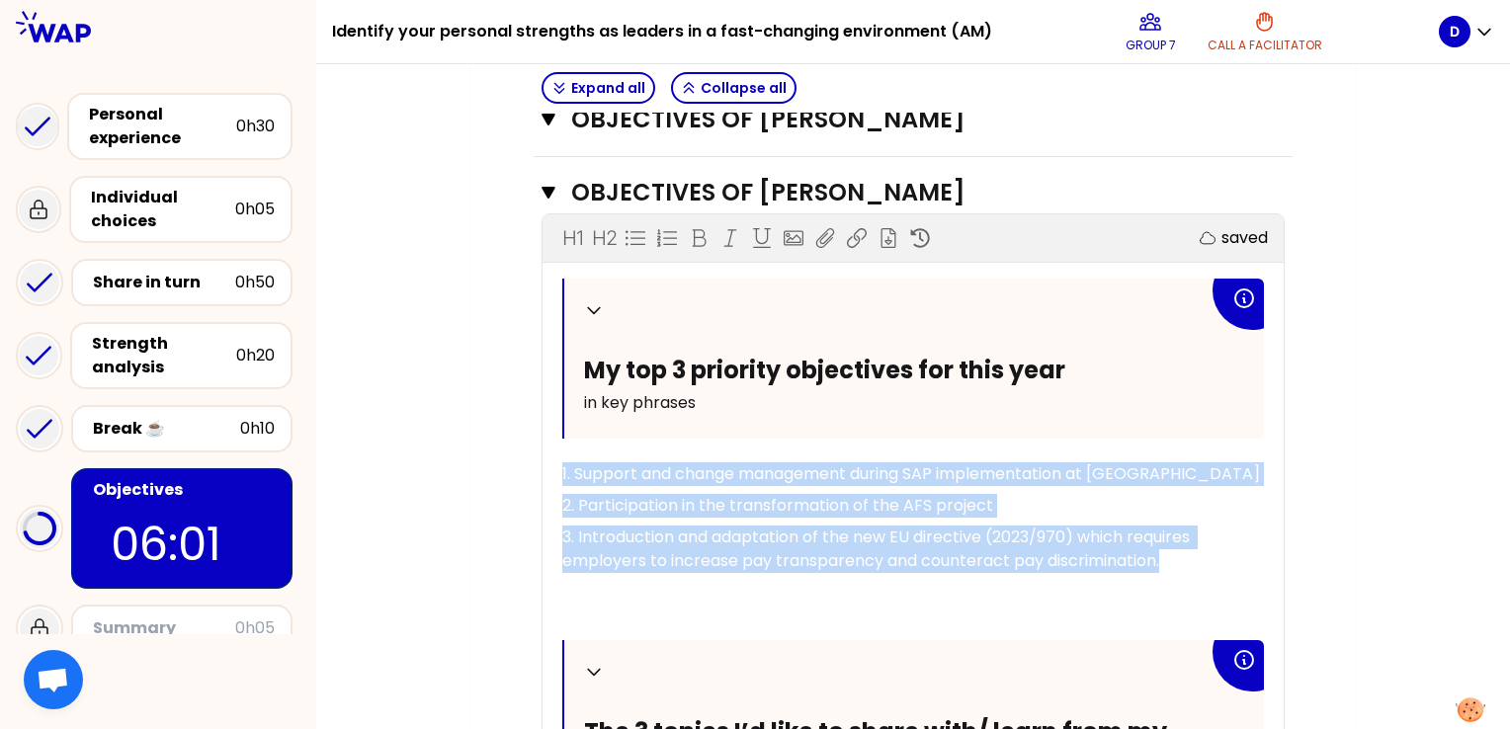
drag, startPoint x: 1186, startPoint y: 534, endPoint x: 550, endPoint y: 446, distance: 641.5
click at [550, 446] on div "Collapse My top 3 priority objectives for this year in key phrases 1. Support a…" at bounding box center [913, 656] width 741 height 754
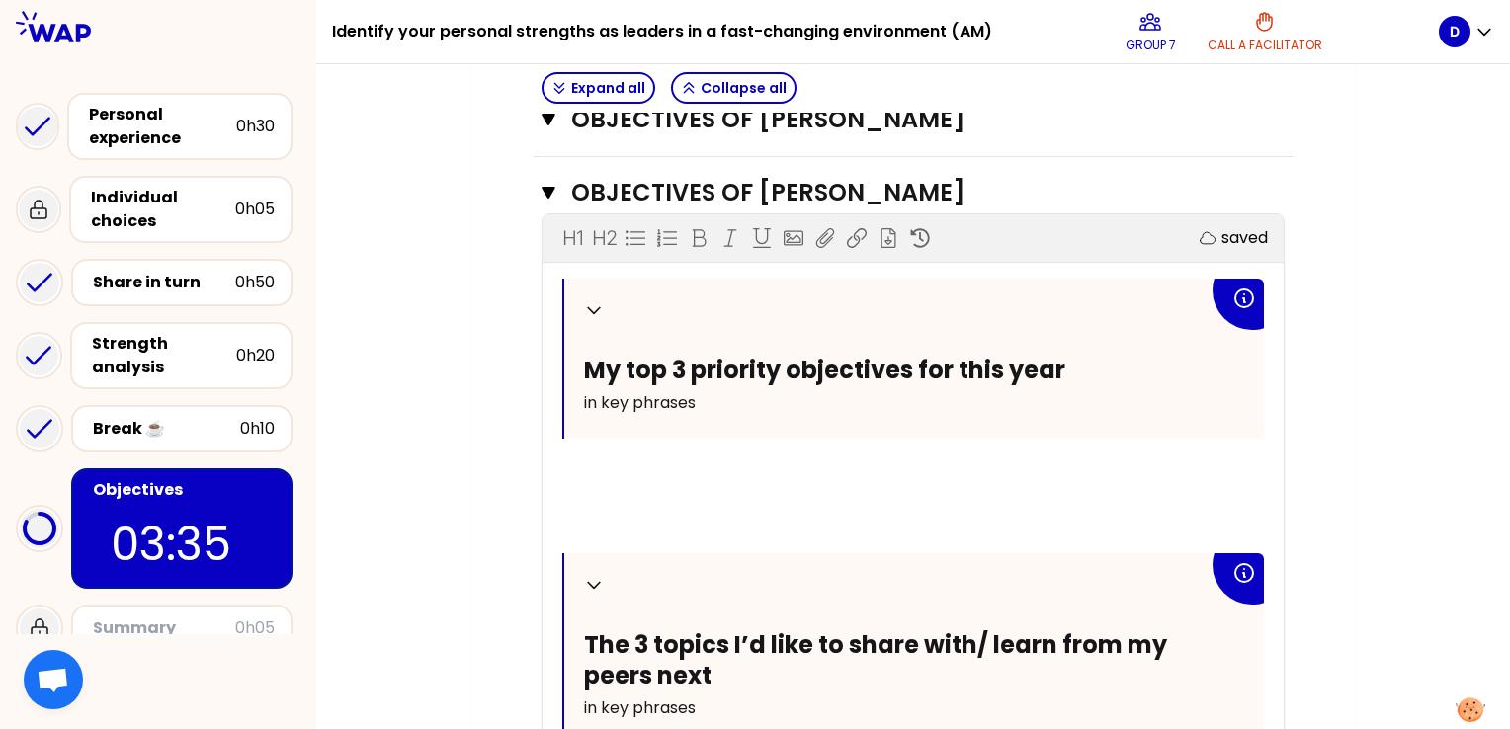
scroll to position [1883, 0]
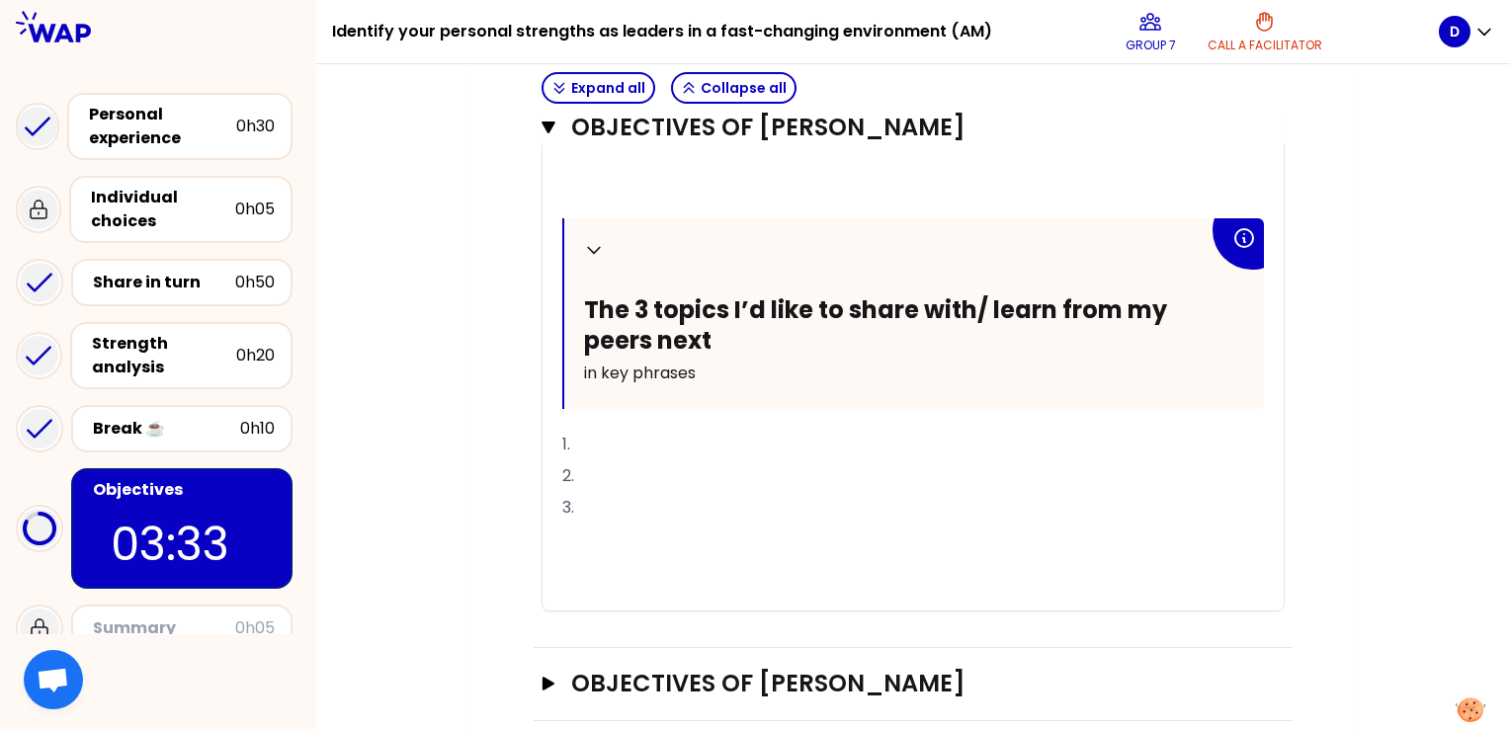
click at [610, 429] on p "1." at bounding box center [913, 445] width 702 height 32
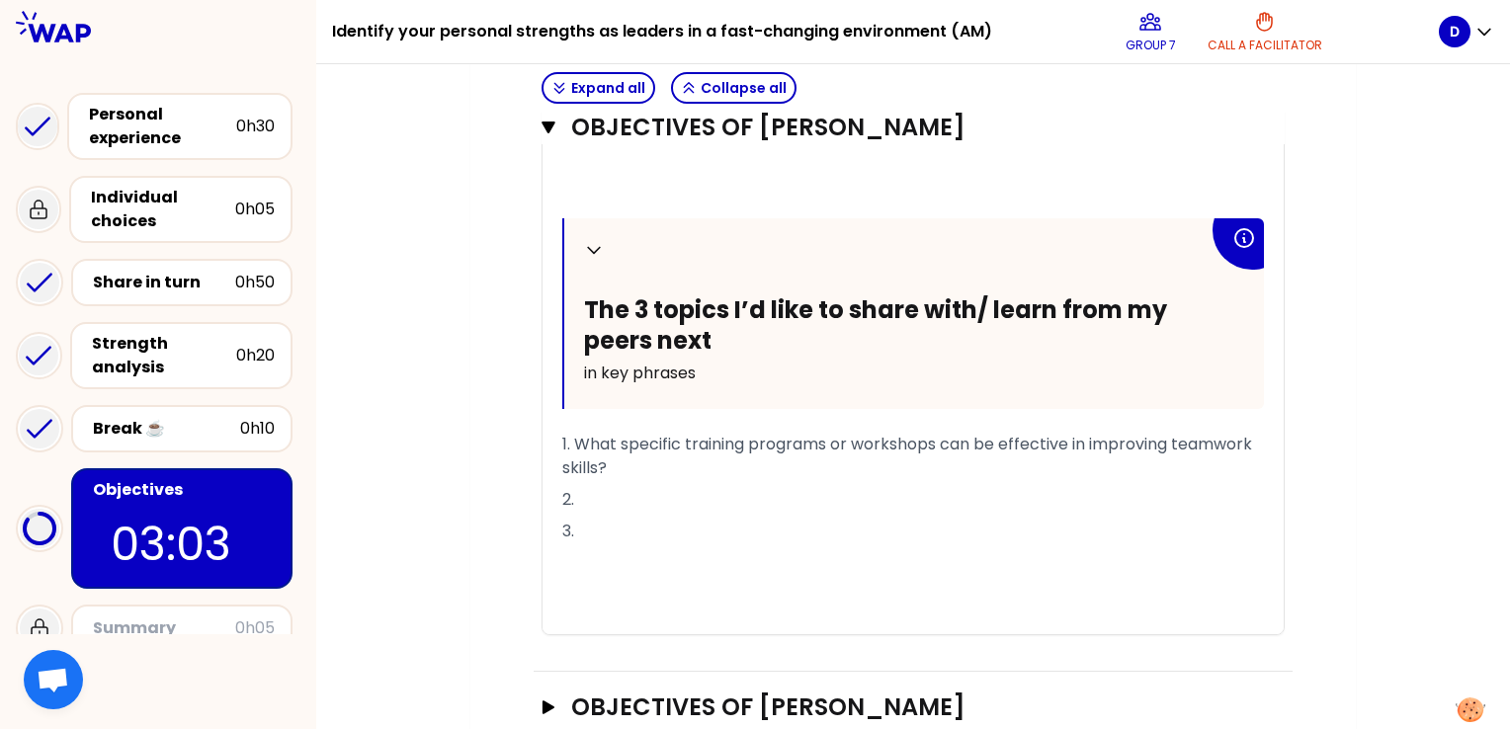
click at [582, 484] on p "2." at bounding box center [913, 500] width 702 height 32
click at [629, 516] on p "3." at bounding box center [913, 532] width 702 height 32
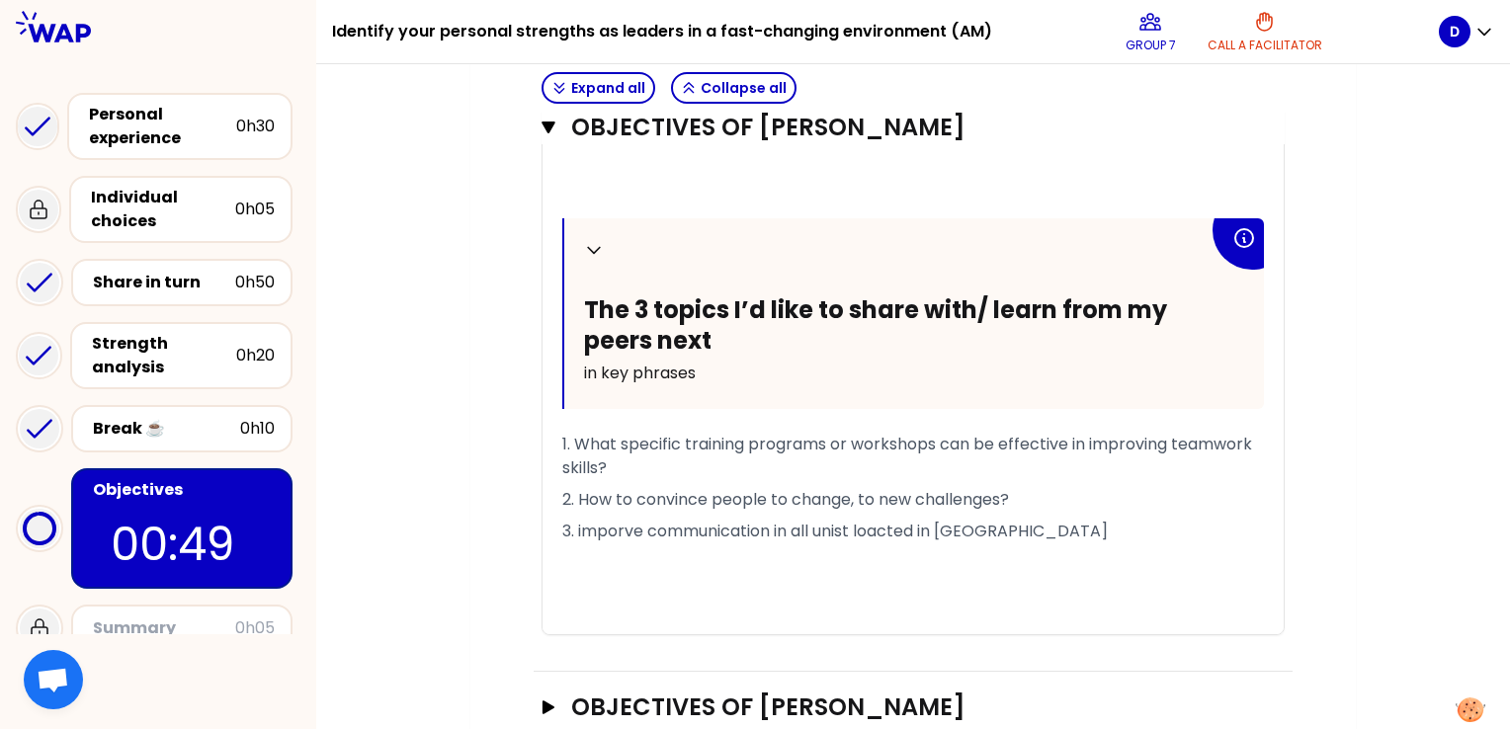
click at [887, 520] on span "3. imporve communication in all unist loacted in [GEOGRAPHIC_DATA]" at bounding box center [835, 531] width 546 height 23
click at [887, 520] on span "3. imporve communication in all unist locted in [GEOGRAPHIC_DATA]" at bounding box center [830, 531] width 536 height 23
click at [1007, 516] on p "3. imporve communication in all unist located in [GEOGRAPHIC_DATA]" at bounding box center [913, 532] width 702 height 32
click at [644, 520] on span "3. imporve communication in all unist located in [GEOGRAPHIC_DATA]" at bounding box center [835, 531] width 546 height 23
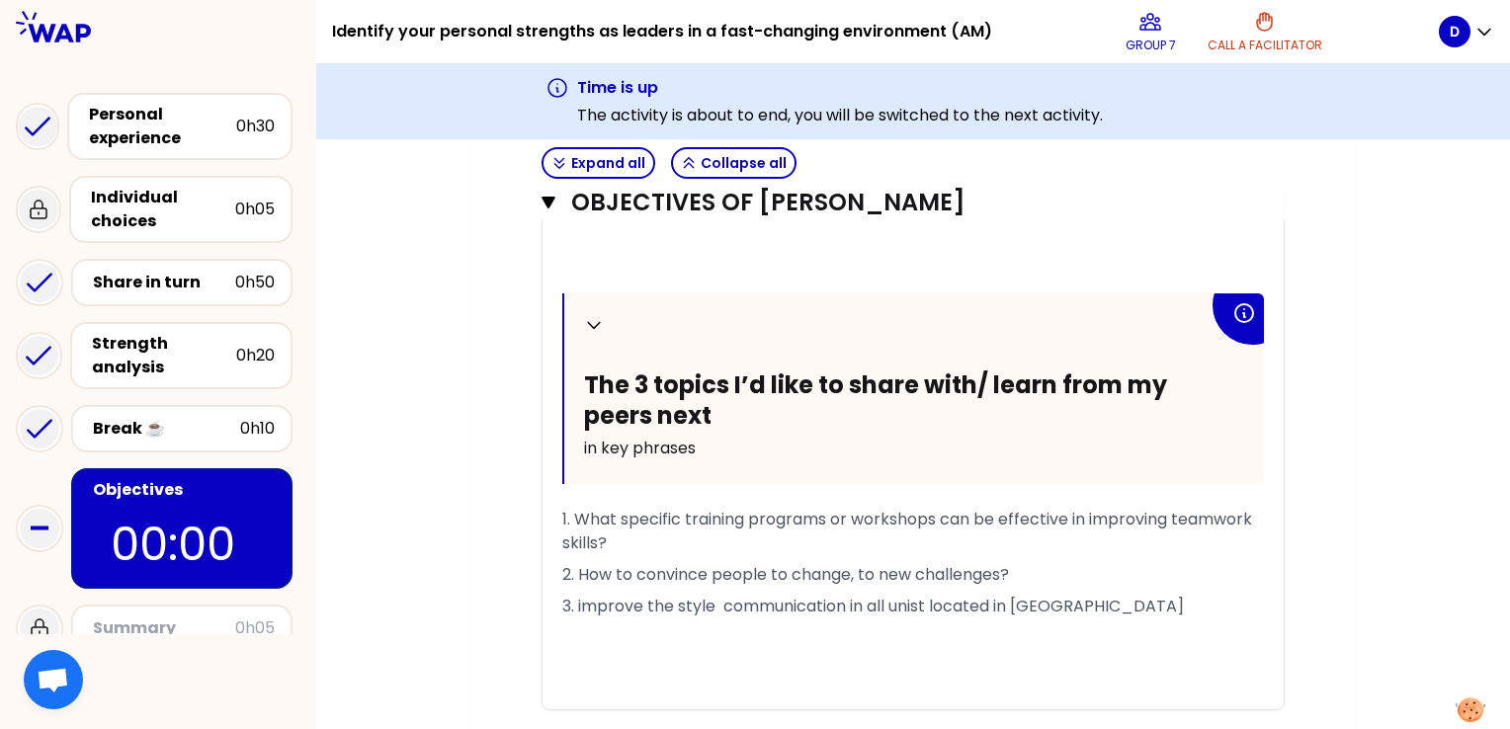
click at [1032, 654] on p "﻿" at bounding box center [913, 670] width 702 height 32
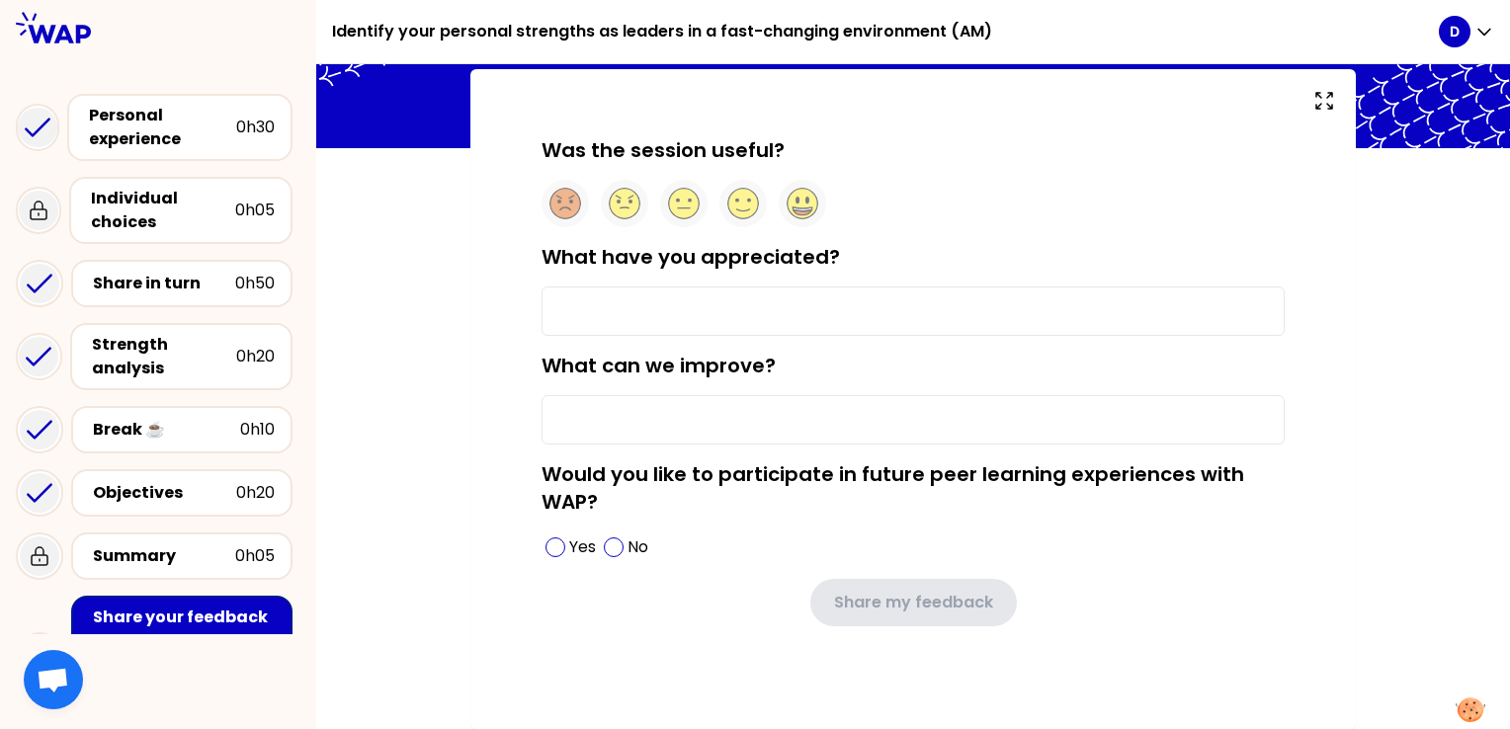
type input "group work"
type input "nothing"
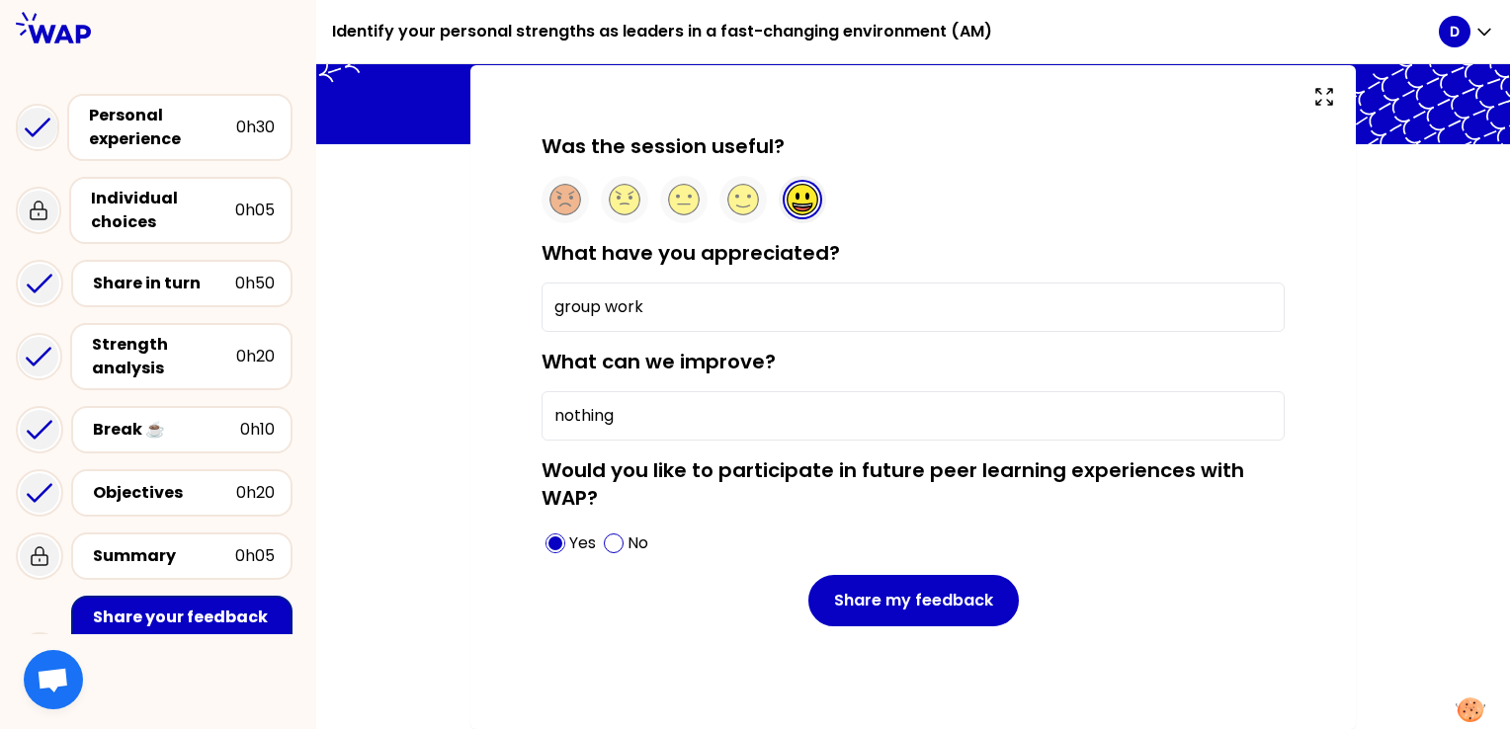
scroll to position [107, 0]
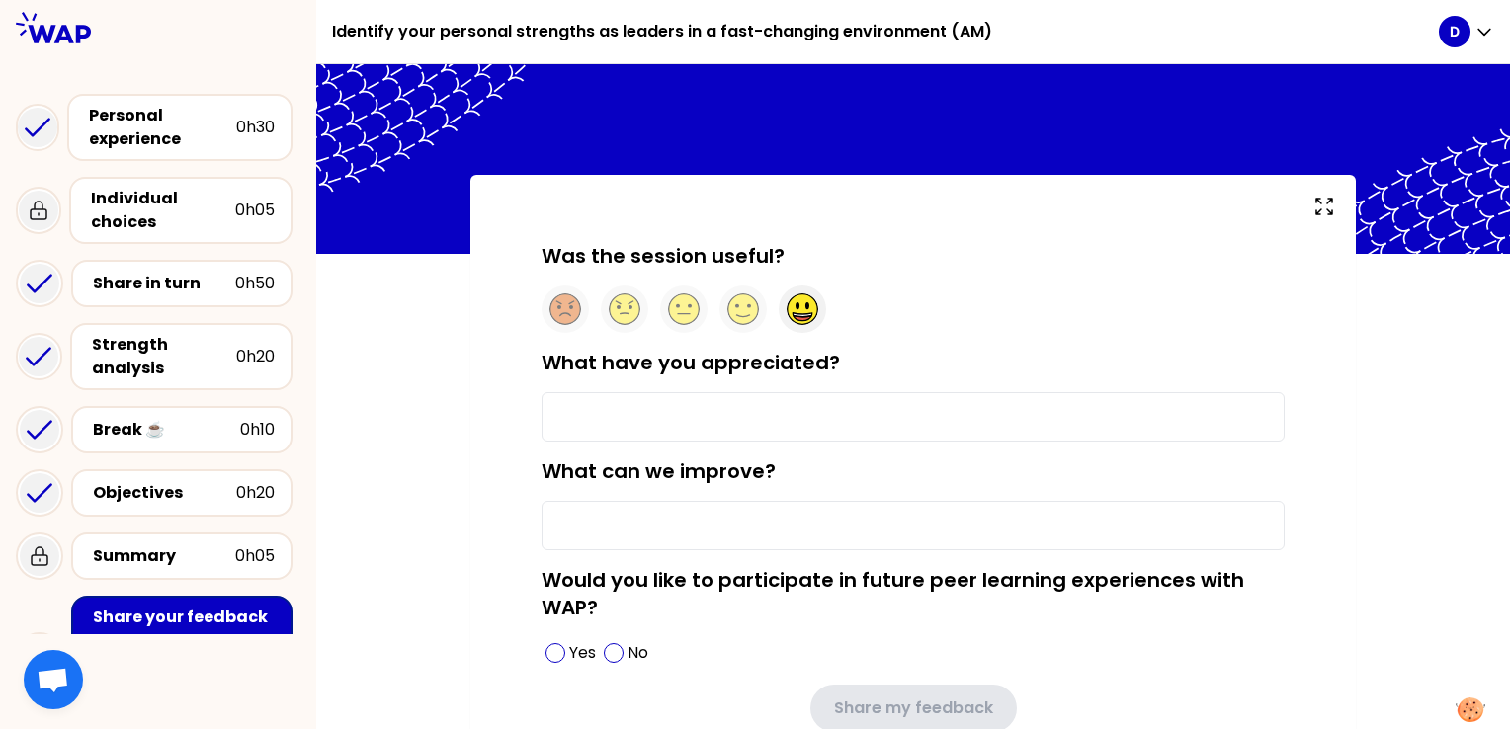
click at [796, 298] on circle at bounding box center [803, 309] width 31 height 31
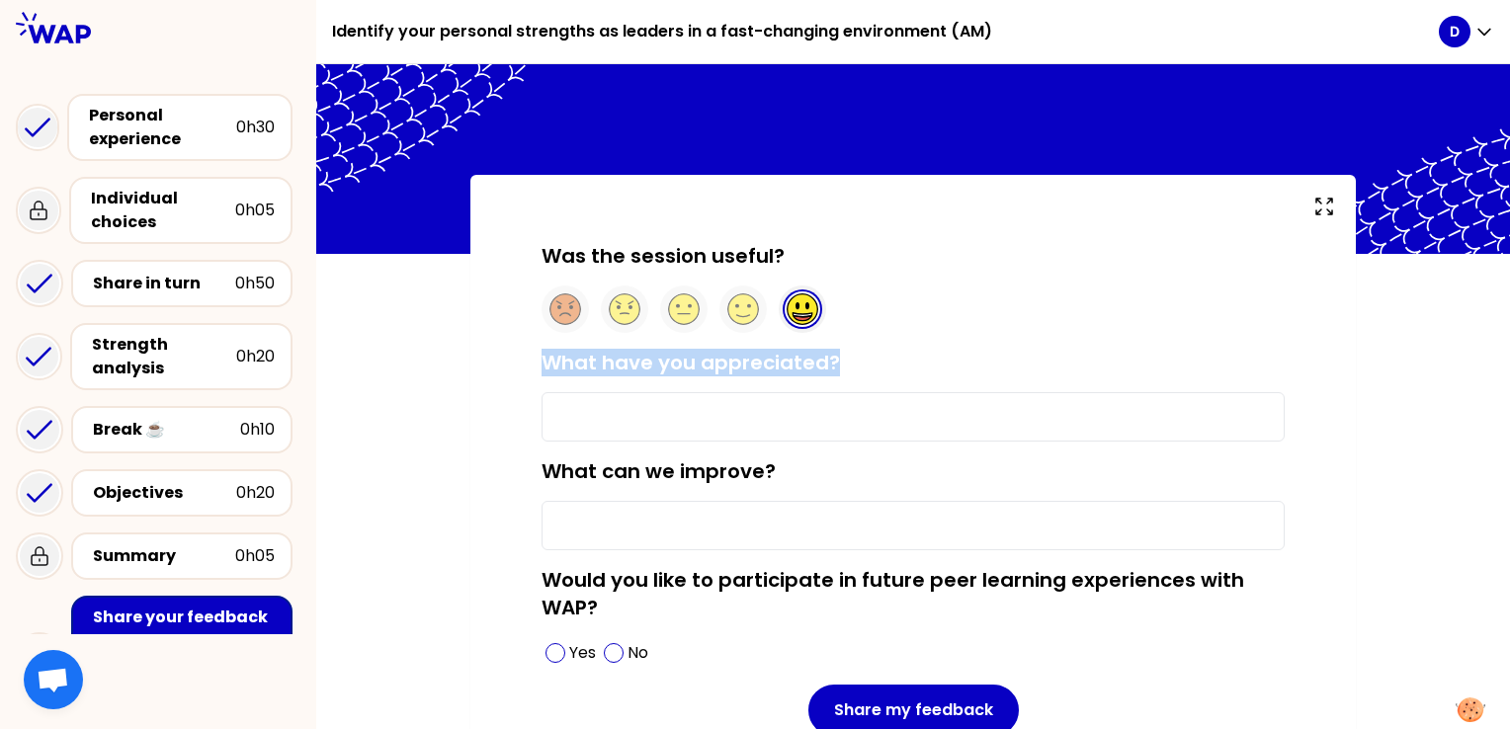
drag, startPoint x: 843, startPoint y: 361, endPoint x: 521, endPoint y: 362, distance: 322.2
click at [521, 362] on div "Was the session useful? What have you appreciated? What can we improve? Would y…" at bounding box center [913, 520] width 806 height 557
copy label "What have you appreciated?"
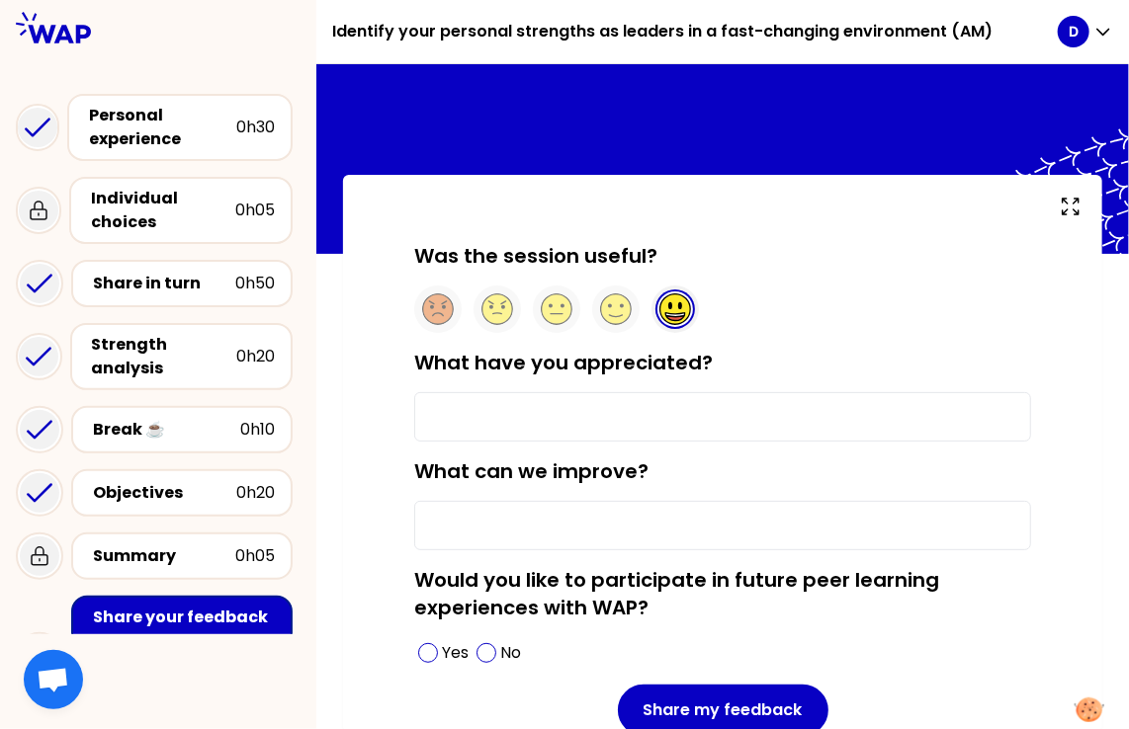
click at [506, 412] on input "What have you appreciated?" at bounding box center [722, 416] width 617 height 49
type input "group work"
click at [486, 523] on input "What can we improve?" at bounding box center [722, 525] width 617 height 49
type input "nothing"
click at [427, 651] on span at bounding box center [428, 653] width 20 height 20
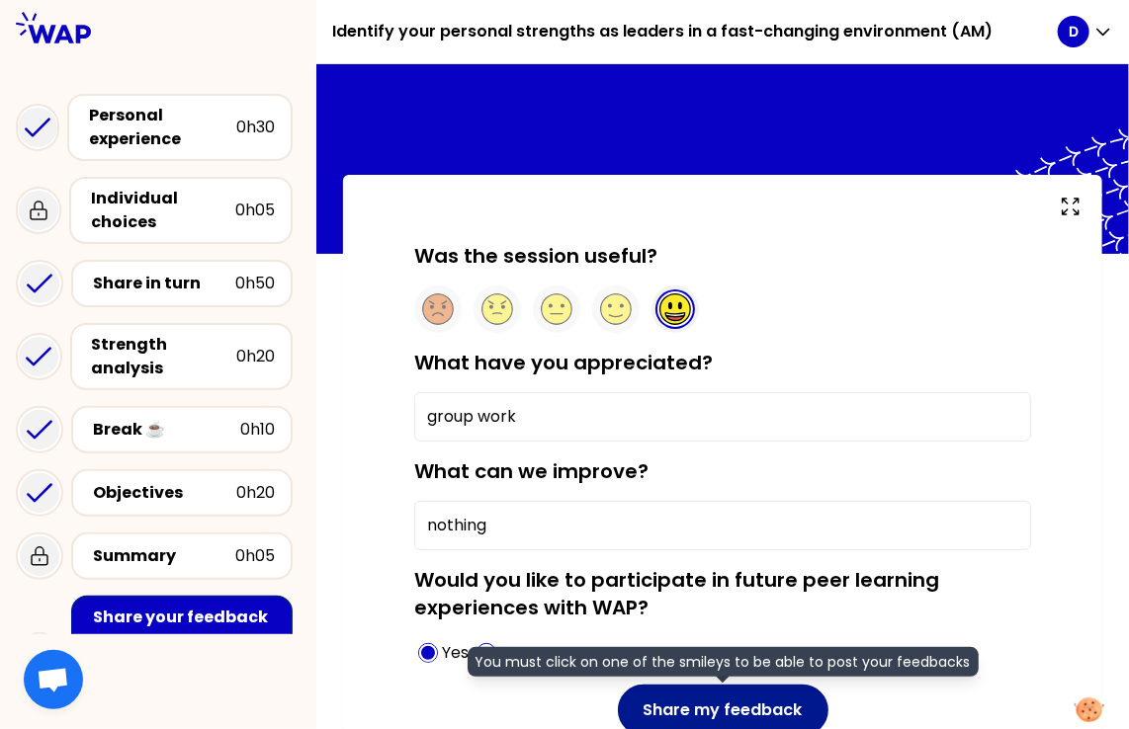
click at [680, 709] on button "Share my feedback" at bounding box center [723, 710] width 210 height 51
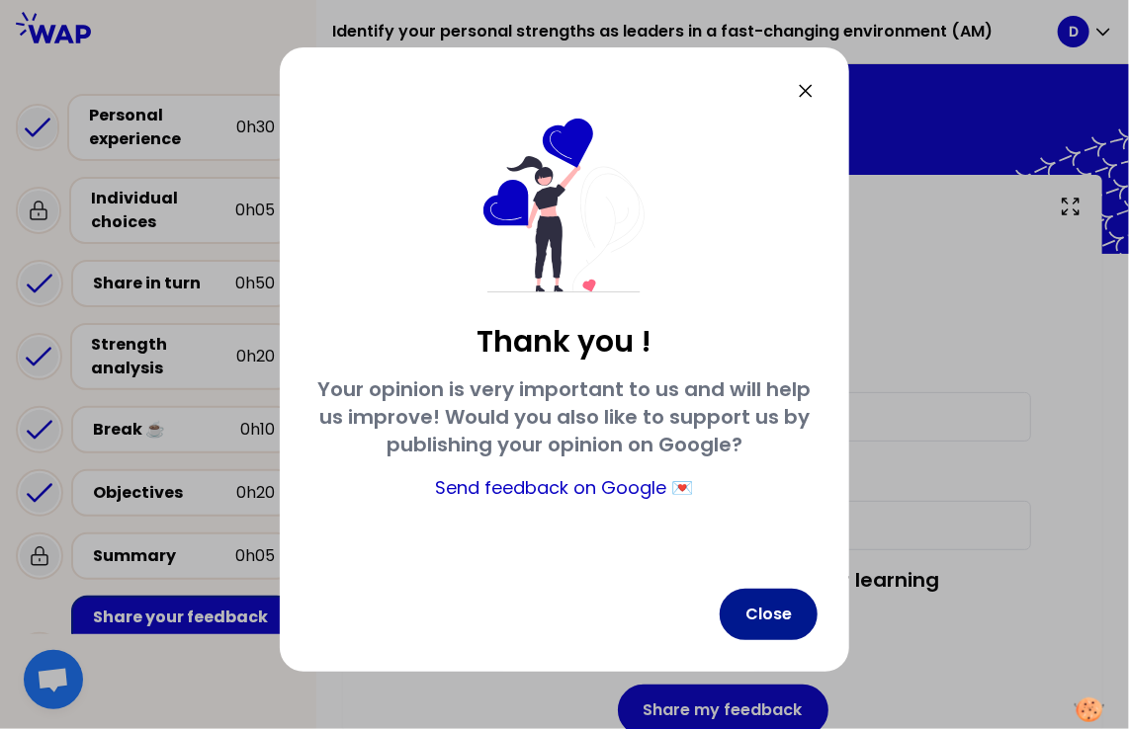
click at [750, 608] on button "Close" at bounding box center [768, 614] width 98 height 51
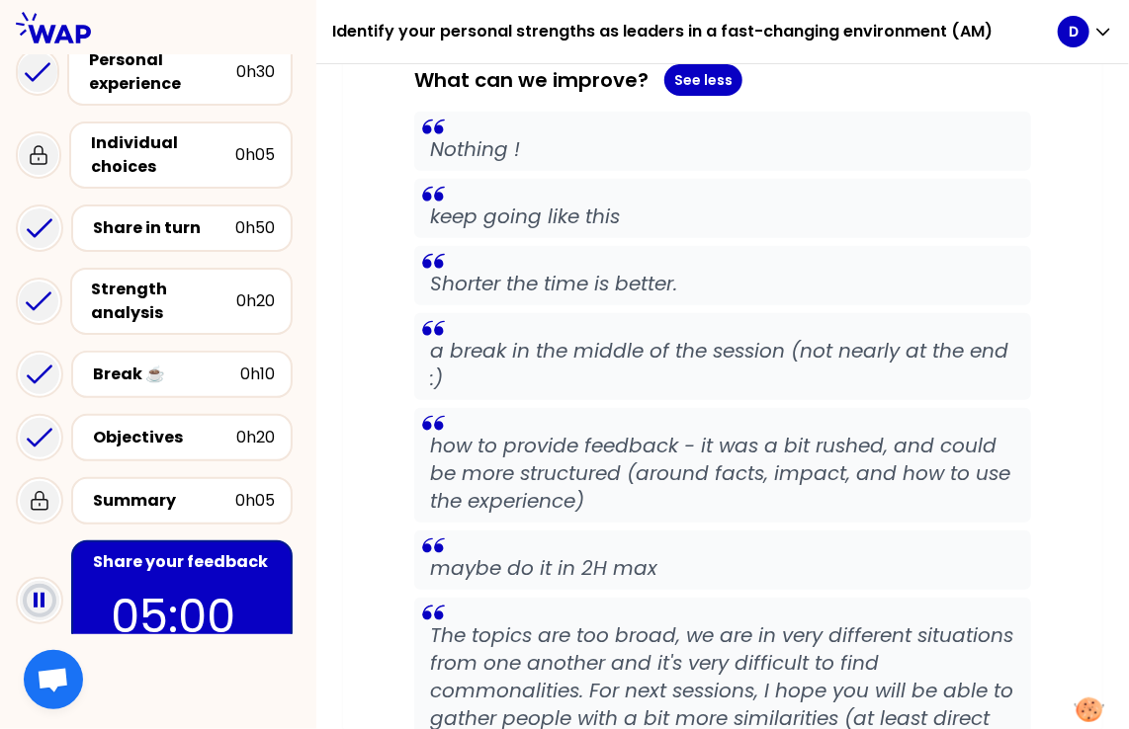
scroll to position [87, 0]
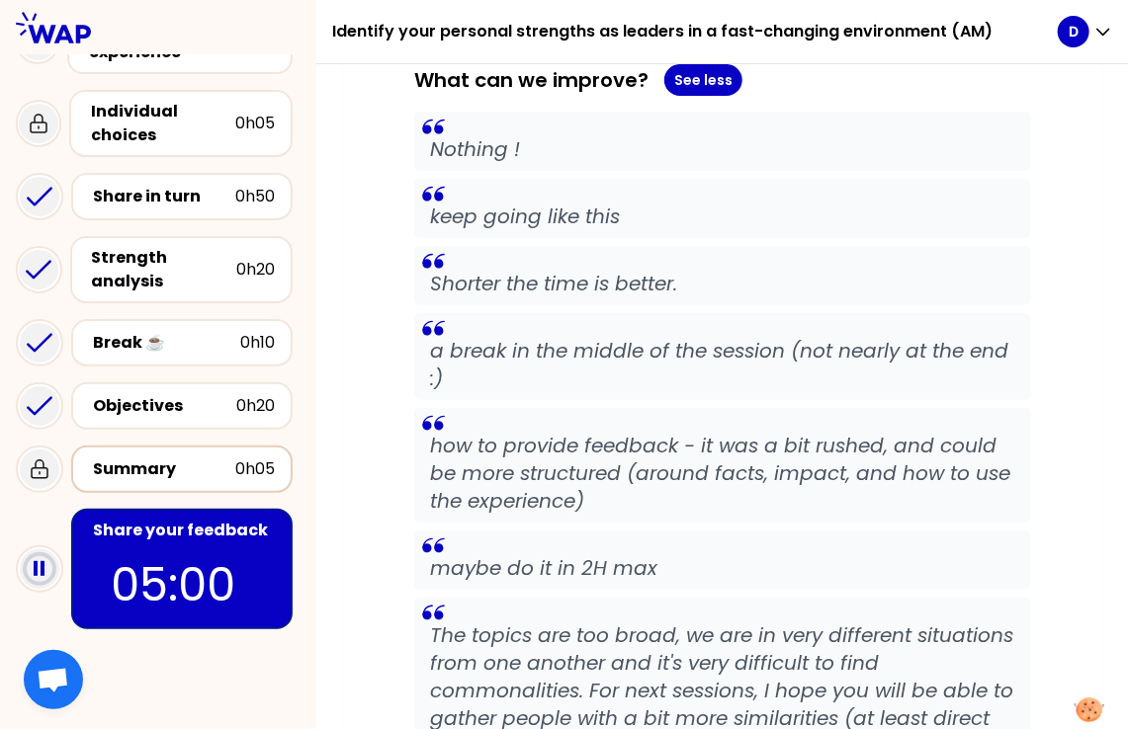
click at [182, 461] on div "Summary" at bounding box center [164, 470] width 142 height 24
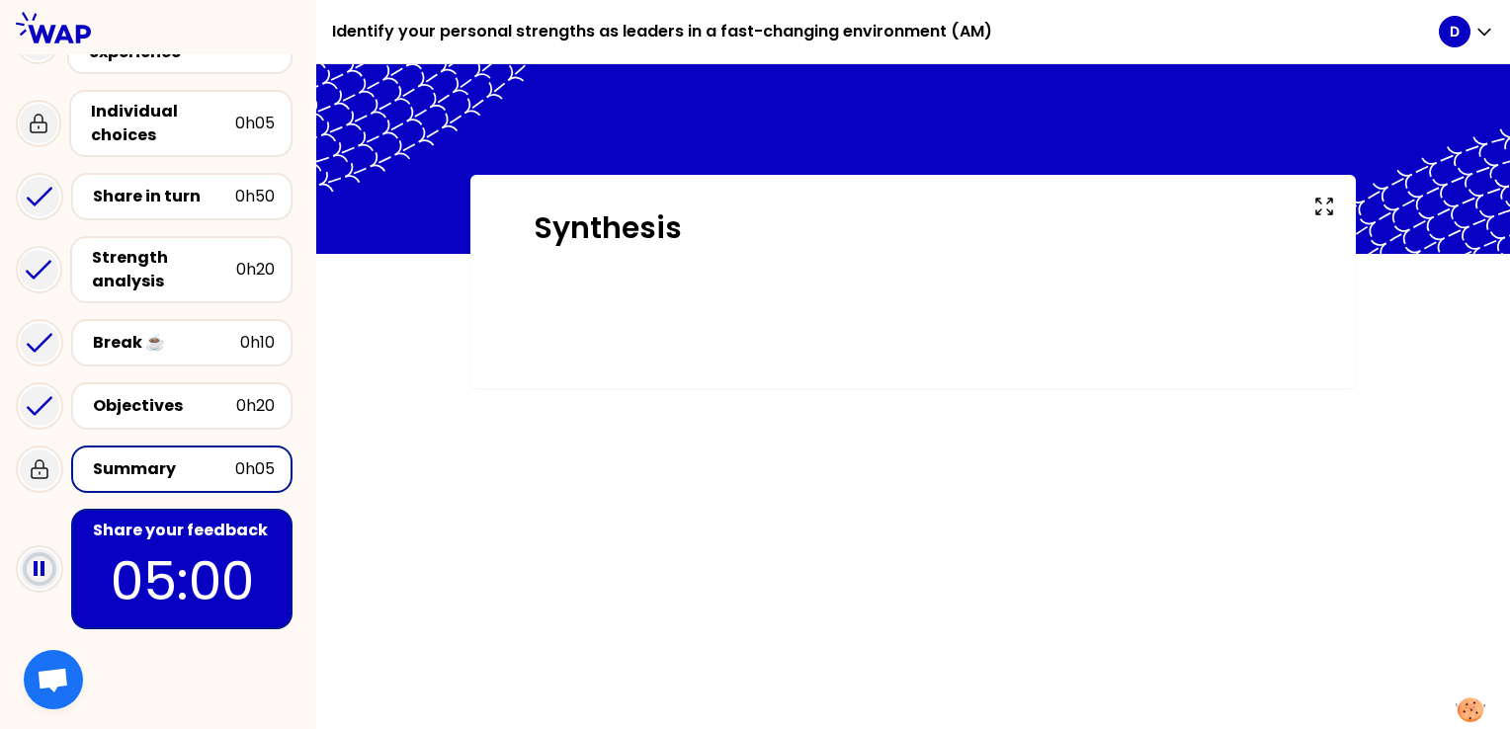
click at [1352, 259] on div "Synthesis" at bounding box center [912, 281] width 885 height 213
